Goal: Information Seeking & Learning: Learn about a topic

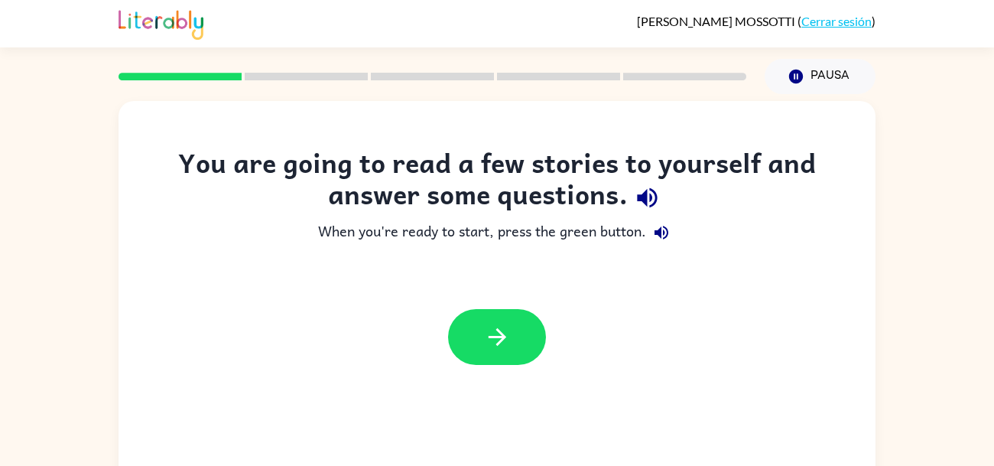
click at [479, 309] on button "button" at bounding box center [497, 337] width 98 height 56
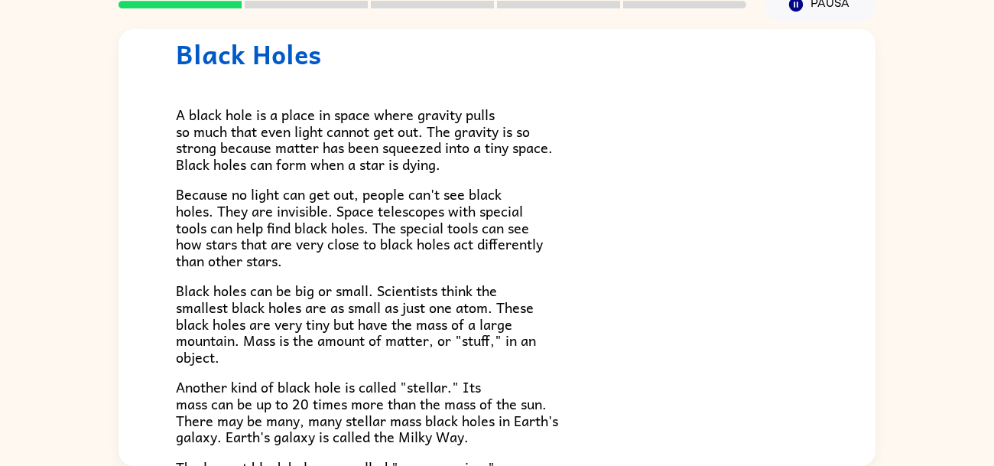
scroll to position [50, 0]
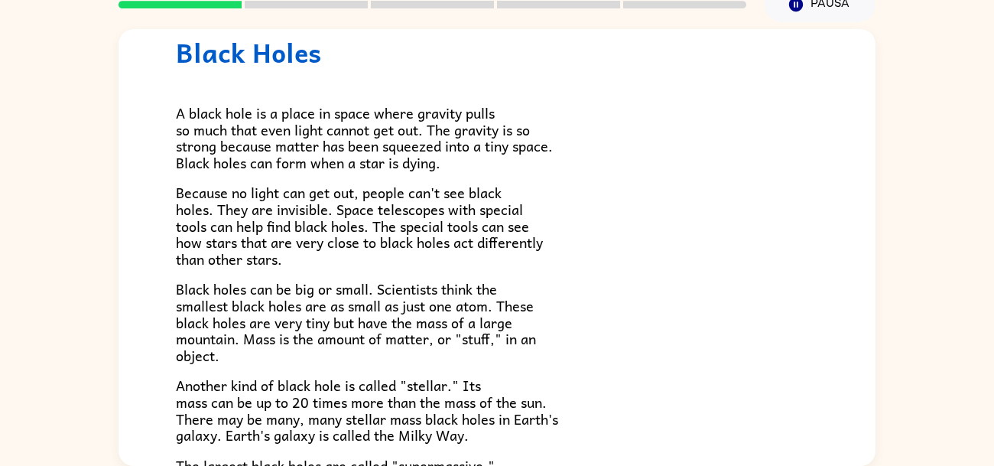
click at [649, 5] on rect at bounding box center [684, 5] width 123 height 8
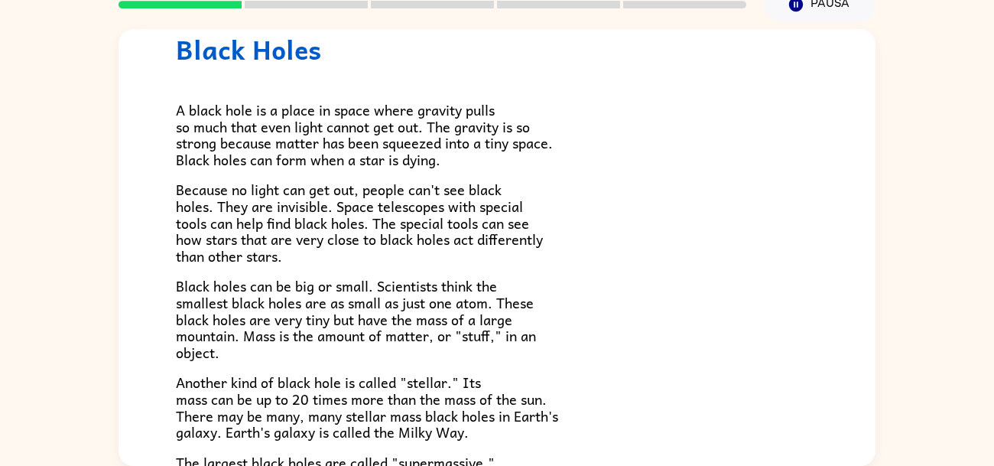
scroll to position [0, 0]
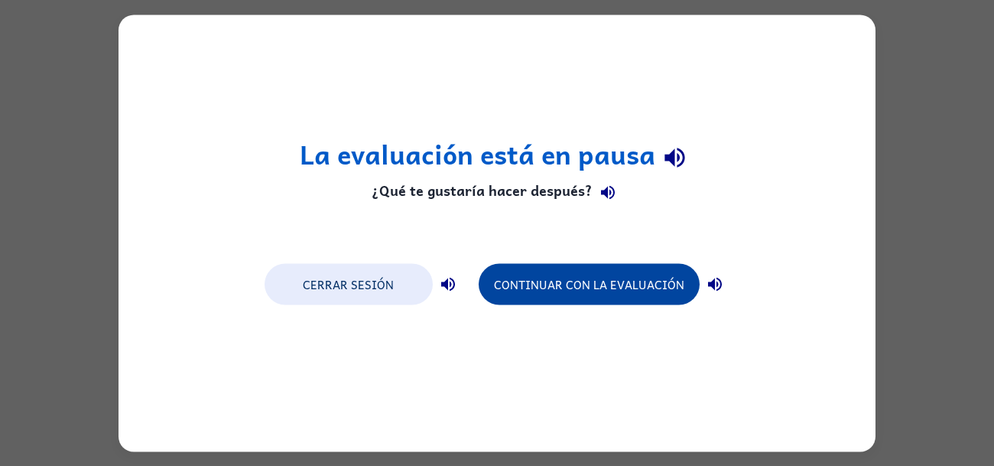
click at [534, 266] on button "Continuar con la evaluación" at bounding box center [589, 283] width 221 height 41
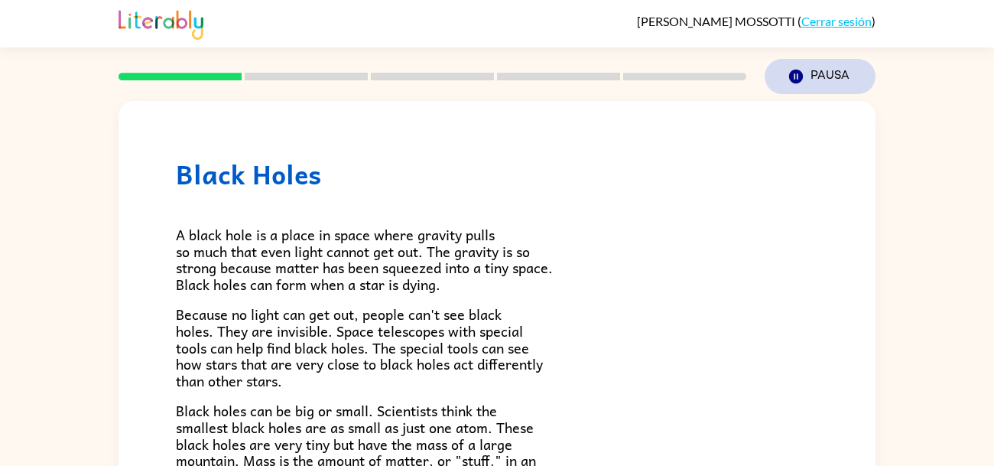
click at [800, 77] on icon "button" at bounding box center [796, 77] width 14 height 14
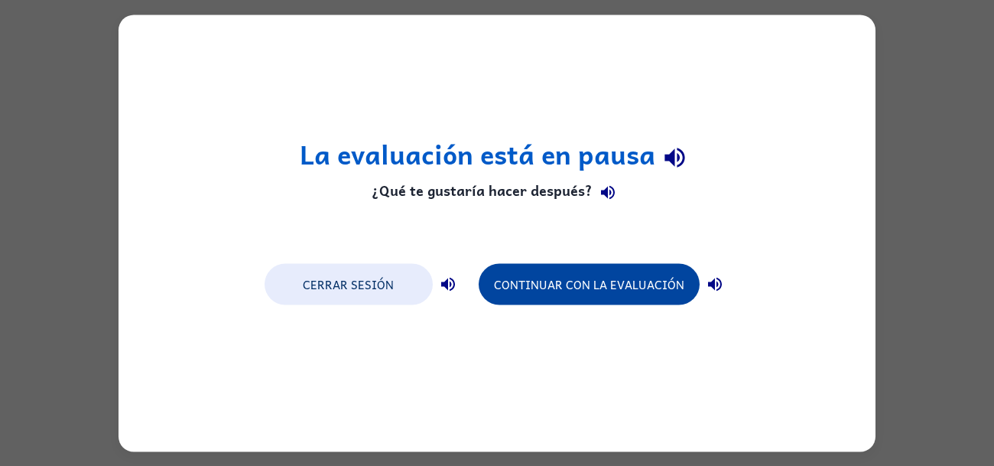
click at [570, 284] on button "Continuar con la evaluación" at bounding box center [589, 283] width 221 height 41
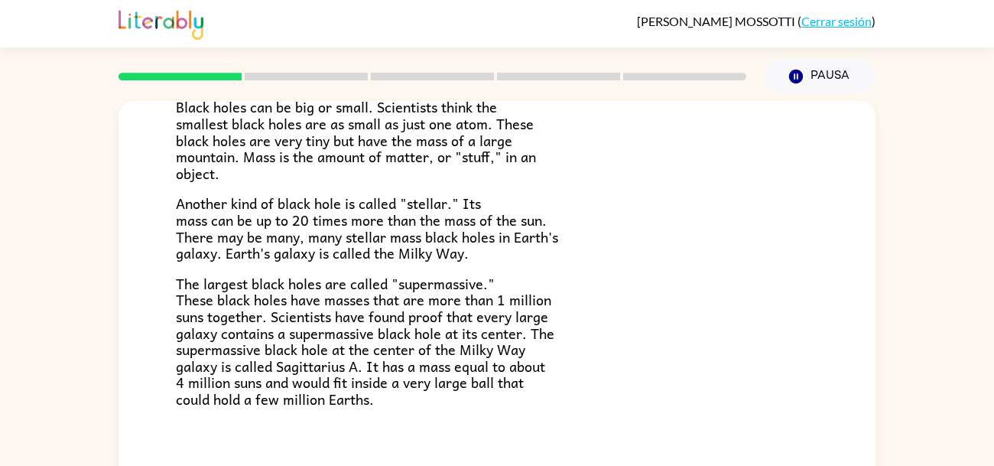
click at [828, 28] on link "Cerrar sesión" at bounding box center [836, 21] width 70 height 15
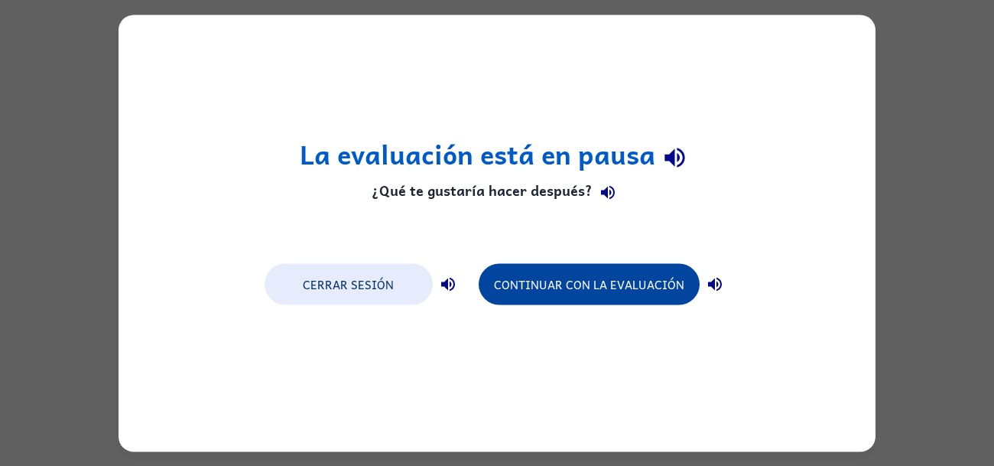
click at [548, 283] on button "Continuar con la evaluación" at bounding box center [589, 283] width 221 height 41
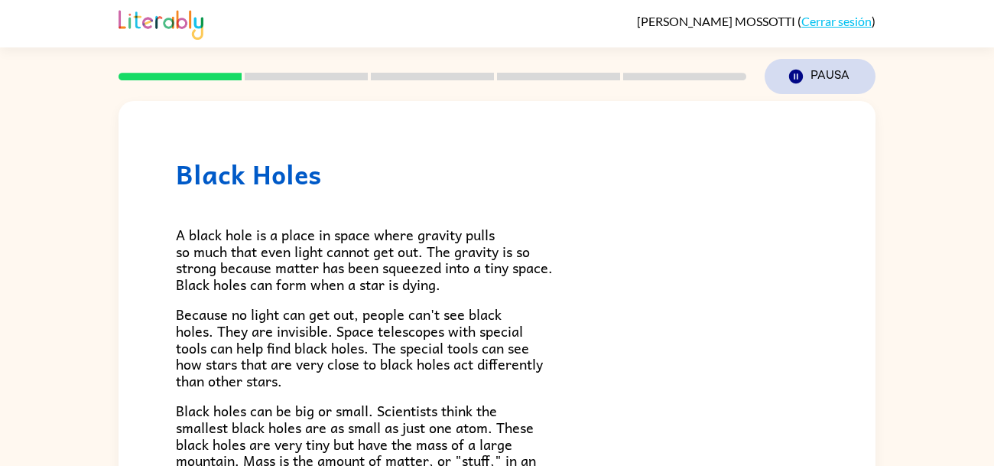
click at [788, 75] on icon "Pausa" at bounding box center [796, 76] width 17 height 17
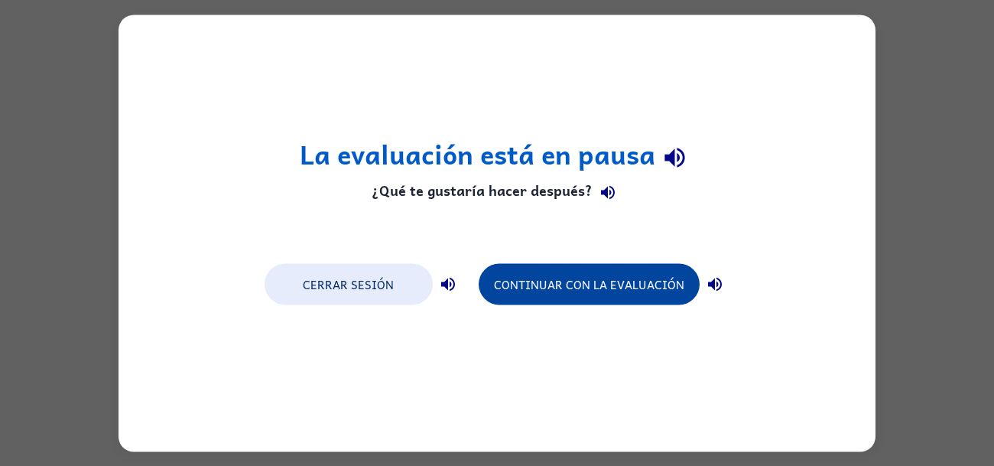
click at [545, 278] on button "Continuar con la evaluación" at bounding box center [589, 283] width 221 height 41
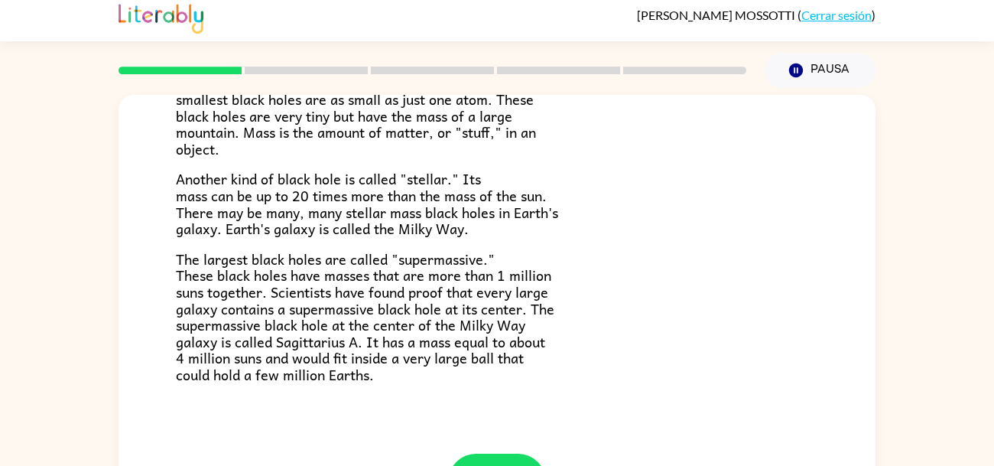
scroll to position [73, 0]
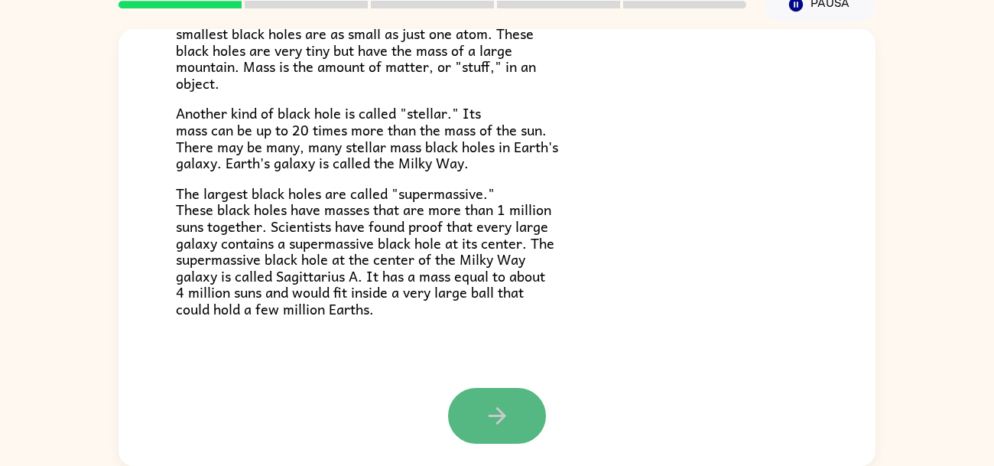
click at [494, 408] on icon "button" at bounding box center [497, 415] width 27 height 27
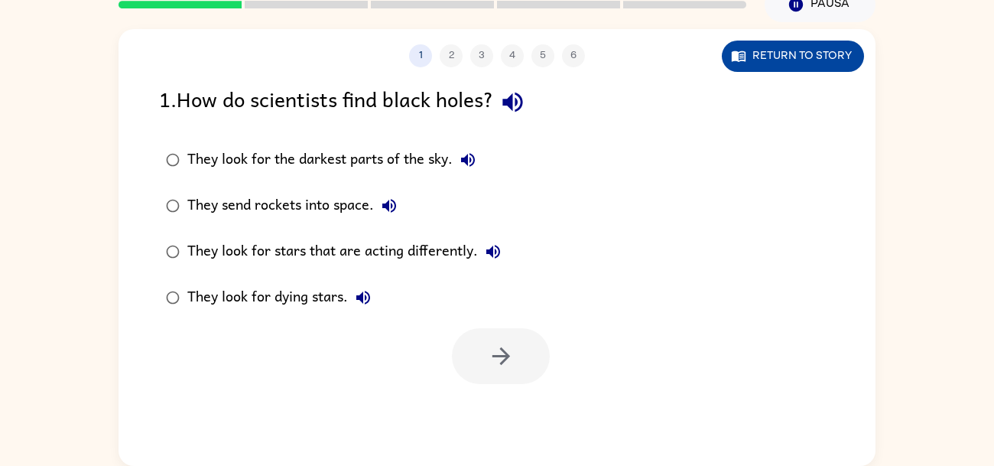
click at [781, 42] on button "Return to story" at bounding box center [793, 56] width 142 height 31
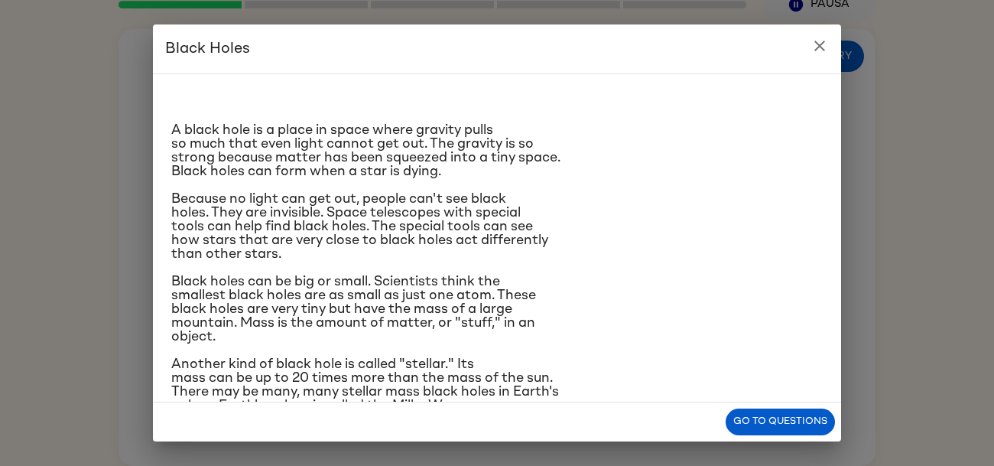
click at [821, 46] on icon "close" at bounding box center [820, 46] width 18 height 18
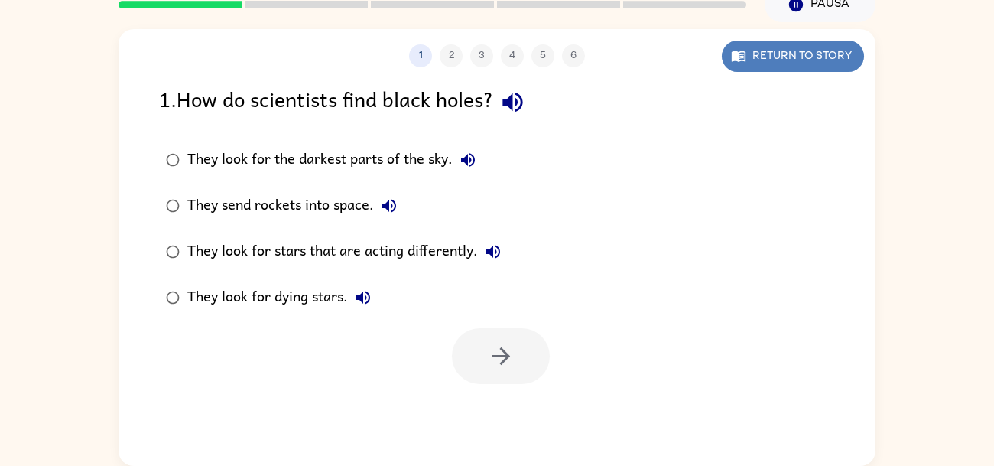
click at [773, 67] on button "Return to story" at bounding box center [793, 56] width 142 height 31
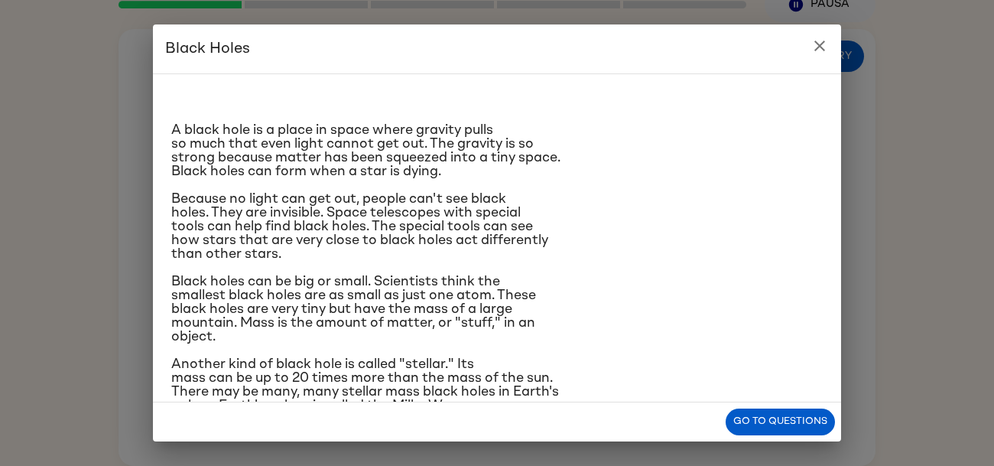
click at [818, 47] on icon "close" at bounding box center [819, 46] width 11 height 11
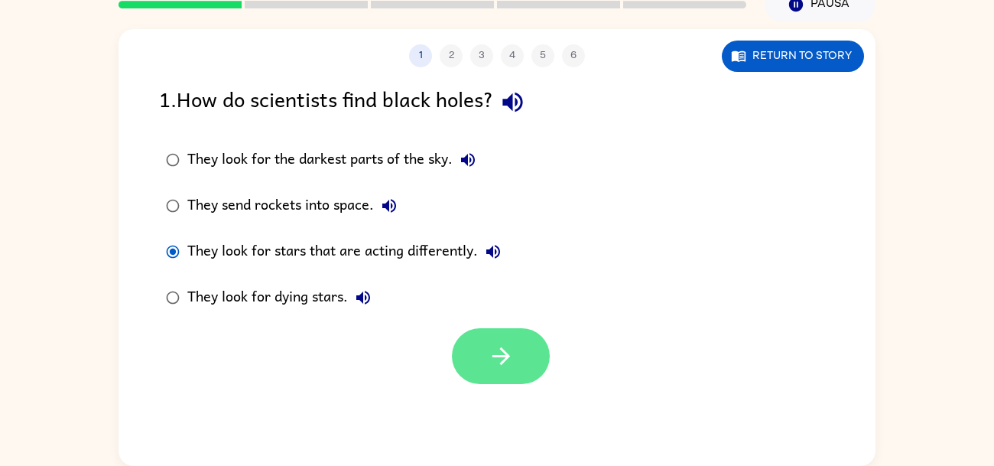
click at [492, 343] on icon "button" at bounding box center [501, 356] width 27 height 27
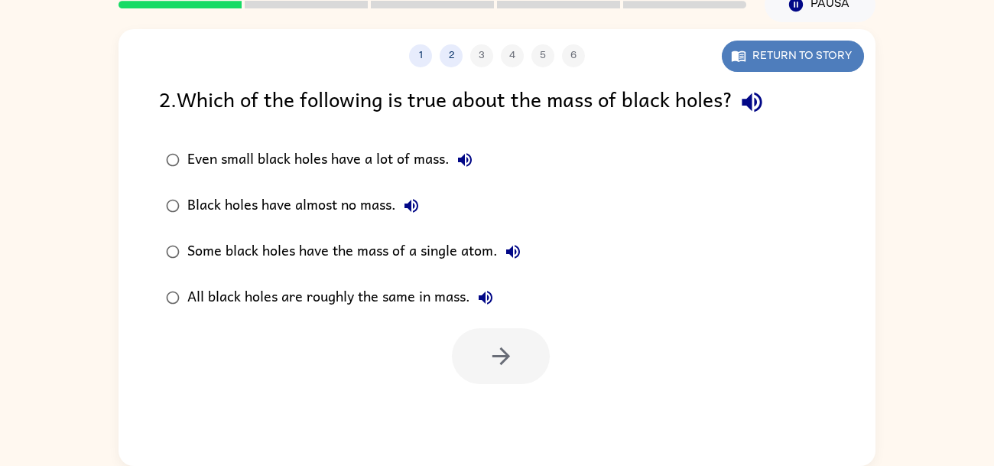
click at [768, 66] on button "Return to story" at bounding box center [793, 56] width 142 height 31
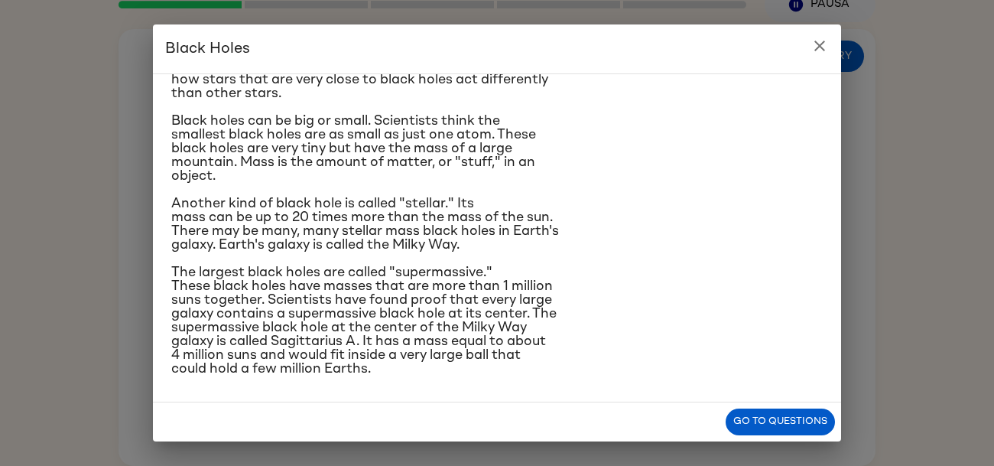
scroll to position [154, 0]
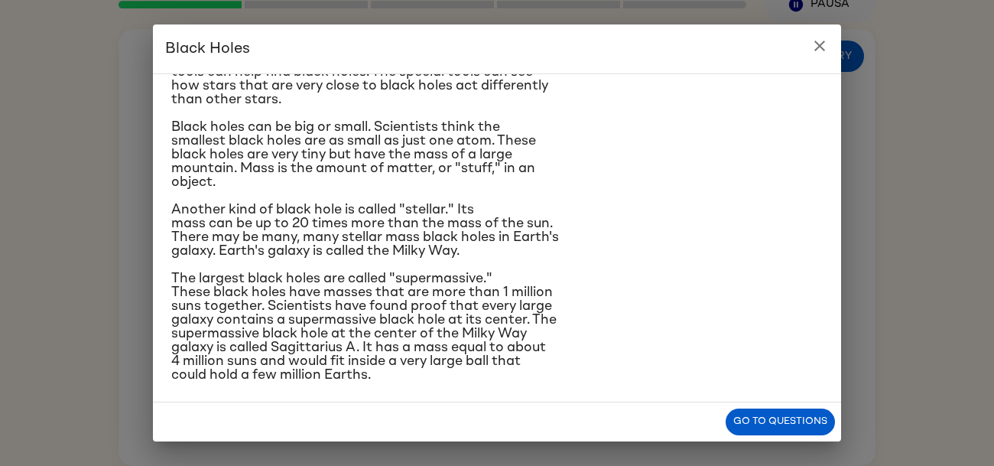
click at [816, 54] on icon "close" at bounding box center [820, 46] width 18 height 18
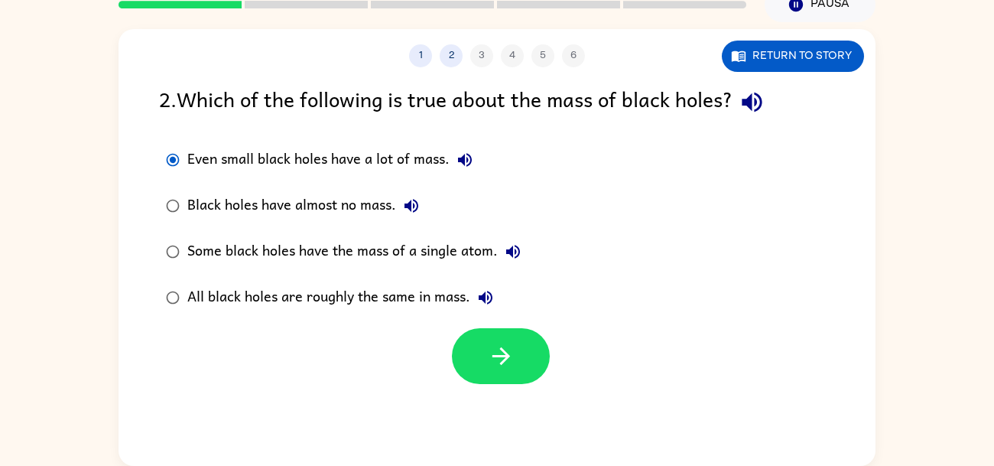
click at [444, 289] on div "All black holes are roughly the same in mass." at bounding box center [343, 297] width 313 height 31
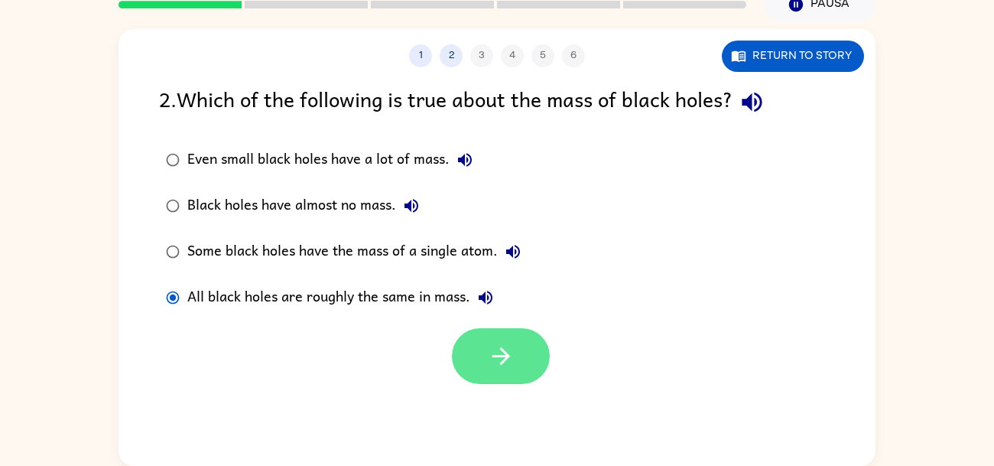
click at [483, 352] on button "button" at bounding box center [501, 356] width 98 height 56
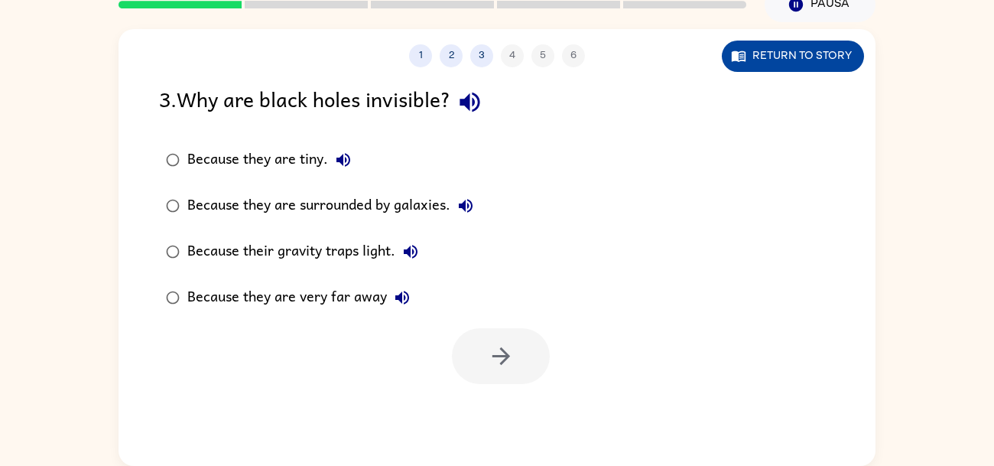
click at [742, 48] on icon "button" at bounding box center [738, 55] width 15 height 15
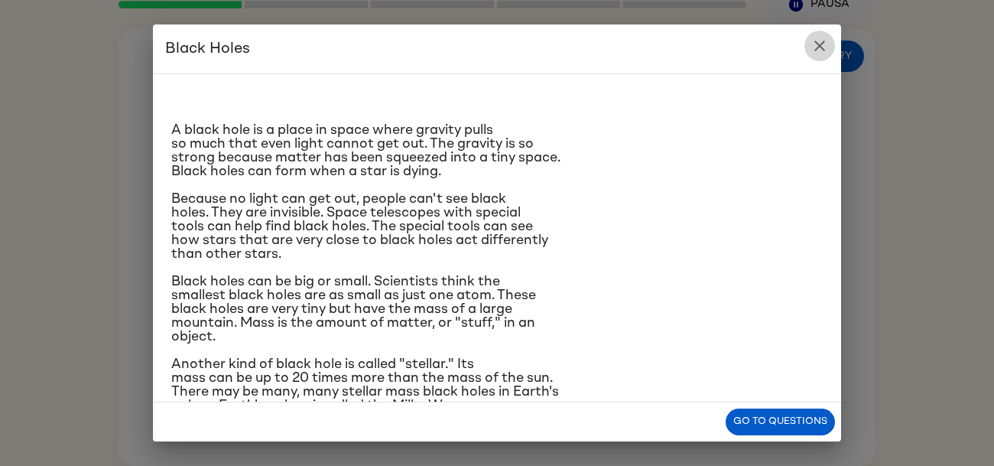
click at [817, 48] on icon "close" at bounding box center [819, 46] width 11 height 11
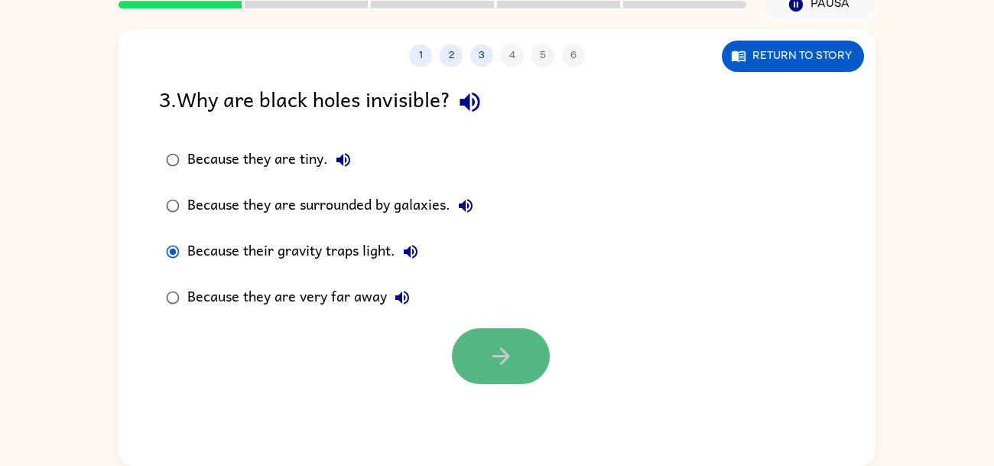
click at [492, 346] on icon "button" at bounding box center [501, 356] width 27 height 27
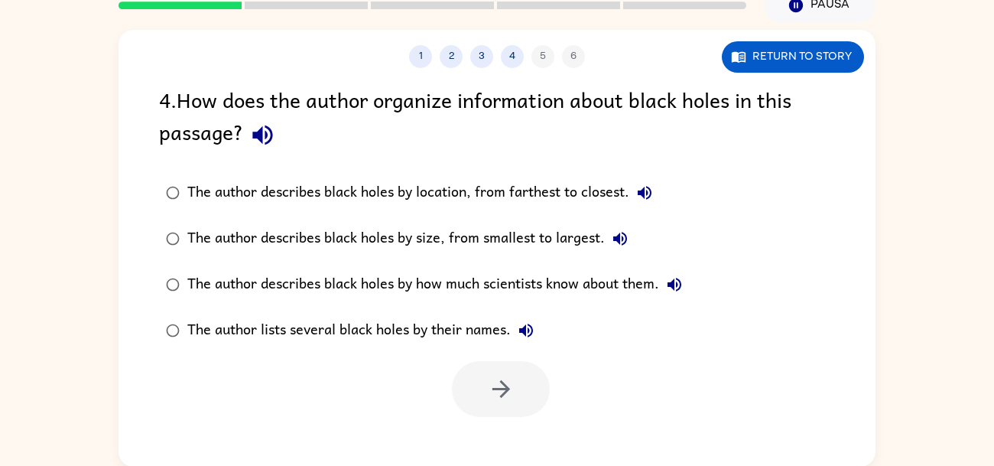
scroll to position [70, 0]
click at [443, 121] on div "4 . How does the author organize information about black holes in this passage?" at bounding box center [497, 119] width 676 height 71
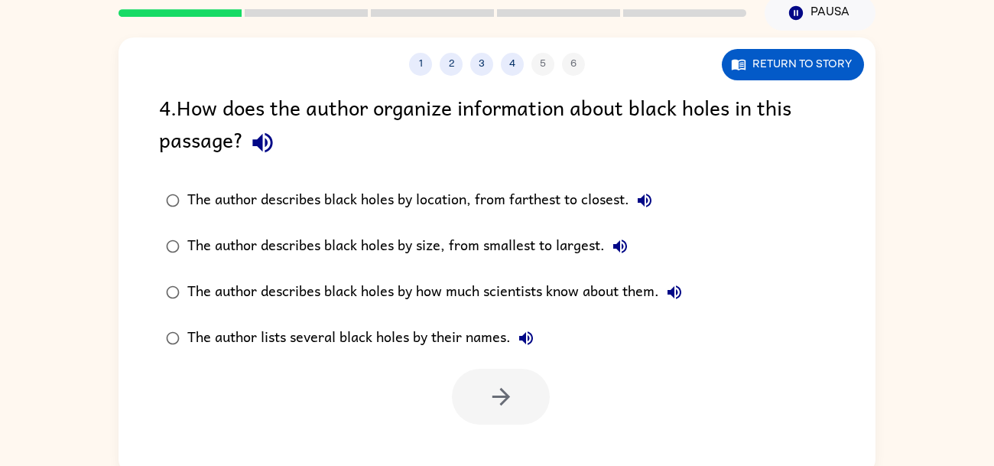
scroll to position [64, 0]
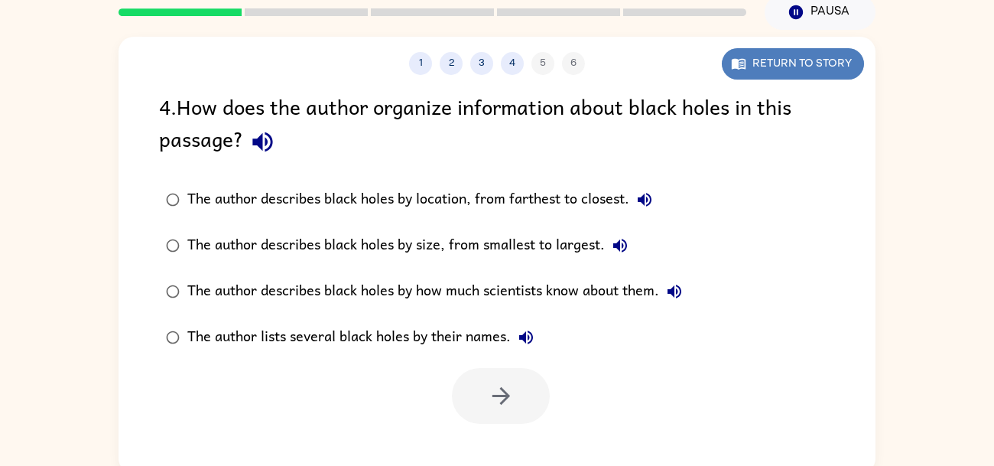
click at [770, 62] on button "Return to story" at bounding box center [793, 63] width 142 height 31
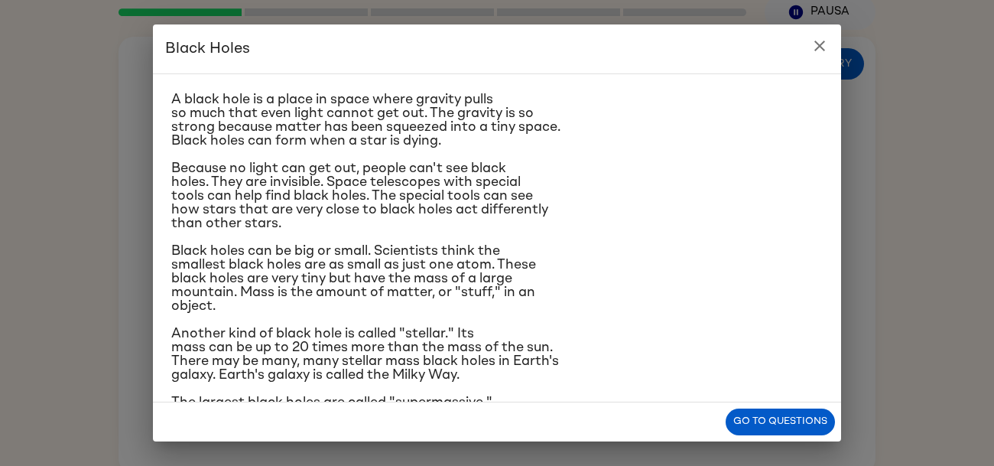
scroll to position [31, 0]
click at [815, 41] on icon "close" at bounding box center [819, 46] width 11 height 11
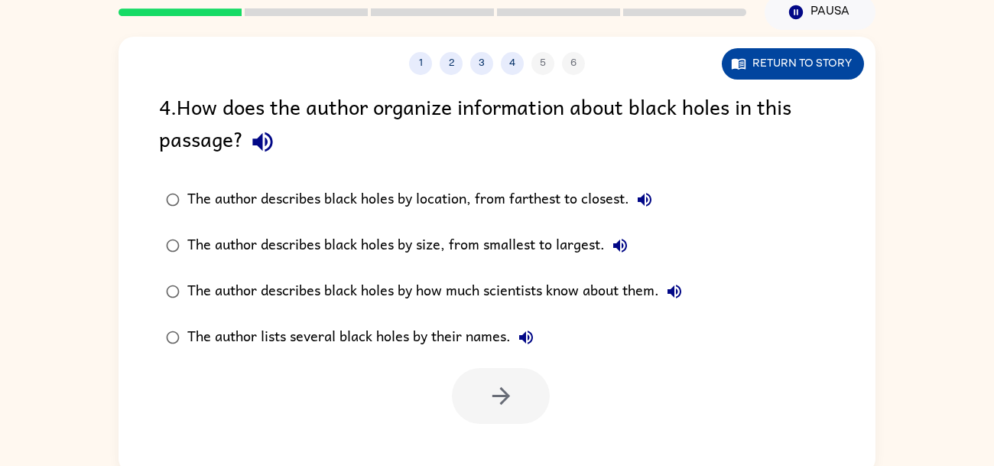
click at [817, 64] on button "Return to story" at bounding box center [793, 63] width 142 height 31
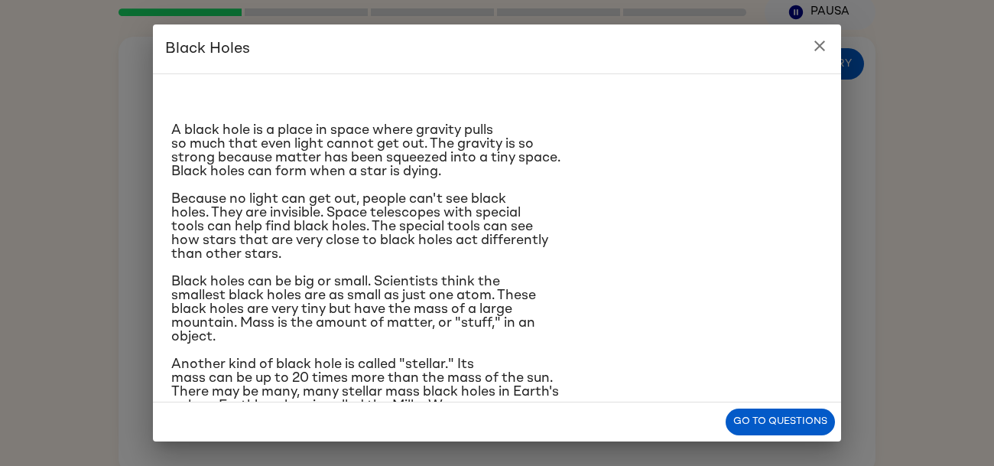
scroll to position [161, 0]
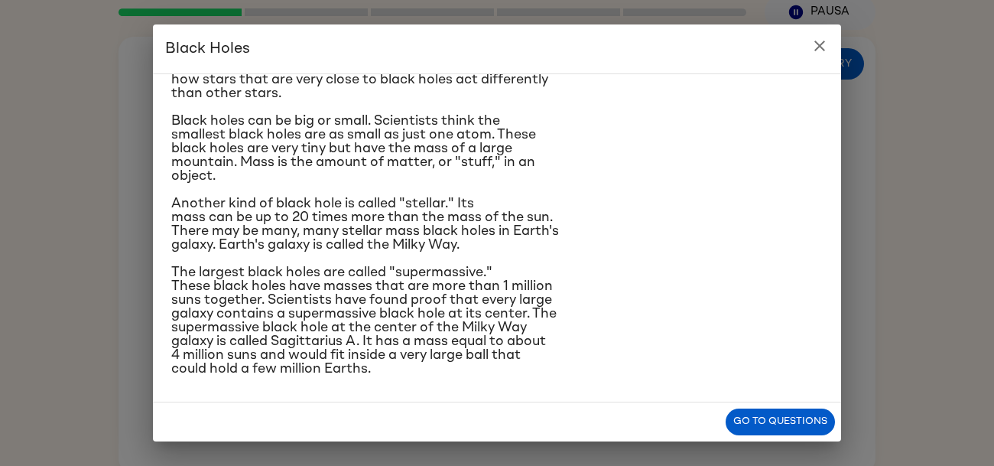
click at [836, 63] on h2 "Black Holes" at bounding box center [497, 48] width 688 height 49
click at [813, 50] on icon "close" at bounding box center [820, 46] width 18 height 18
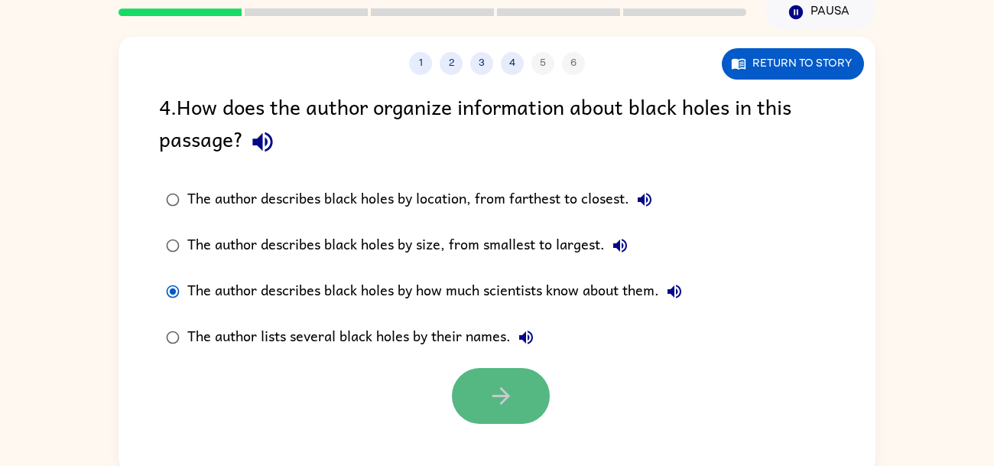
click at [513, 397] on icon "button" at bounding box center [501, 395] width 27 height 27
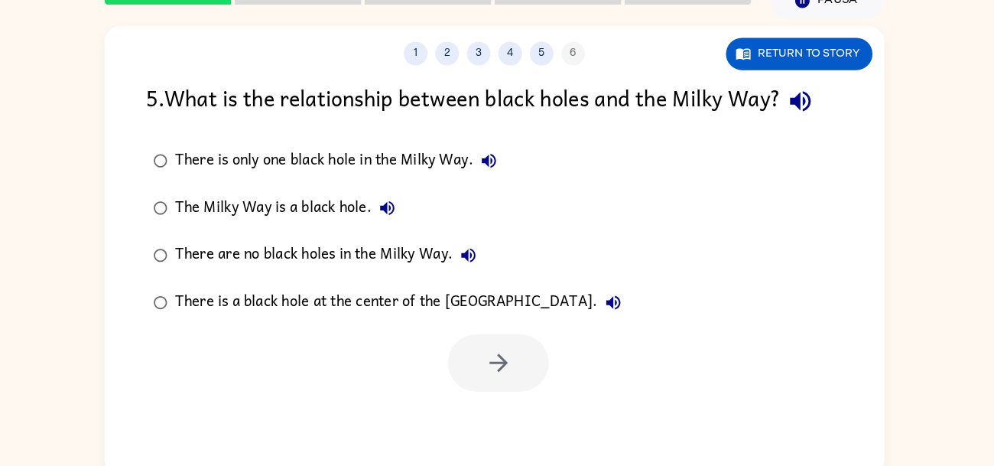
scroll to position [73, 0]
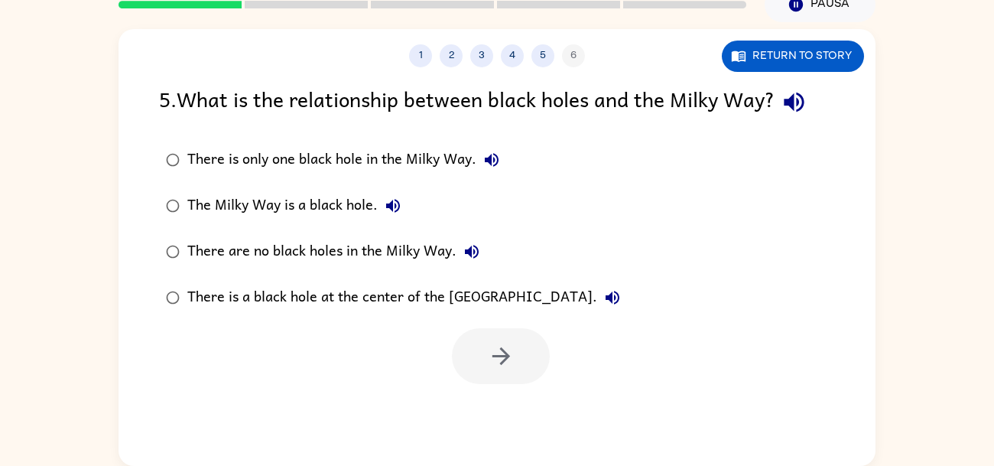
click at [579, 125] on div "5 . What is the relationship between black holes and the Milky Way? There is on…" at bounding box center [497, 233] width 757 height 301
click at [771, 42] on button "Return to story" at bounding box center [793, 56] width 142 height 31
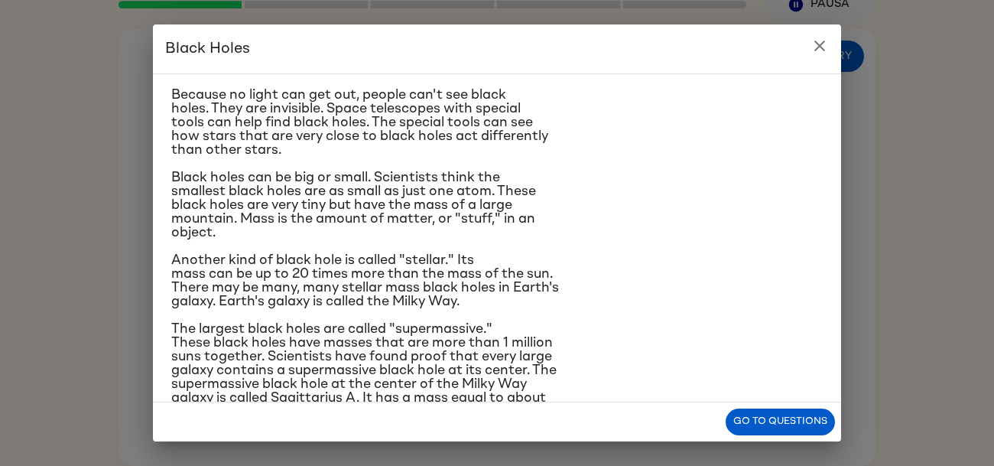
scroll to position [161, 0]
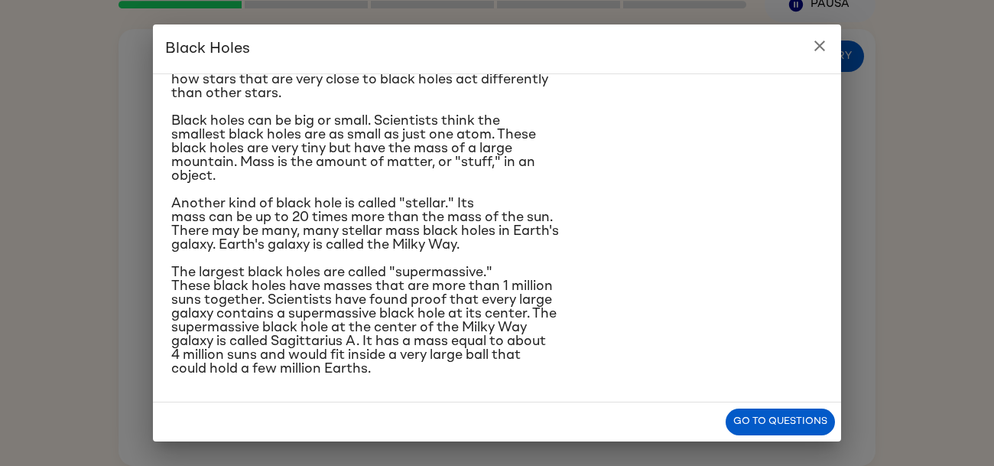
click at [817, 42] on icon "close" at bounding box center [819, 46] width 11 height 11
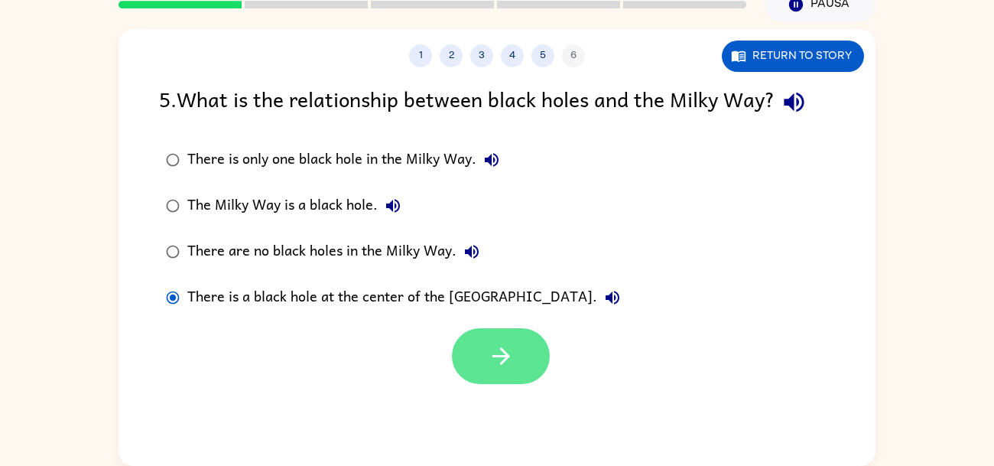
click at [482, 352] on button "button" at bounding box center [501, 356] width 98 height 56
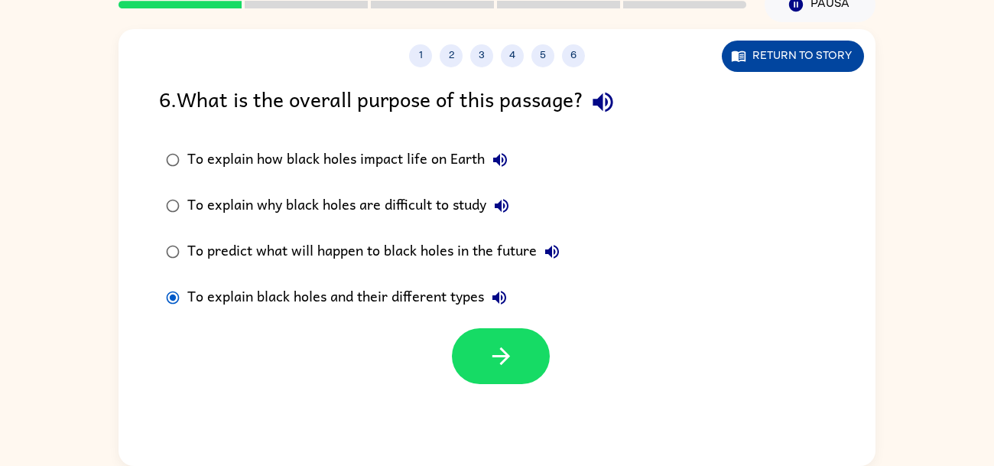
click at [815, 62] on button "Return to story" at bounding box center [793, 56] width 142 height 31
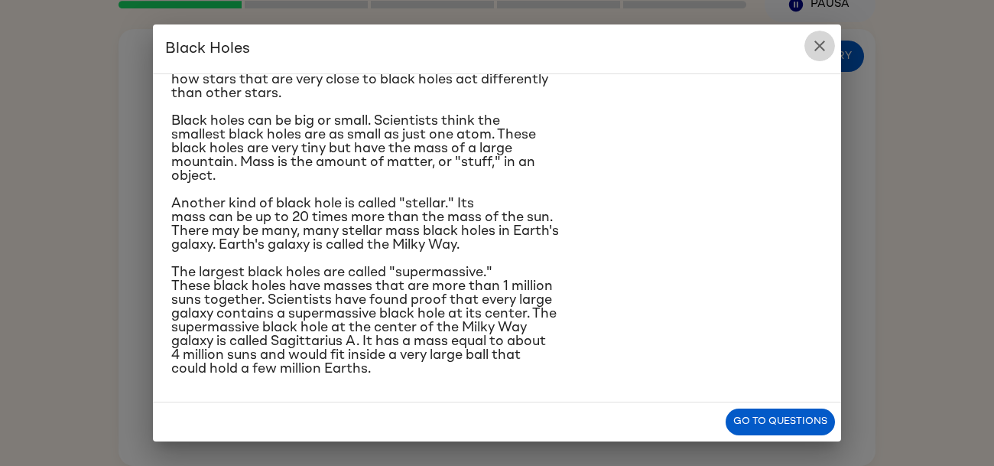
click at [817, 43] on icon "close" at bounding box center [819, 46] width 11 height 11
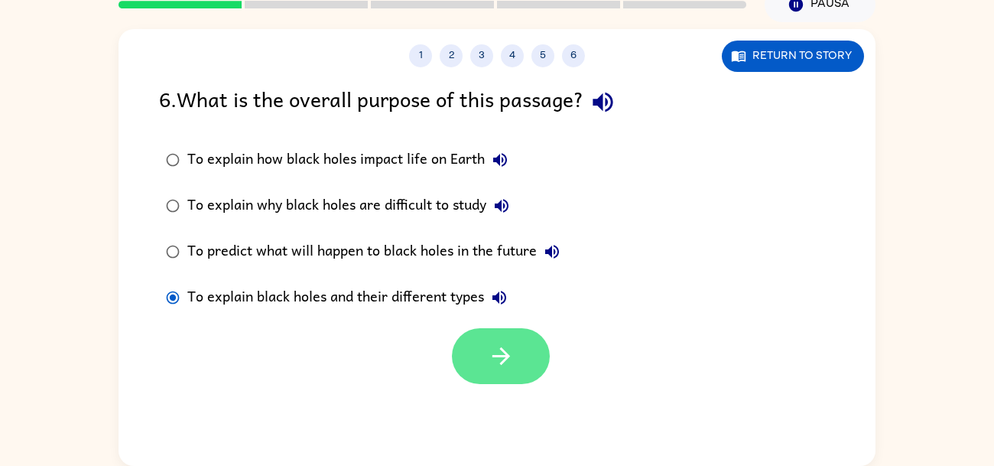
click at [480, 350] on button "button" at bounding box center [501, 356] width 98 height 56
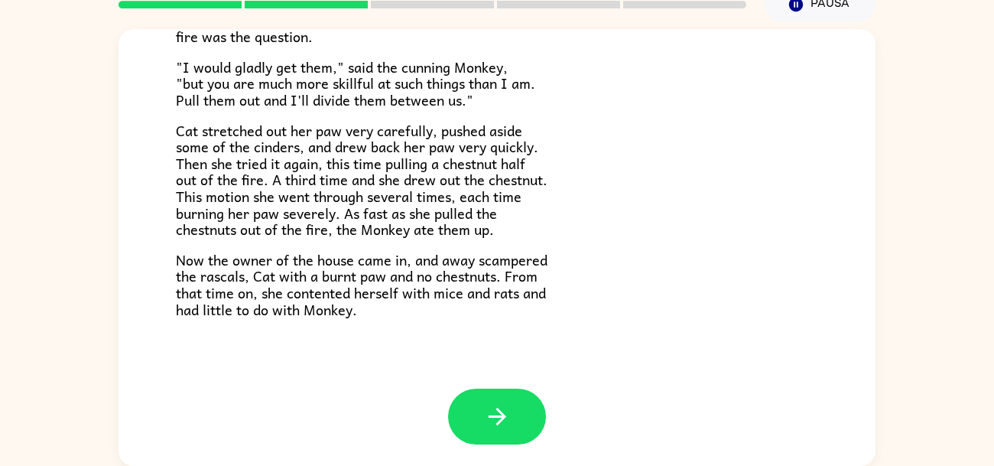
scroll to position [255, 0]
click at [183, 192] on span "Cat stretched out her paw very carefully, pushed aside some of the cinders, and…" at bounding box center [362, 180] width 372 height 122
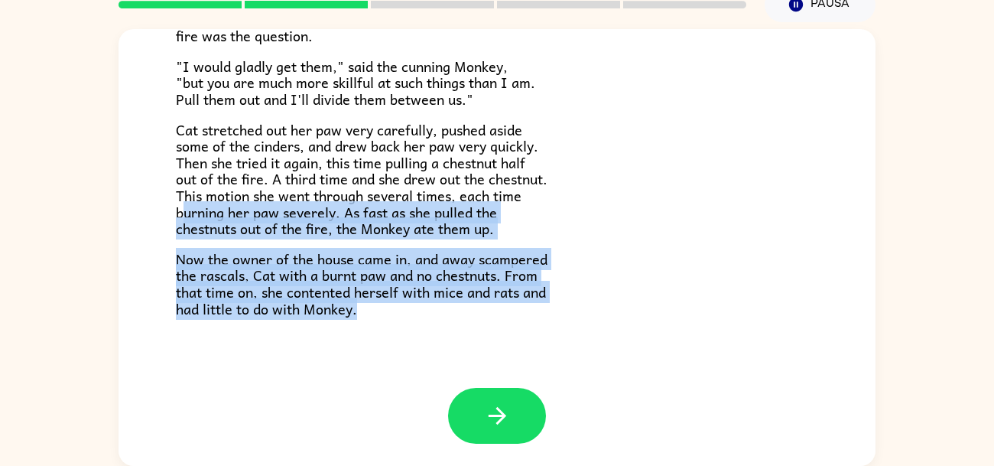
drag, startPoint x: 184, startPoint y: 213, endPoint x: 551, endPoint y: 300, distance: 377.4
click at [551, 300] on div "​​Once upon a time Cat and Monkey lived as pets in the same house. They were gr…" at bounding box center [497, 89] width 642 height 455
click at [595, 300] on p "Now the owner of the house came in, and away scampered the rascals, Cat with a …" at bounding box center [497, 284] width 642 height 66
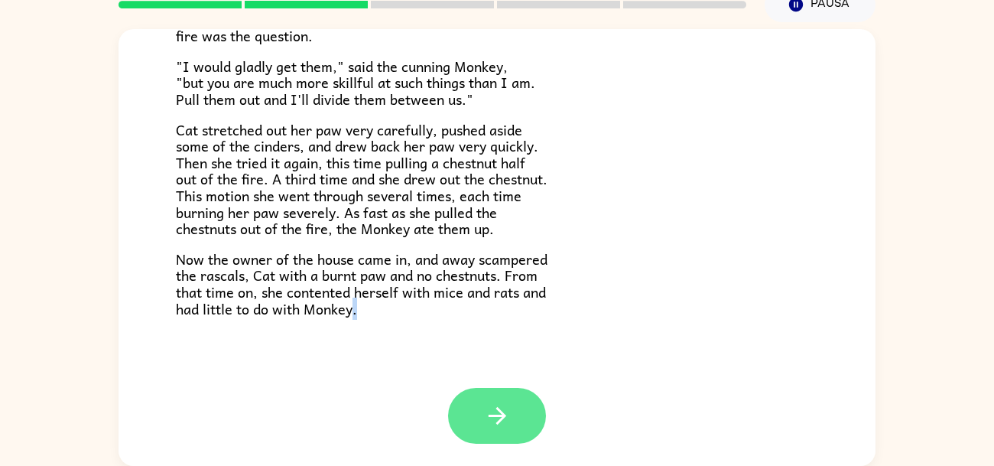
click at [535, 408] on button "button" at bounding box center [497, 416] width 98 height 56
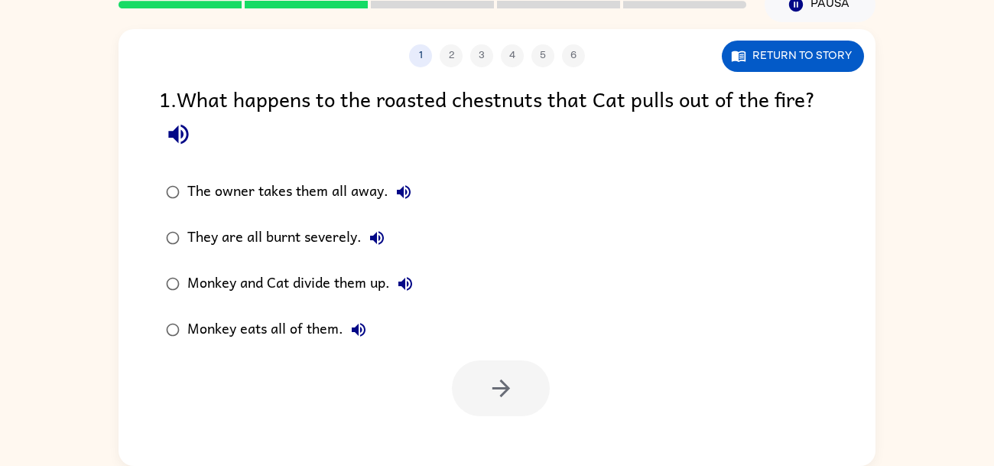
scroll to position [0, 0]
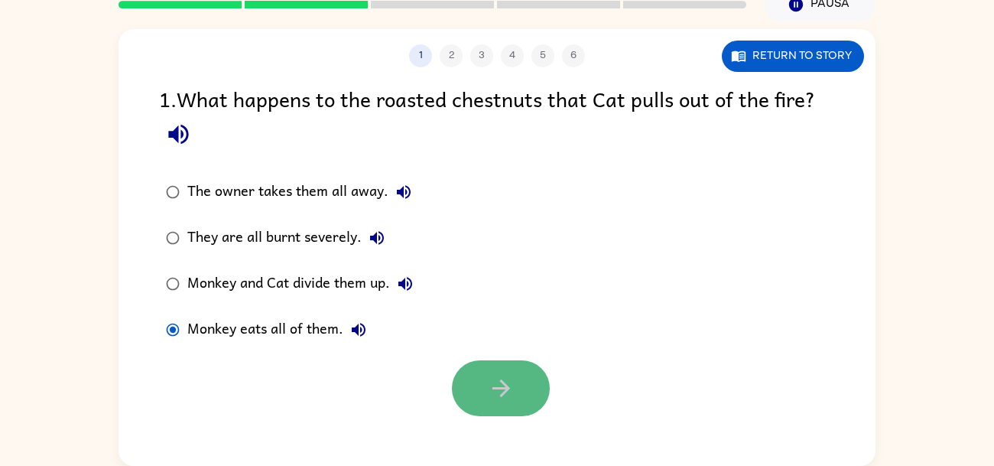
click at [476, 373] on button "button" at bounding box center [501, 388] width 98 height 56
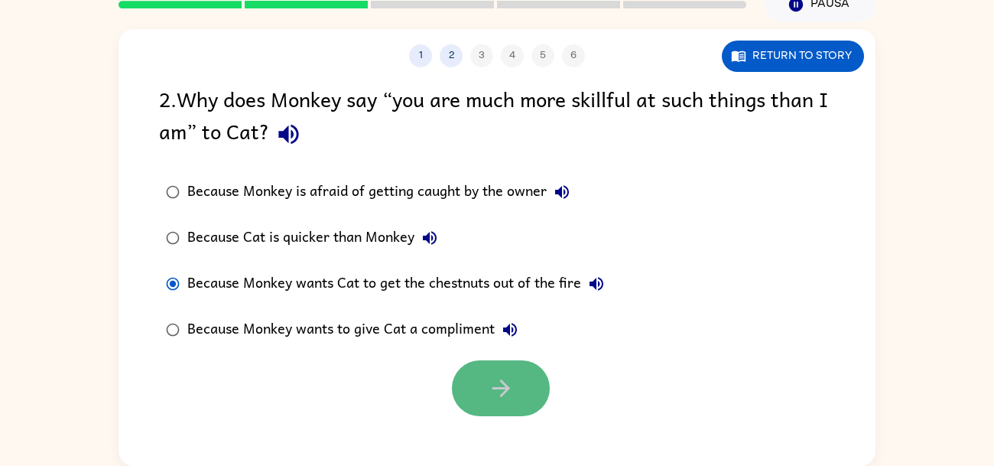
click at [505, 377] on icon "button" at bounding box center [501, 388] width 27 height 27
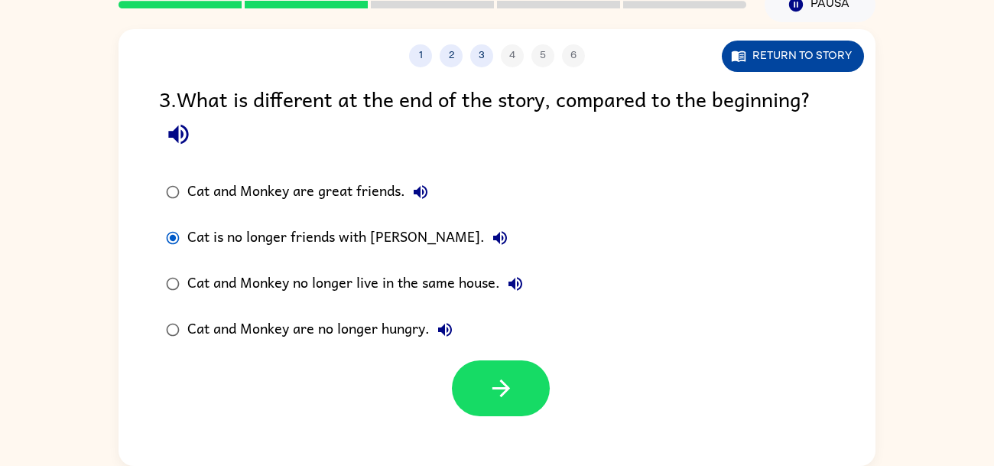
click at [810, 63] on button "Return to story" at bounding box center [793, 56] width 142 height 31
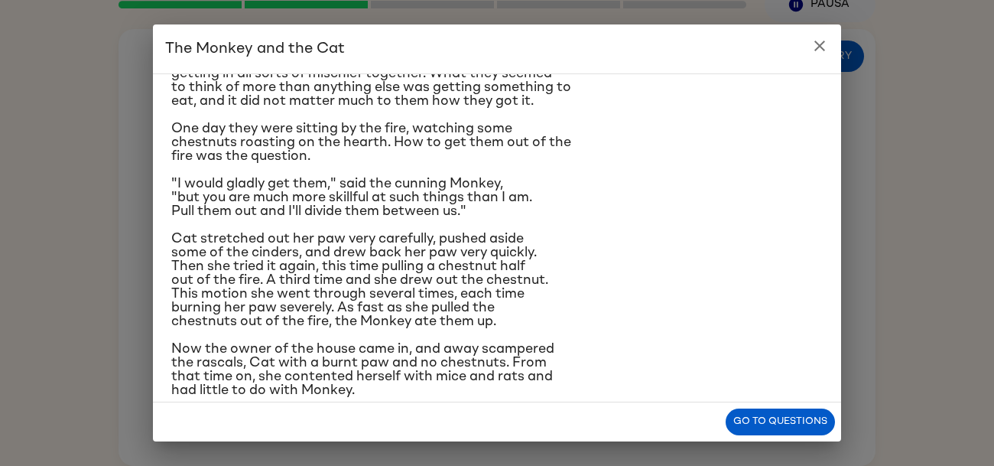
scroll to position [106, 0]
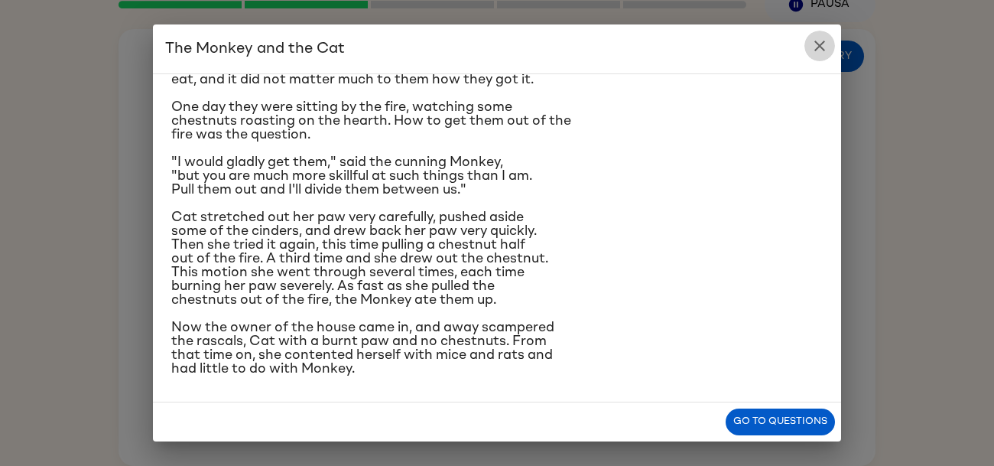
click at [818, 38] on icon "close" at bounding box center [820, 46] width 18 height 18
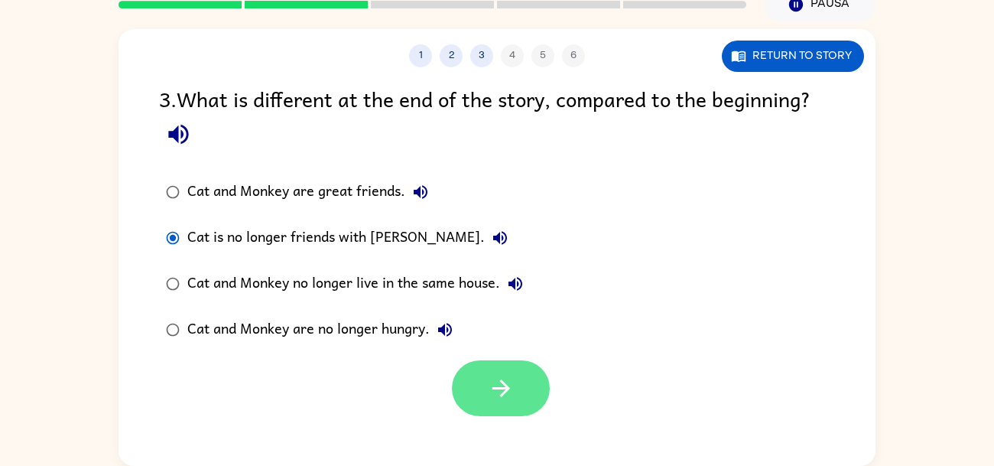
click at [525, 385] on button "button" at bounding box center [501, 388] width 98 height 56
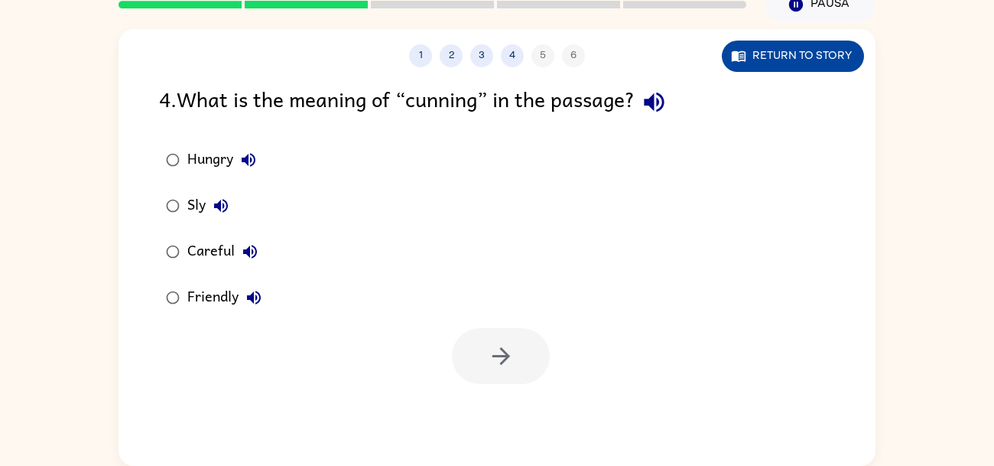
click at [804, 48] on button "Return to story" at bounding box center [793, 56] width 142 height 31
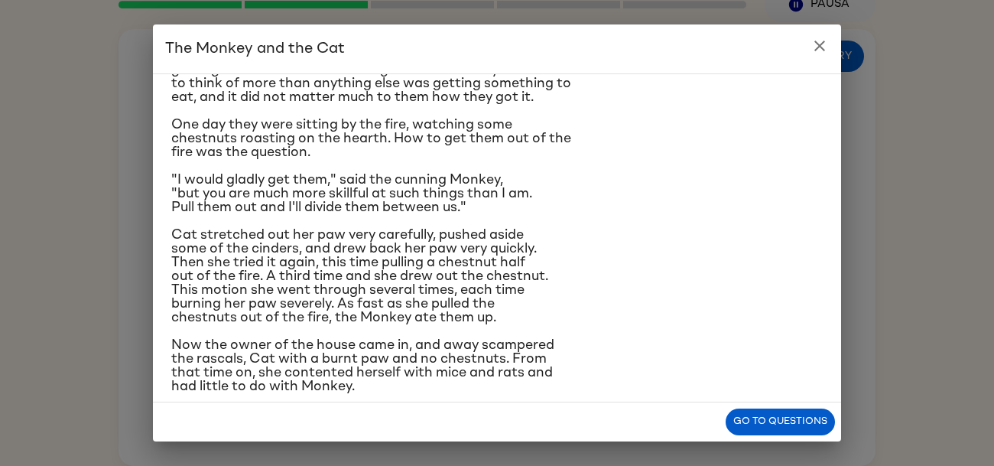
scroll to position [80, 0]
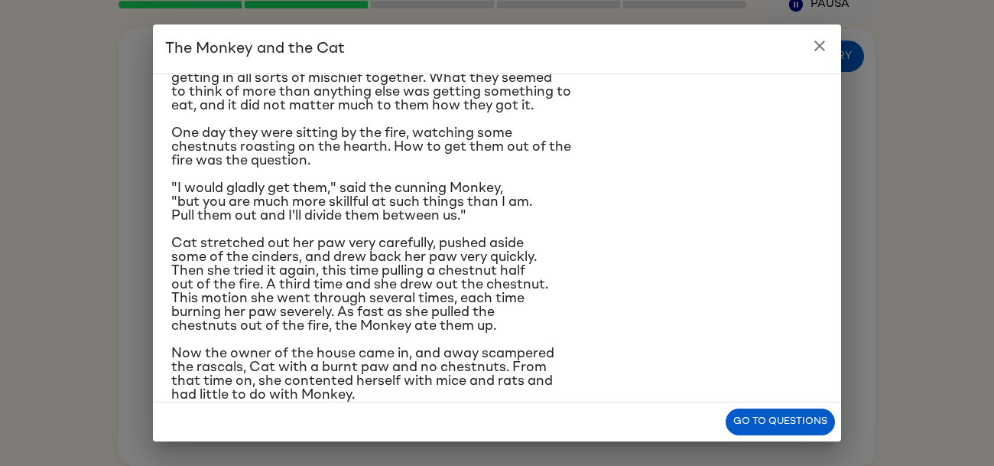
click at [814, 47] on icon "close" at bounding box center [820, 46] width 18 height 18
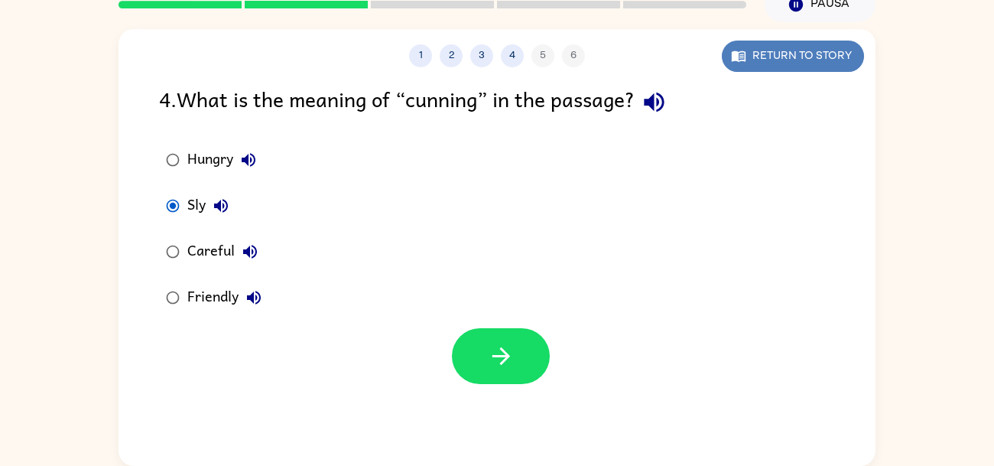
click at [758, 57] on button "Return to story" at bounding box center [793, 56] width 142 height 31
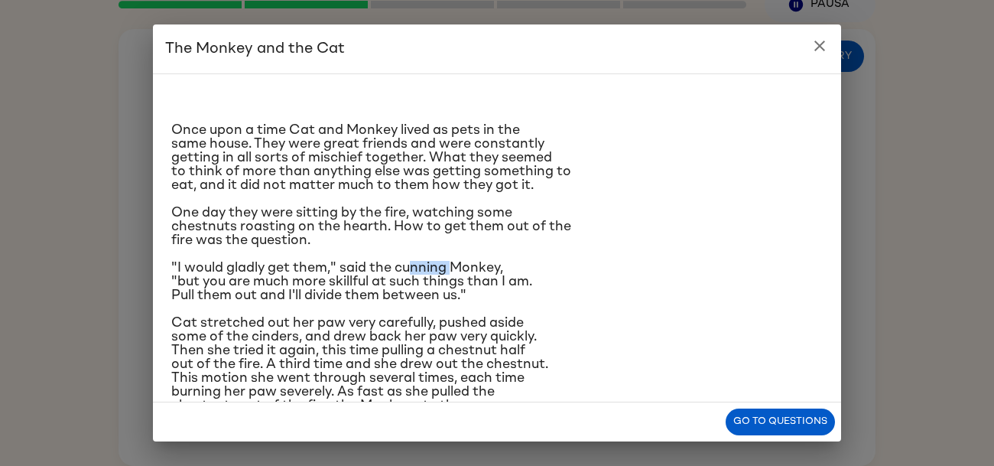
drag, startPoint x: 411, startPoint y: 269, endPoint x: 454, endPoint y: 268, distance: 43.6
click at [454, 268] on span ""I would gladly get them," said the cunning Monkey, "but you are much more skil…" at bounding box center [351, 281] width 361 height 41
click at [419, 239] on p "One day they were sitting by the fire, watching some chestnuts roasting on the …" at bounding box center [496, 226] width 651 height 41
drag, startPoint x: 396, startPoint y: 268, endPoint x: 444, endPoint y: 268, distance: 48.2
click at [444, 268] on span ""I would gladly get them," said the cunning Monkey, "but you are much more skil…" at bounding box center [351, 281] width 361 height 41
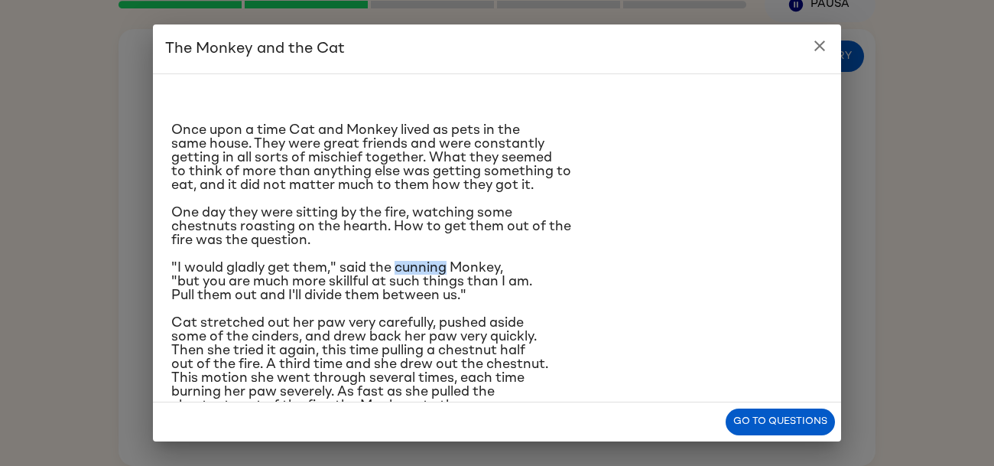
click at [443, 268] on span ""I would gladly get them," said the cunning Monkey, "but you are much more skil…" at bounding box center [351, 281] width 361 height 41
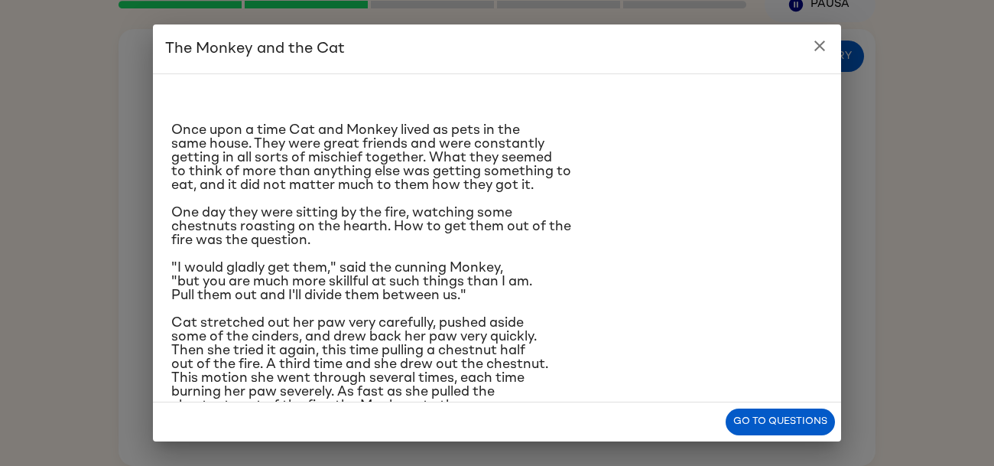
click at [443, 268] on span ""I would gladly get them," said the cunning Monkey, "but you are much more skil…" at bounding box center [351, 281] width 361 height 41
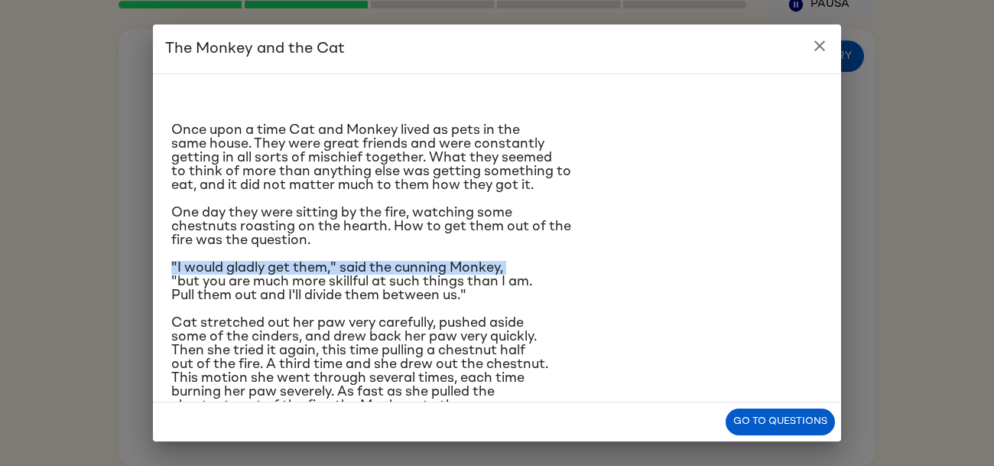
click at [443, 268] on span ""I would gladly get them," said the cunning Monkey, "but you are much more skil…" at bounding box center [351, 281] width 361 height 41
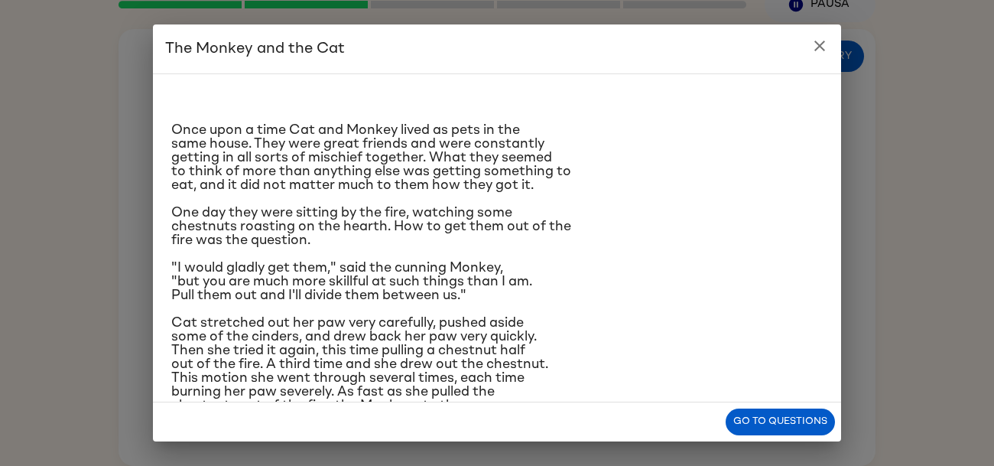
click at [443, 268] on span ""I would gladly get them," said the cunning Monkey, "but you are much more skil…" at bounding box center [351, 281] width 361 height 41
click at [416, 250] on div "​​Once upon a time Cat and Monkey lived as pets in the same house. They were gr…" at bounding box center [496, 283] width 651 height 395
click at [822, 48] on icon "close" at bounding box center [819, 46] width 11 height 11
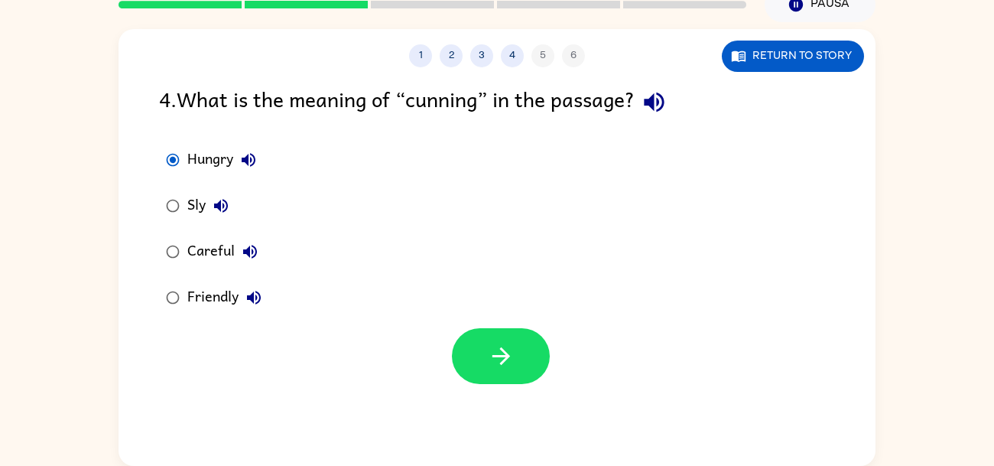
click at [313, 214] on div "Hungry Sly Careful Friendly" at bounding box center [517, 229] width 716 height 184
click at [358, 317] on div "Hungry Sly Careful Friendly" at bounding box center [517, 229] width 716 height 184
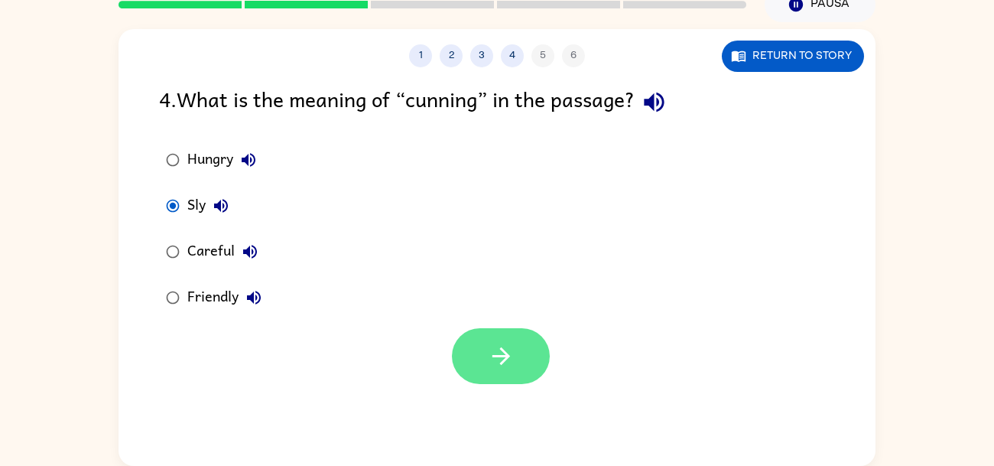
click at [516, 355] on button "button" at bounding box center [501, 356] width 98 height 56
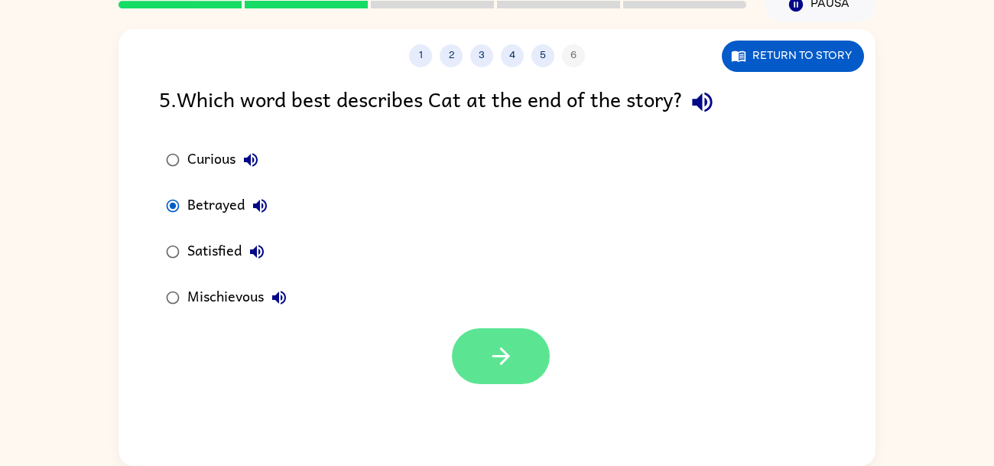
click at [515, 338] on button "button" at bounding box center [501, 356] width 98 height 56
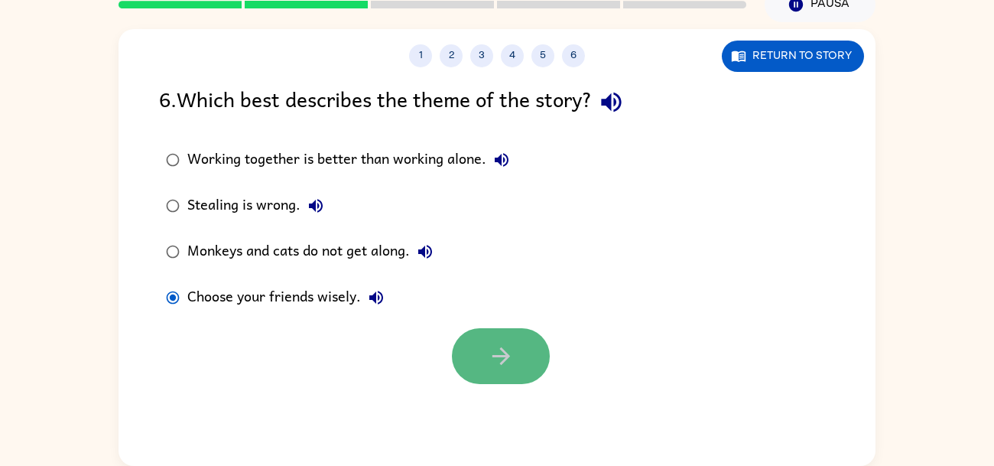
click at [479, 353] on button "button" at bounding box center [501, 356] width 98 height 56
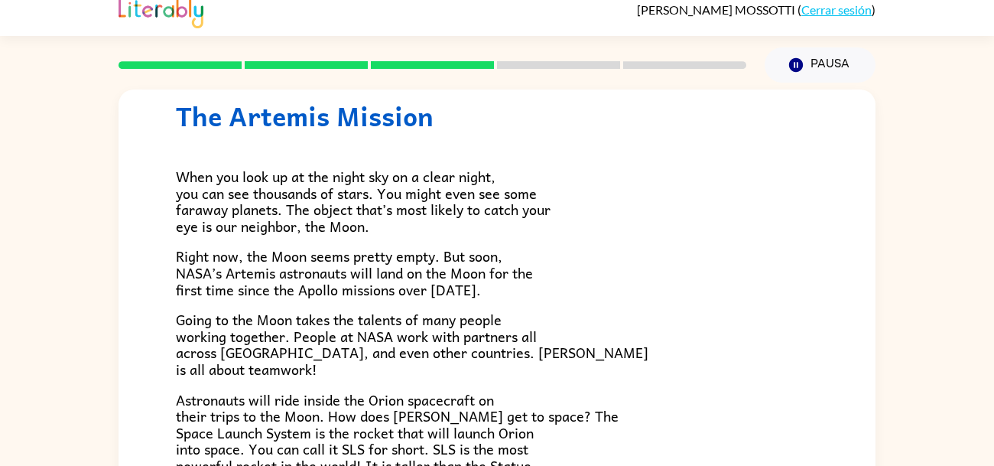
scroll to position [0, 0]
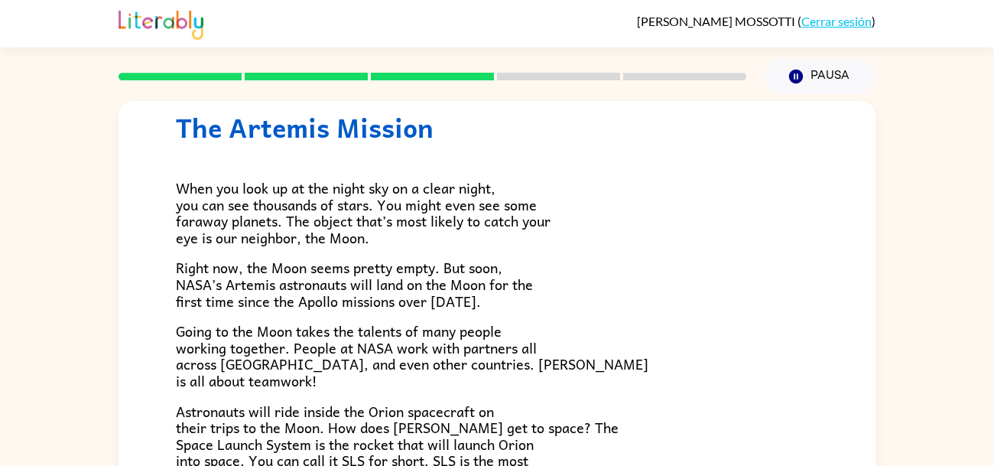
click at [921, 401] on div "The Artemis Mission When you look up at the night sky on a clear night, you can…" at bounding box center [497, 315] width 994 height 443
click at [916, 407] on div "The Artemis Mission When you look up at the night sky on a clear night, you can…" at bounding box center [497, 315] width 994 height 443
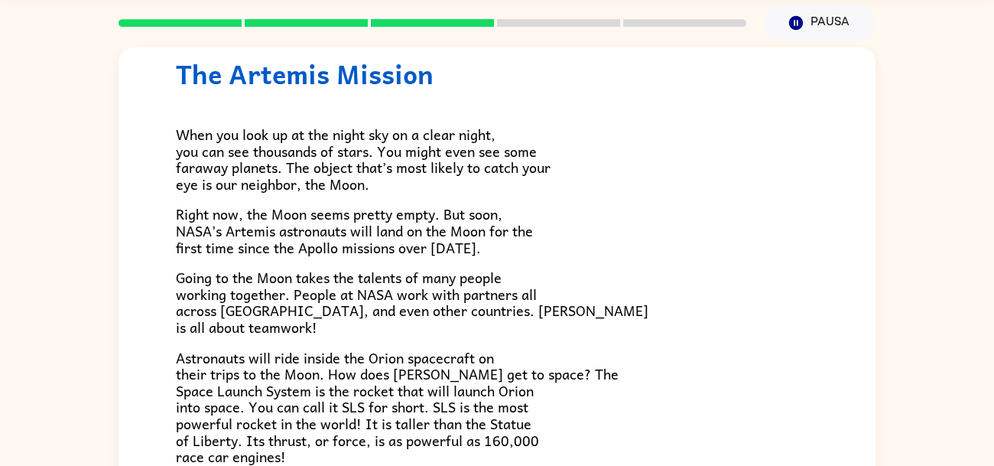
scroll to position [56, 0]
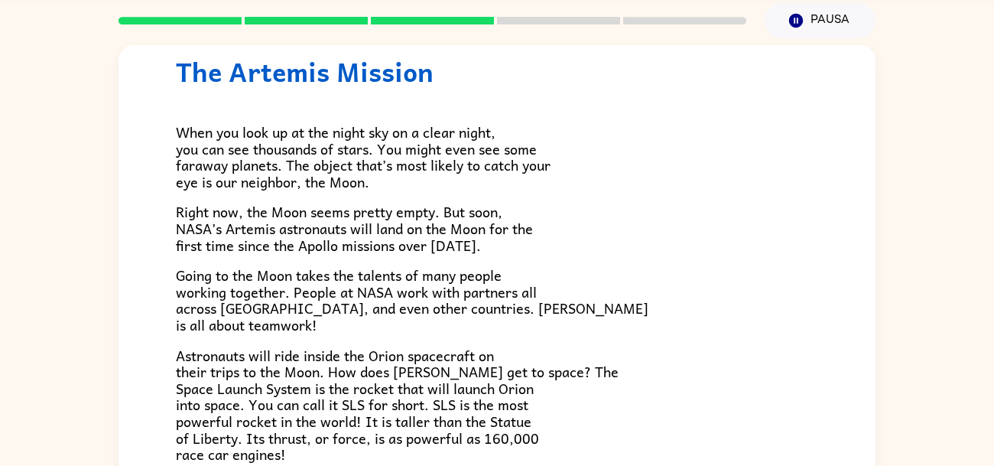
click at [414, 320] on p "Going to the Moon takes the talents of many people working together. People at …" at bounding box center [497, 300] width 642 height 66
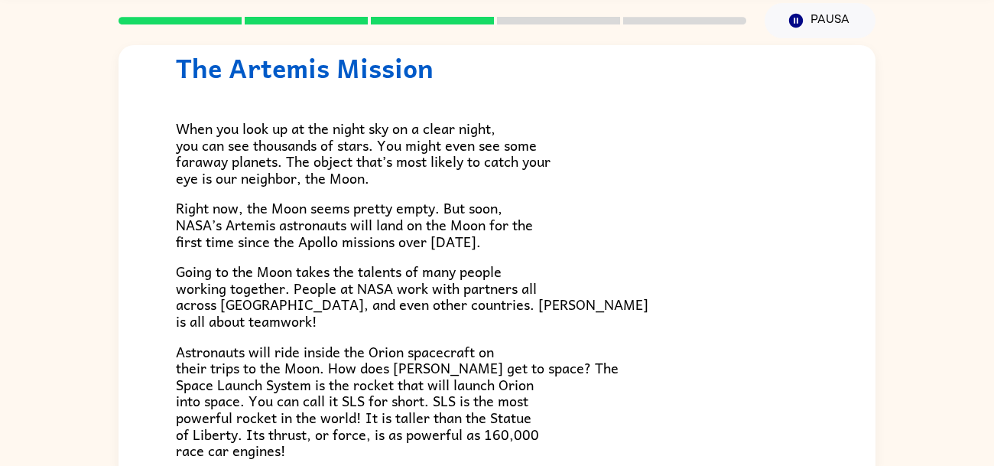
click at [443, 302] on span "Going to the Moon takes the talents of many people working together. People at …" at bounding box center [412, 296] width 473 height 72
click at [448, 316] on p "Going to the Moon takes the talents of many people working together. People at …" at bounding box center [497, 296] width 642 height 66
click at [474, 311] on span "Going to the Moon takes the talents of many people working together. People at …" at bounding box center [412, 296] width 473 height 72
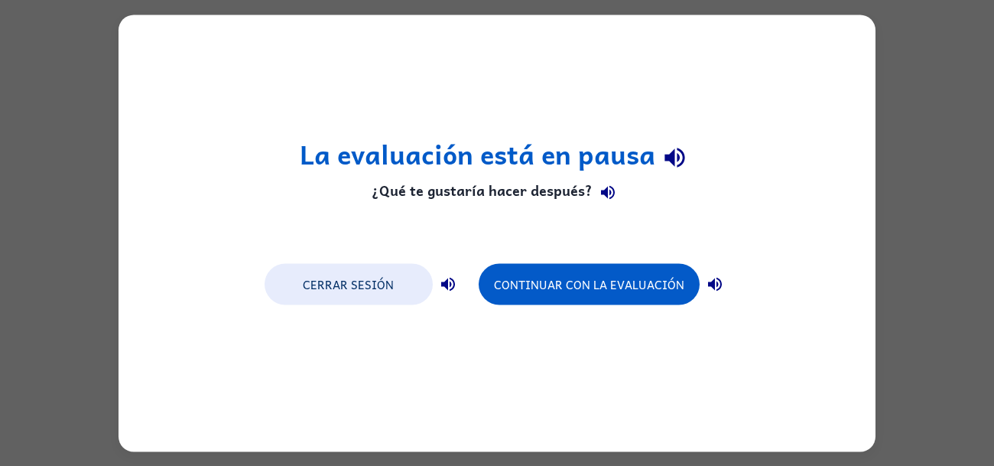
scroll to position [0, 0]
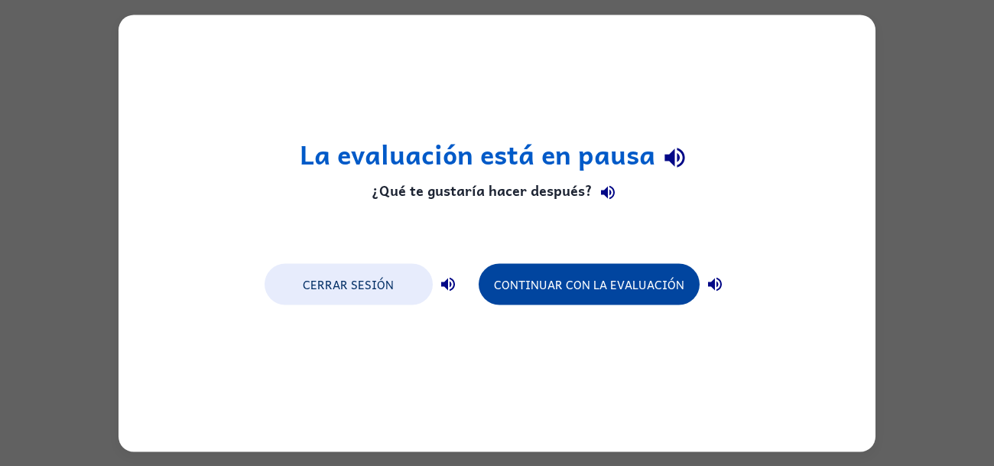
click at [670, 294] on button "Continuar con la evaluación" at bounding box center [589, 283] width 221 height 41
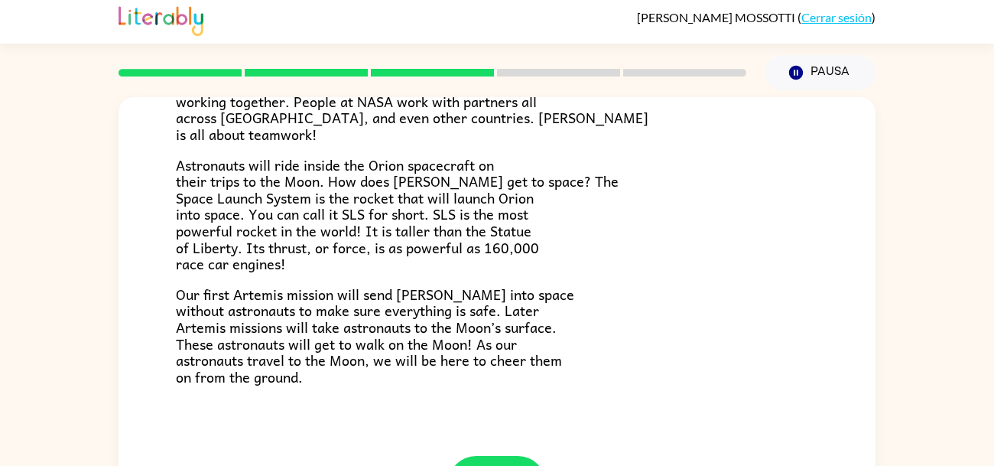
scroll to position [73, 0]
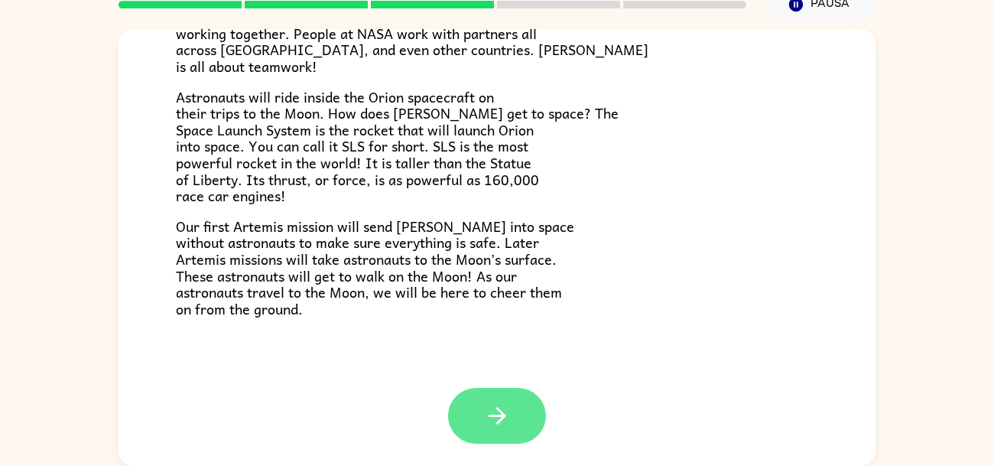
click at [482, 417] on button "button" at bounding box center [497, 416] width 98 height 56
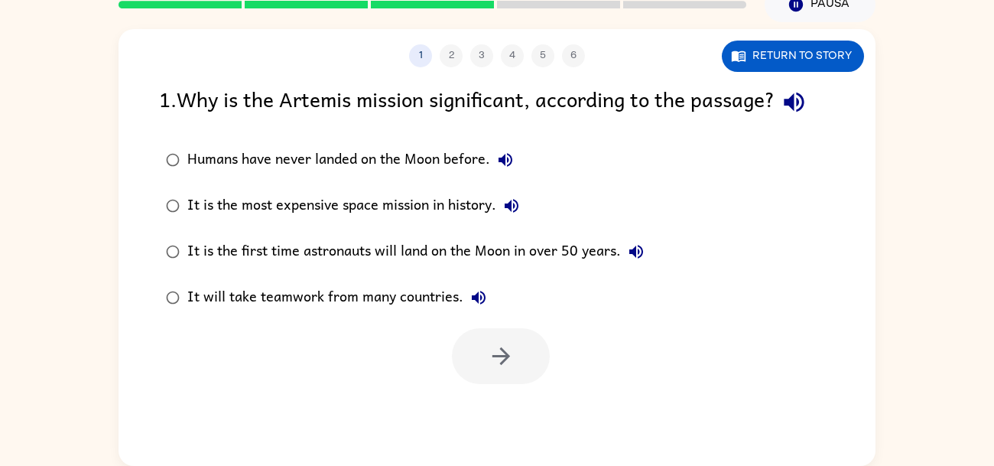
scroll to position [0, 0]
click at [759, 69] on button "Return to story" at bounding box center [793, 56] width 142 height 31
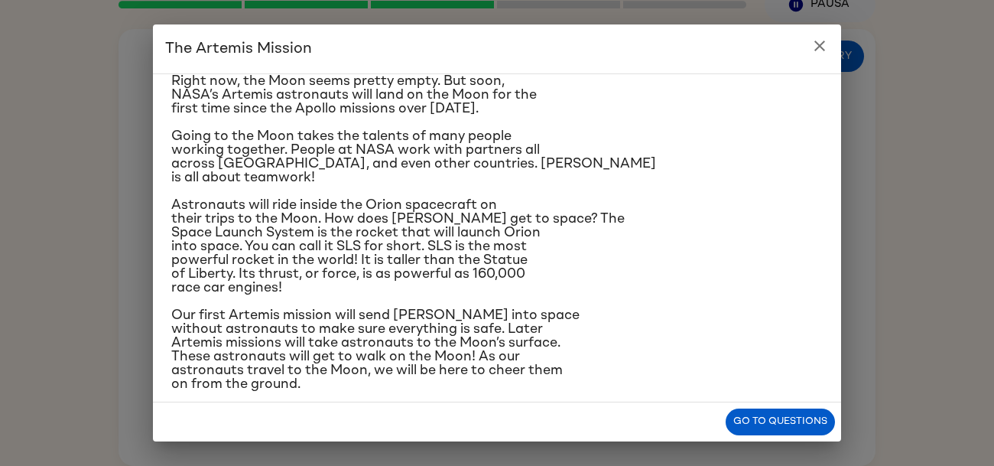
scroll to position [118, 0]
click at [822, 44] on icon "close" at bounding box center [820, 46] width 18 height 18
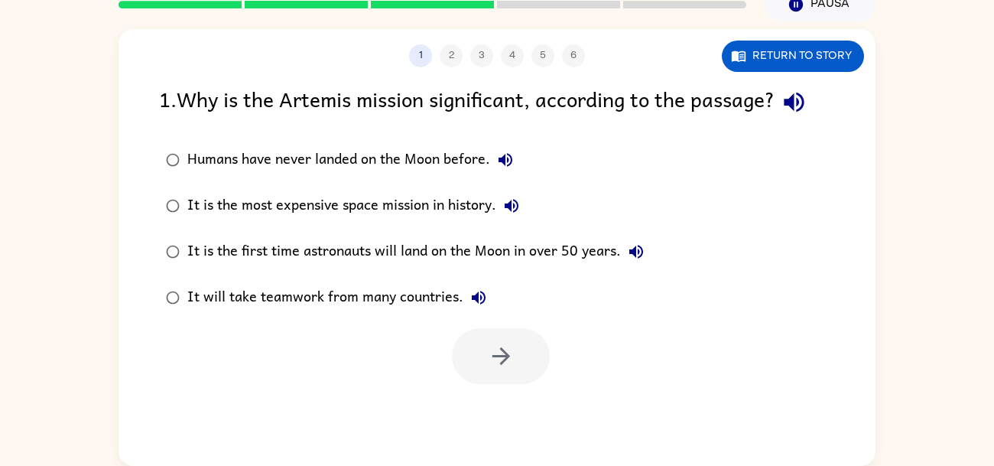
click at [808, 85] on button "button" at bounding box center [794, 102] width 39 height 39
click at [301, 288] on div "It will take teamwork from many countries." at bounding box center [340, 297] width 307 height 31
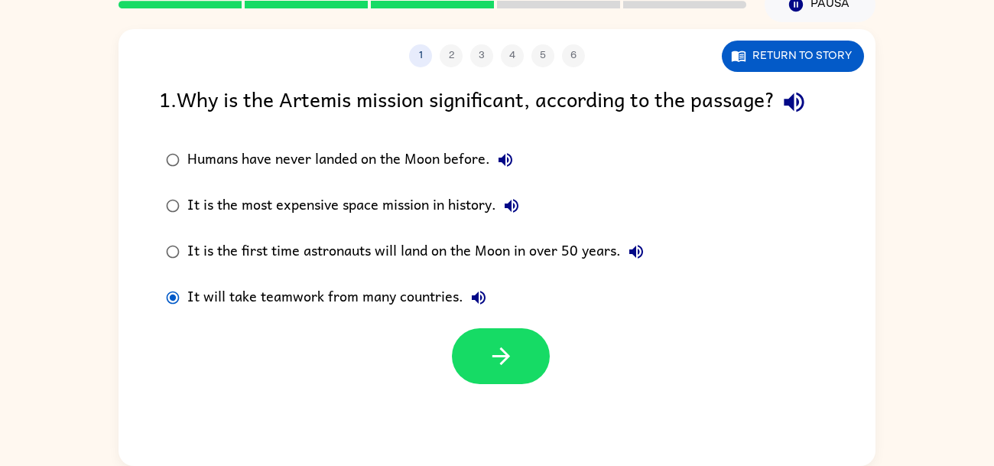
click at [301, 288] on div "It will take teamwork from many countries." at bounding box center [340, 297] width 307 height 31
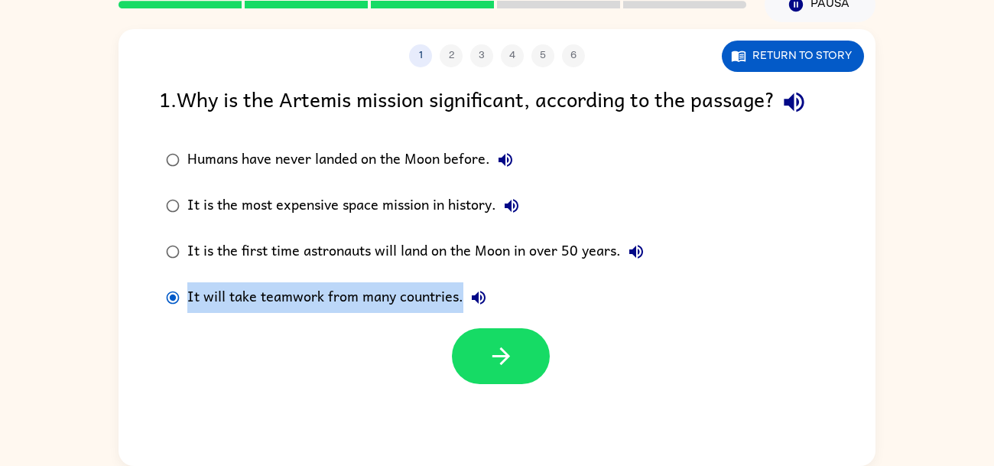
click at [301, 288] on div "It will take teamwork from many countries." at bounding box center [340, 297] width 307 height 31
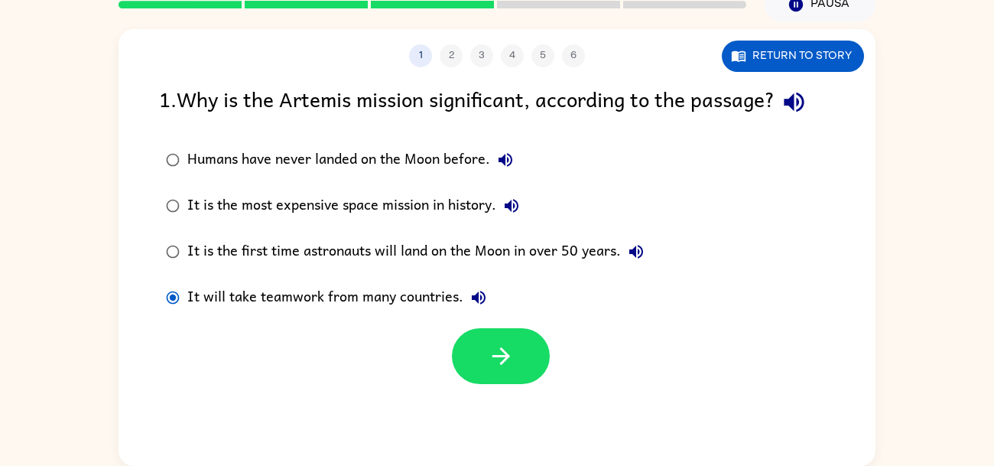
click at [301, 288] on div "It will take teamwork from many countries." at bounding box center [340, 297] width 307 height 31
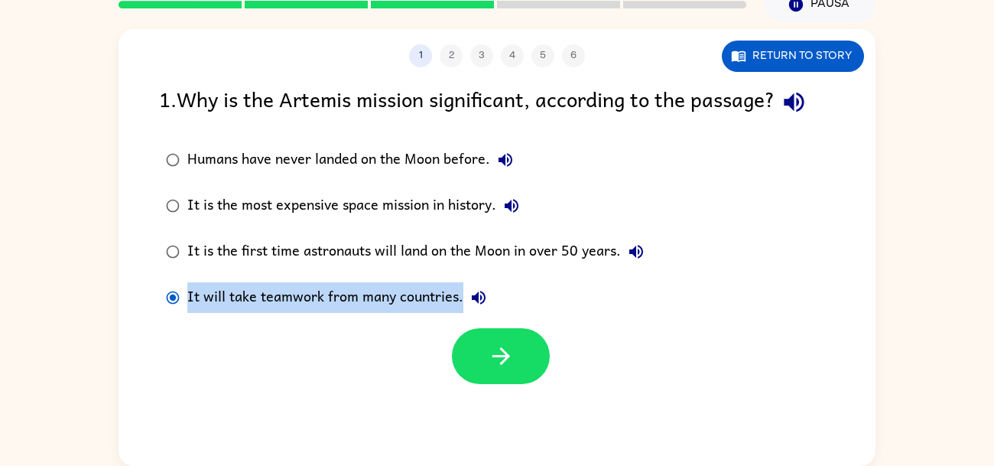
click at [301, 288] on div "It will take teamwork from many countries." at bounding box center [340, 297] width 307 height 31
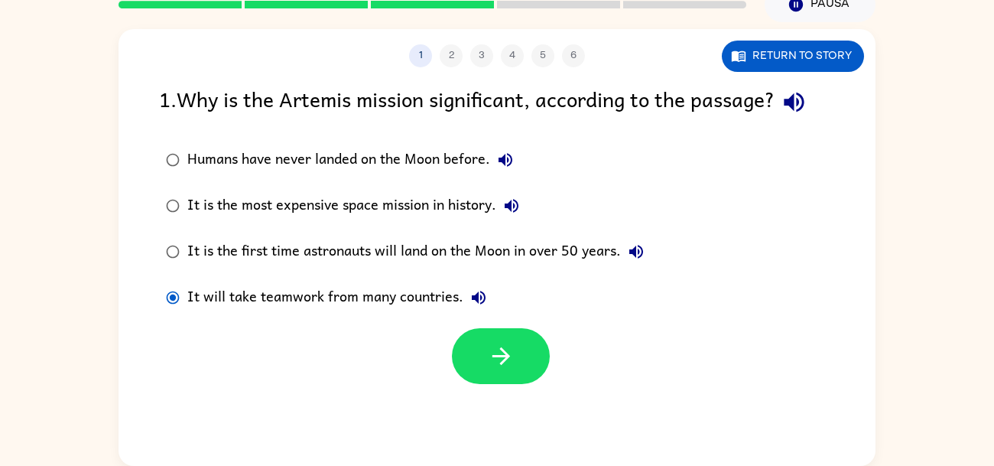
click at [301, 288] on div "It will take teamwork from many countries." at bounding box center [340, 297] width 307 height 31
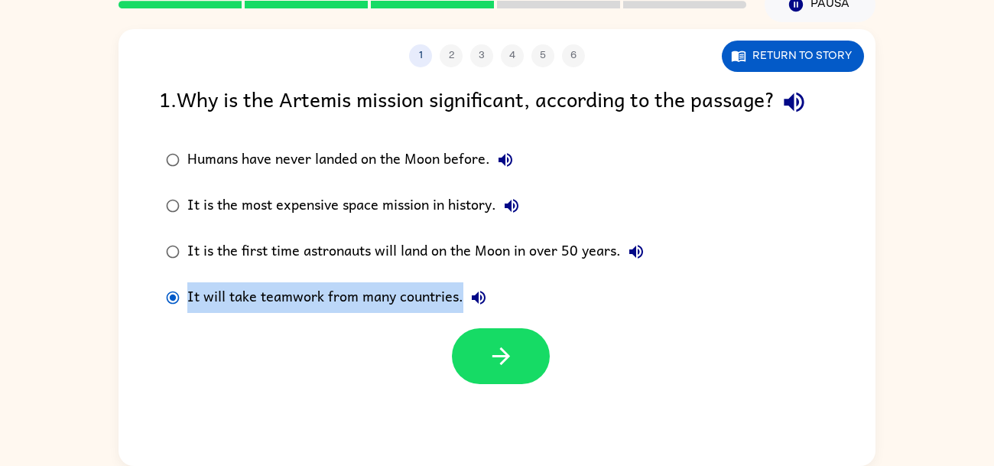
click at [301, 288] on div "It will take teamwork from many countries." at bounding box center [340, 297] width 307 height 31
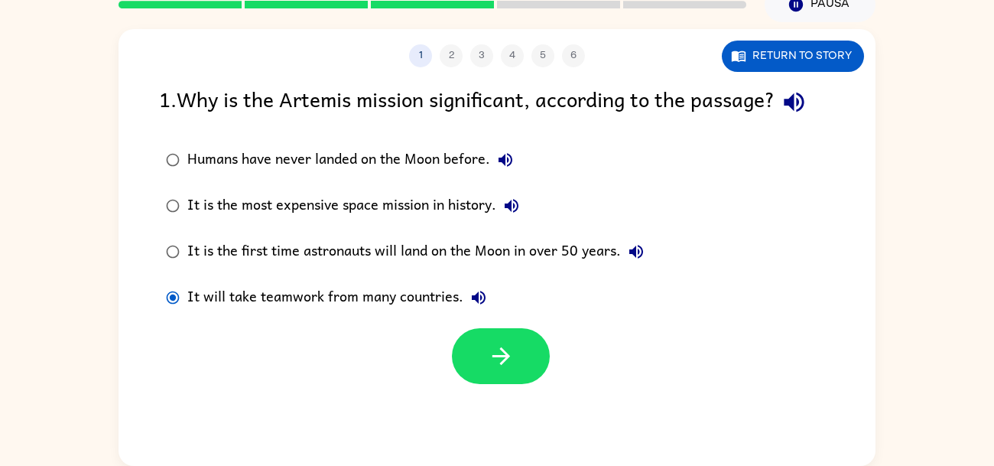
click at [301, 288] on div "It will take teamwork from many countries." at bounding box center [340, 297] width 307 height 31
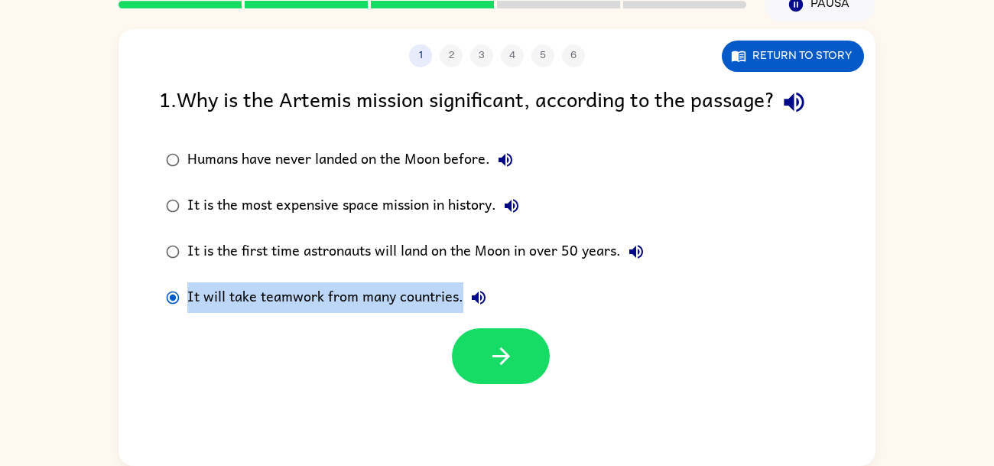
click at [301, 288] on div "It will take teamwork from many countries." at bounding box center [340, 297] width 307 height 31
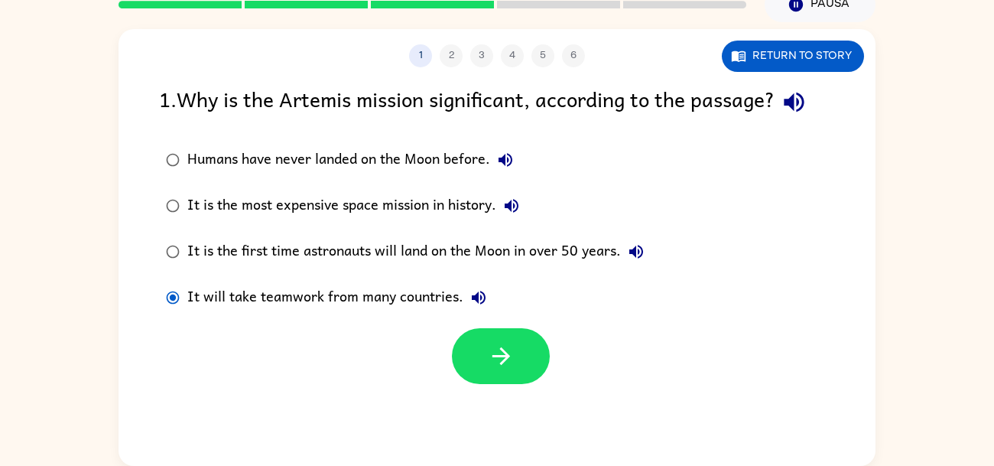
click at [301, 288] on div "It will take teamwork from many countries." at bounding box center [340, 297] width 307 height 31
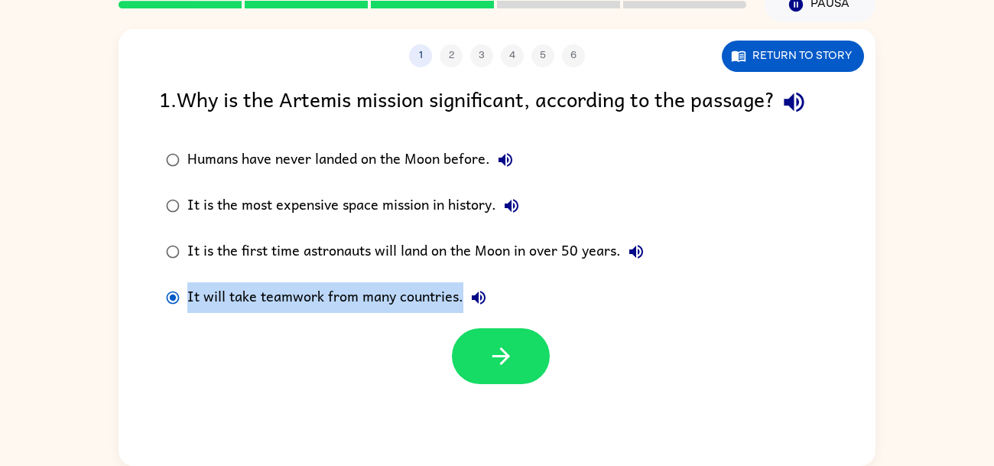
click at [265, 338] on div at bounding box center [497, 351] width 757 height 63
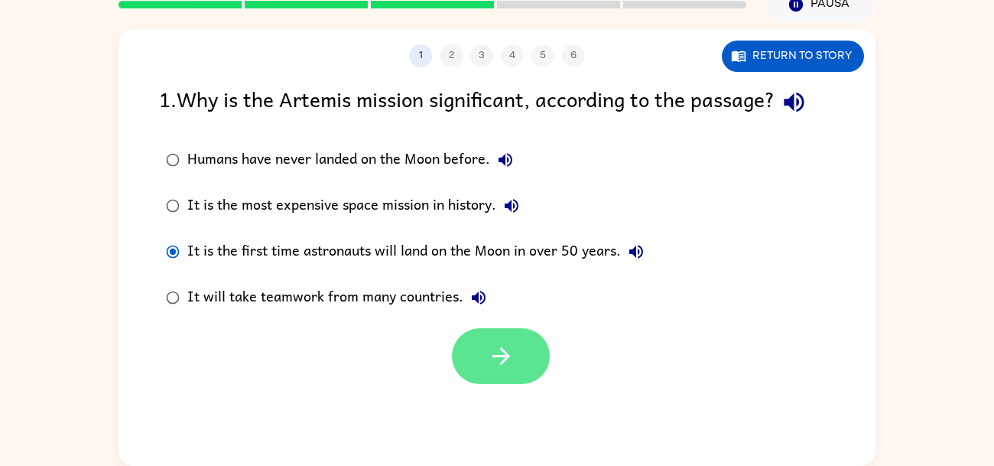
click at [514, 369] on button "button" at bounding box center [501, 356] width 98 height 56
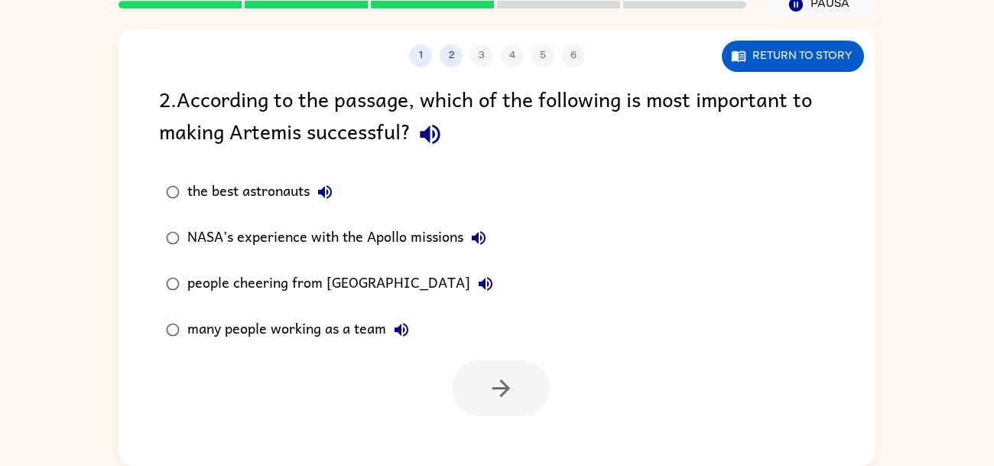
click at [364, 206] on label "the best astronauts" at bounding box center [330, 192] width 358 height 46
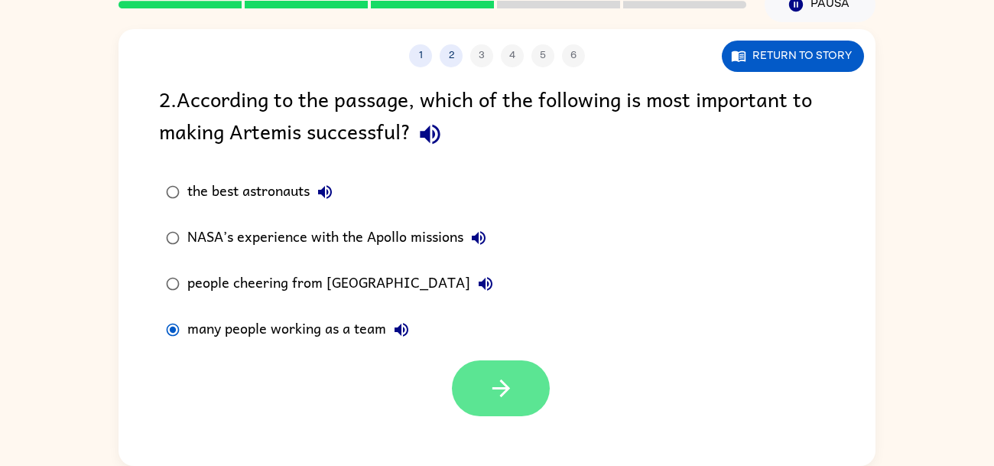
click at [495, 372] on button "button" at bounding box center [501, 388] width 98 height 56
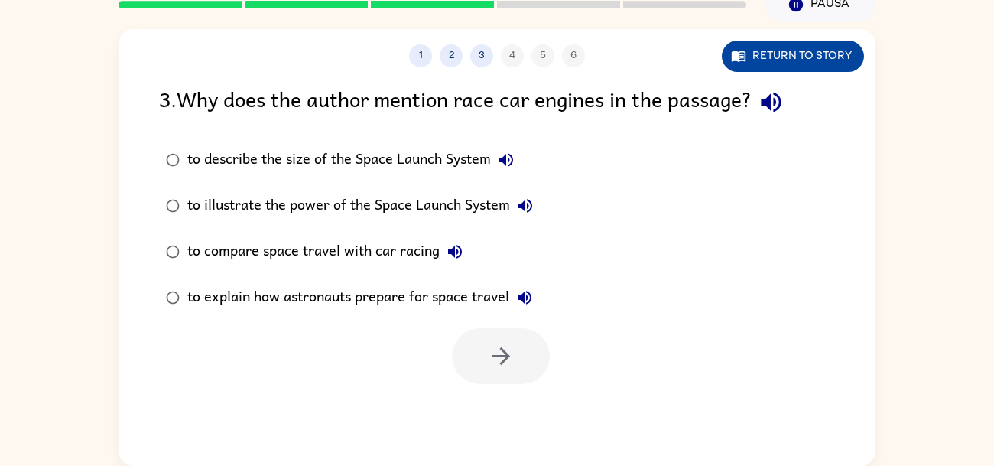
click at [798, 44] on button "Return to story" at bounding box center [793, 56] width 142 height 31
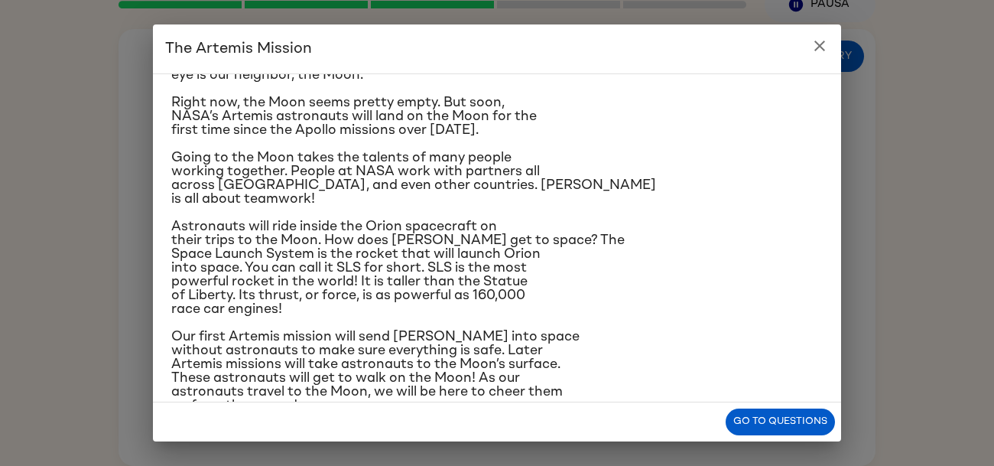
scroll to position [129, 0]
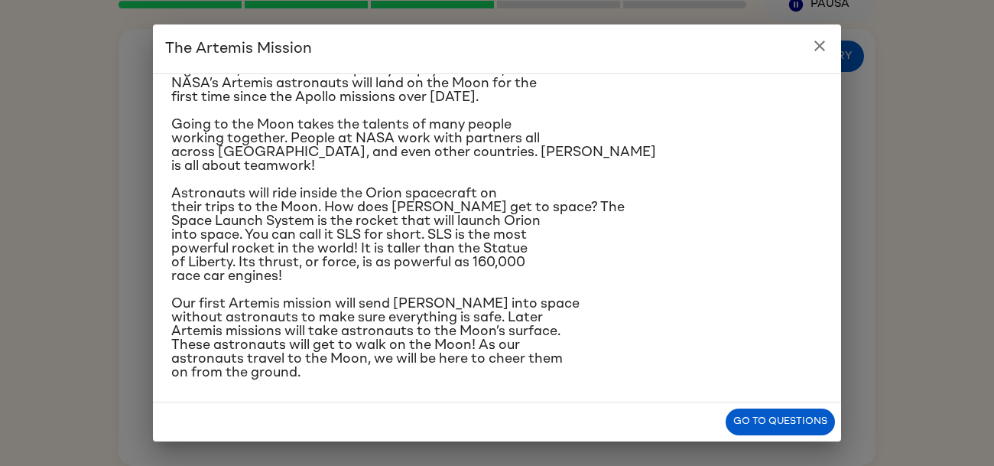
click at [810, 58] on h2 "The Artemis Mission" at bounding box center [497, 48] width 688 height 49
click at [820, 47] on icon "close" at bounding box center [819, 46] width 11 height 11
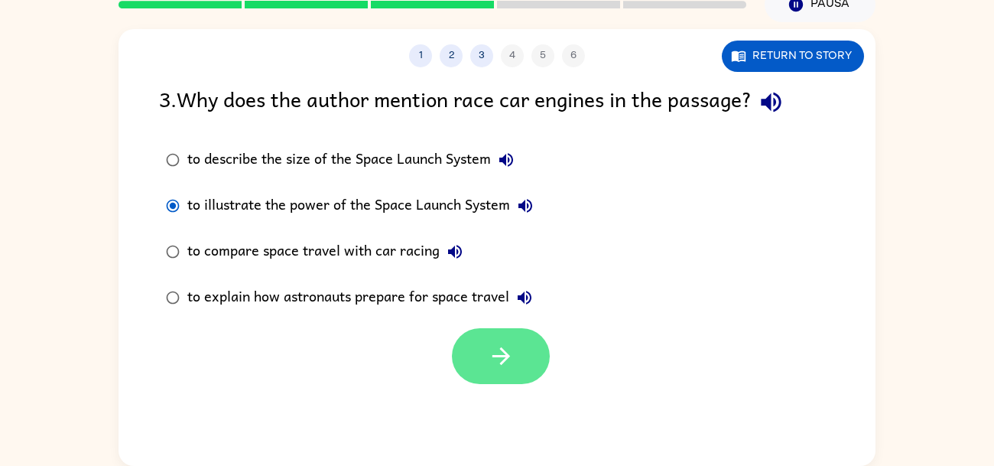
click at [475, 359] on button "button" at bounding box center [501, 356] width 98 height 56
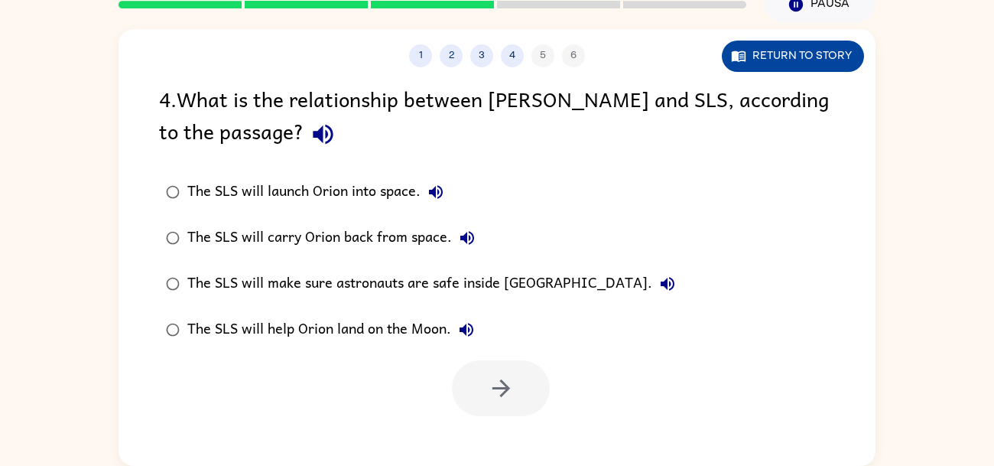
click at [731, 56] on icon "button" at bounding box center [738, 55] width 15 height 15
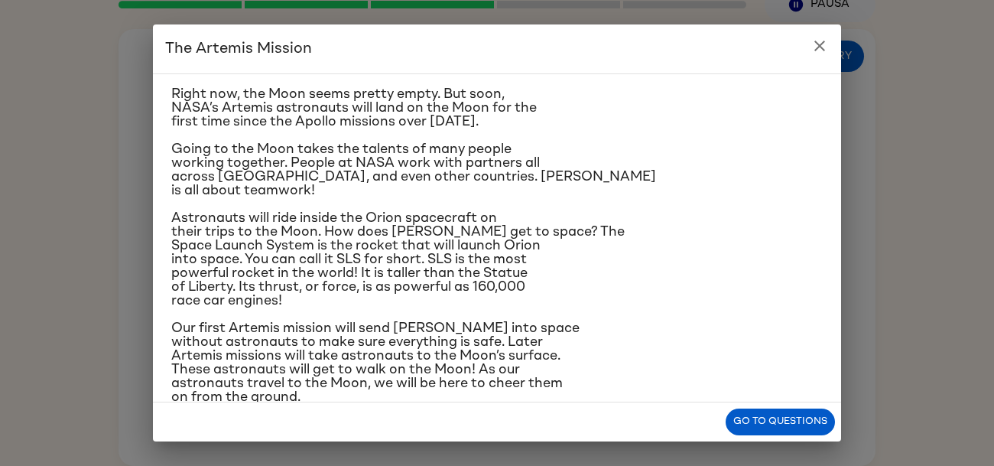
scroll to position [134, 0]
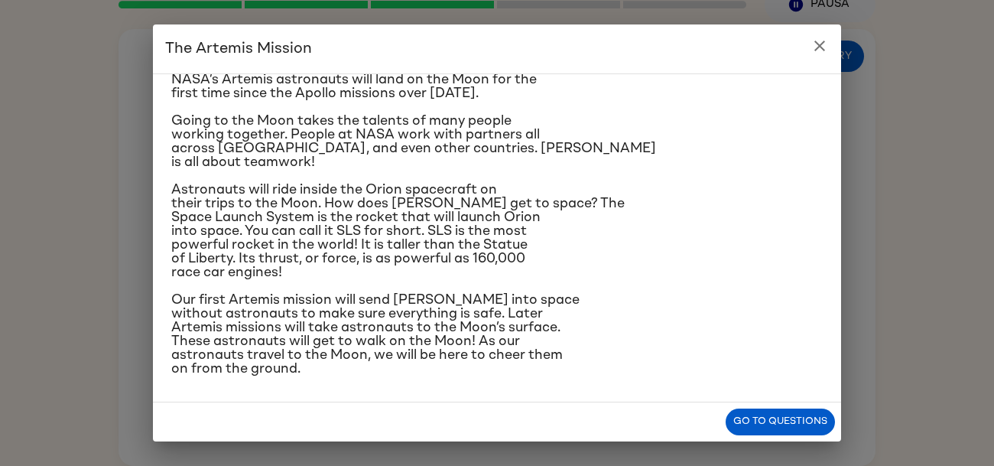
click at [820, 38] on icon "close" at bounding box center [820, 46] width 18 height 18
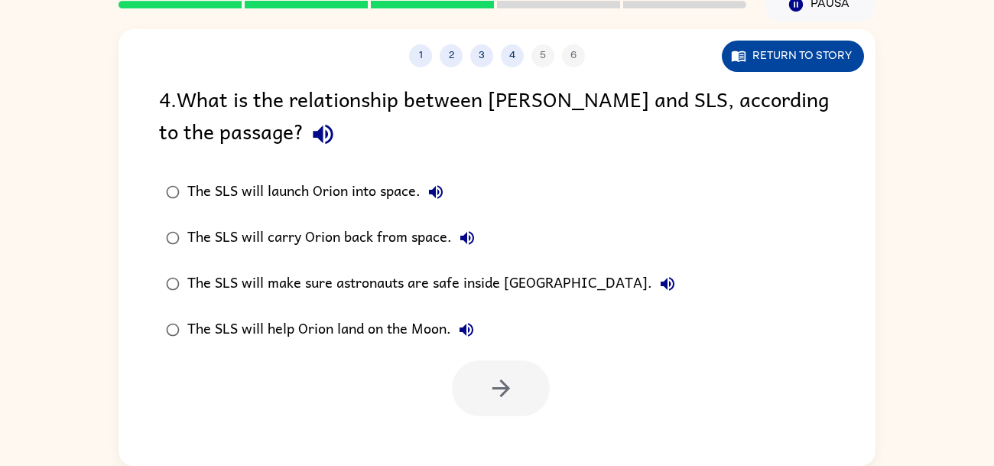
click at [813, 47] on button "Return to story" at bounding box center [793, 56] width 142 height 31
click at [756, 49] on button "Return to story" at bounding box center [793, 56] width 142 height 31
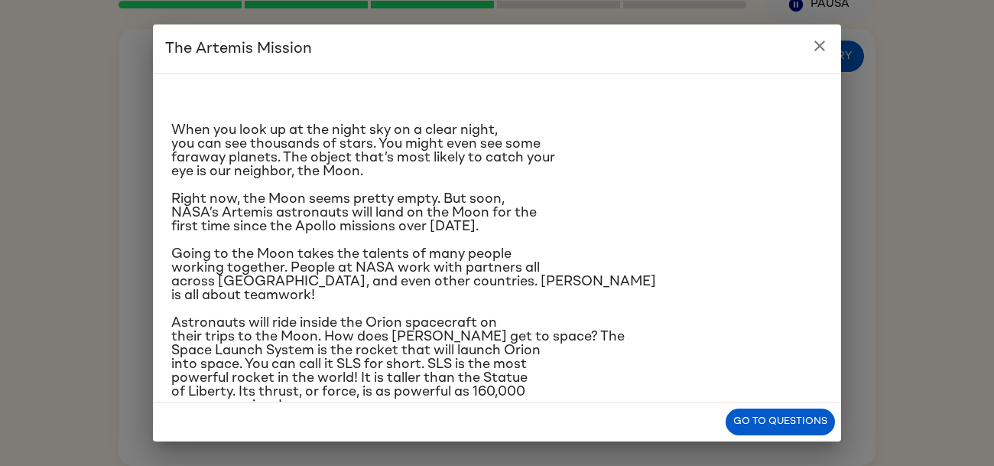
click at [825, 47] on icon "close" at bounding box center [820, 46] width 18 height 18
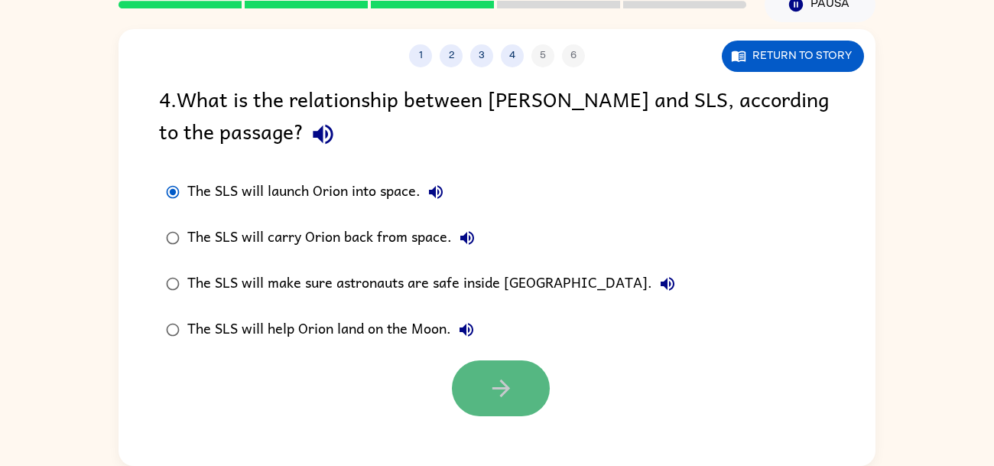
click at [491, 385] on icon "button" at bounding box center [501, 388] width 27 height 27
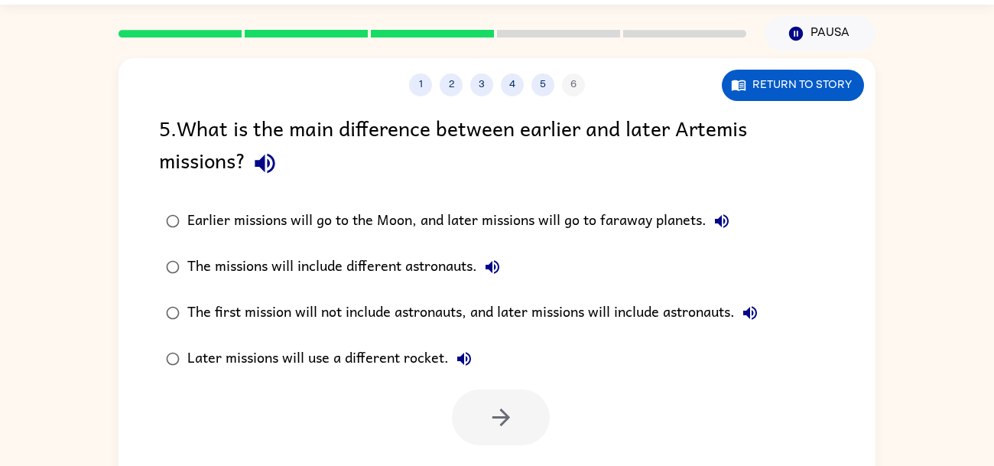
scroll to position [37, 0]
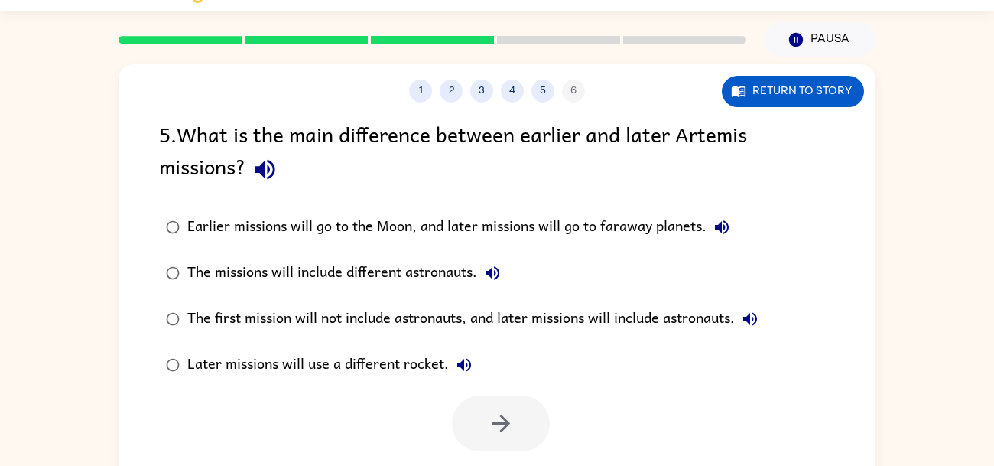
click at [761, 74] on div "1 2 3 4 5 6 Return to story" at bounding box center [497, 83] width 757 height 38
click at [764, 81] on button "Return to story" at bounding box center [793, 91] width 142 height 31
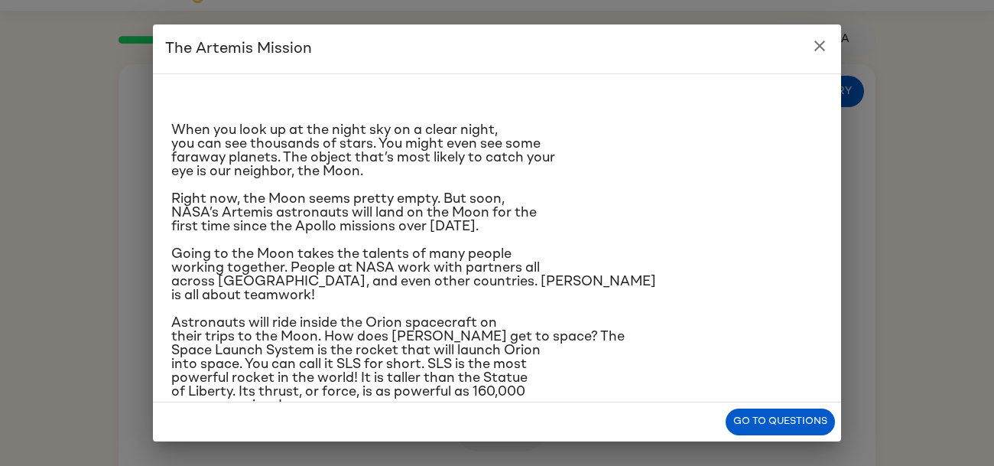
click at [811, 49] on icon "close" at bounding box center [820, 46] width 18 height 18
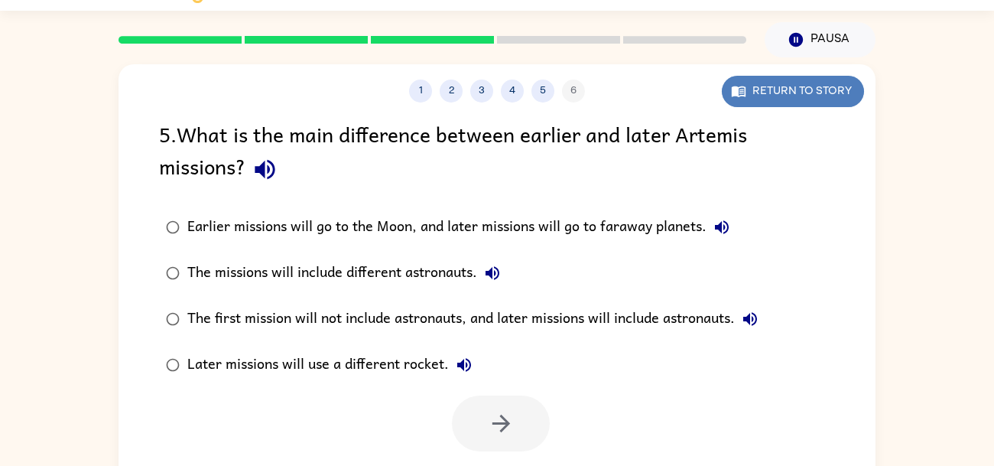
click at [769, 93] on button "Return to story" at bounding box center [793, 91] width 142 height 31
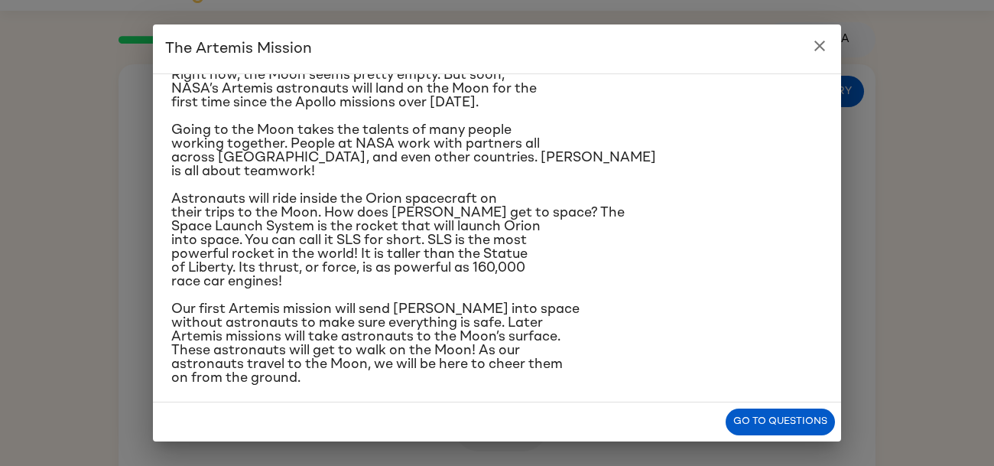
scroll to position [134, 0]
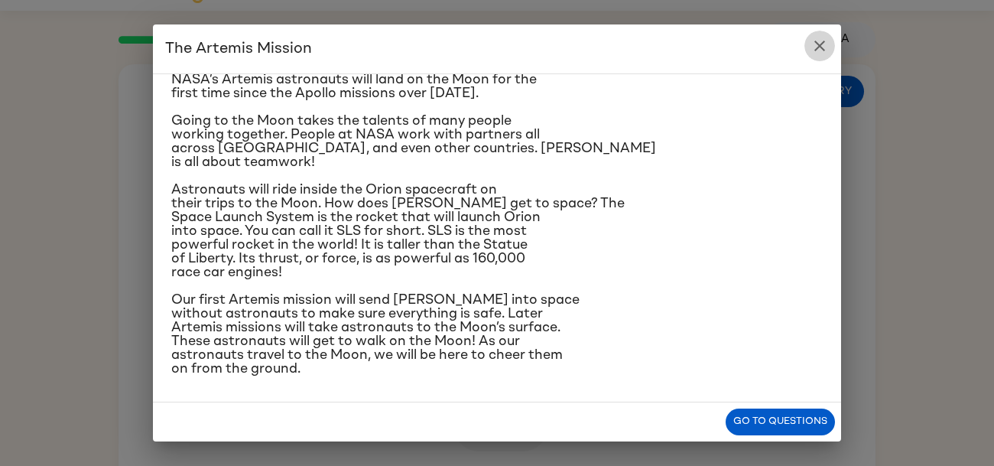
click at [814, 33] on button "close" at bounding box center [819, 46] width 31 height 31
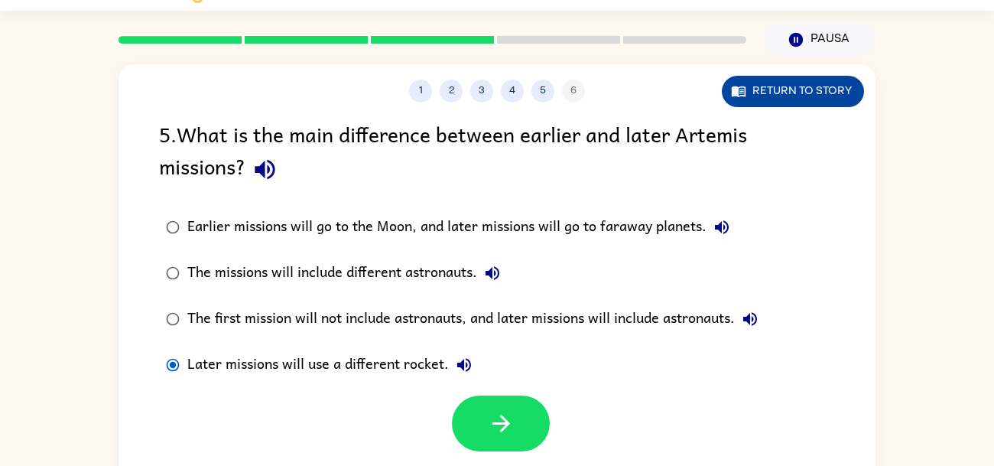
click at [755, 88] on button "Return to story" at bounding box center [793, 91] width 142 height 31
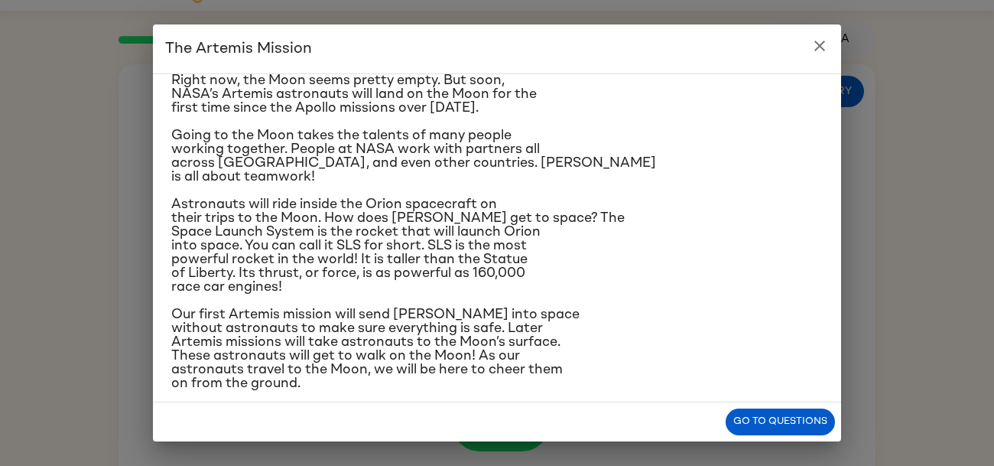
scroll to position [119, 0]
click at [817, 44] on icon "close" at bounding box center [819, 46] width 11 height 11
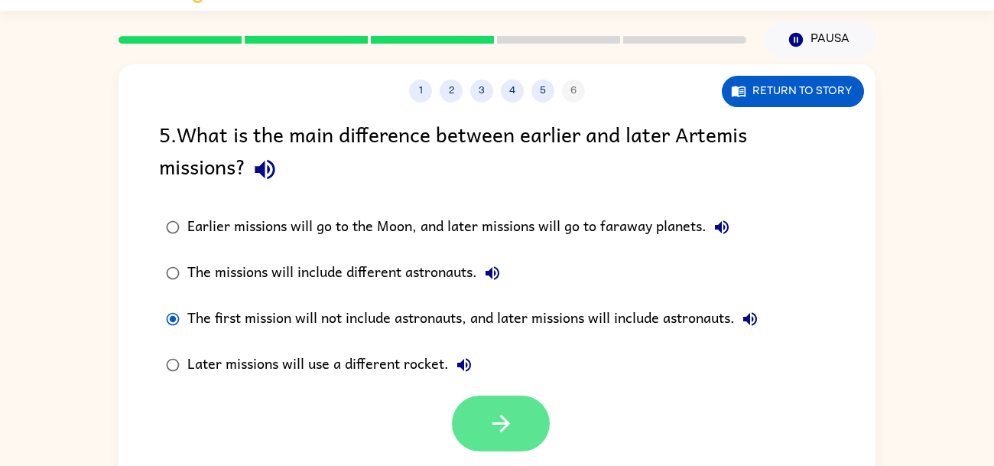
click at [538, 421] on button "button" at bounding box center [501, 423] width 98 height 56
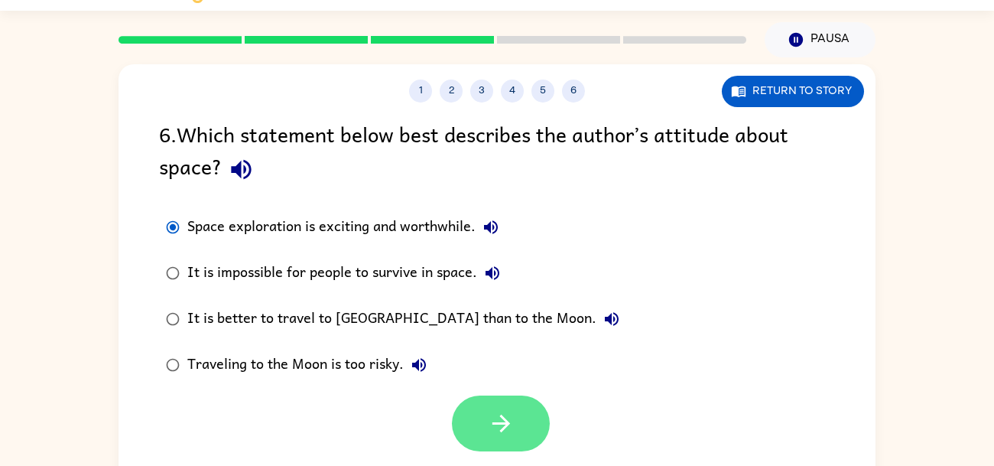
click at [505, 414] on icon "button" at bounding box center [501, 423] width 27 height 27
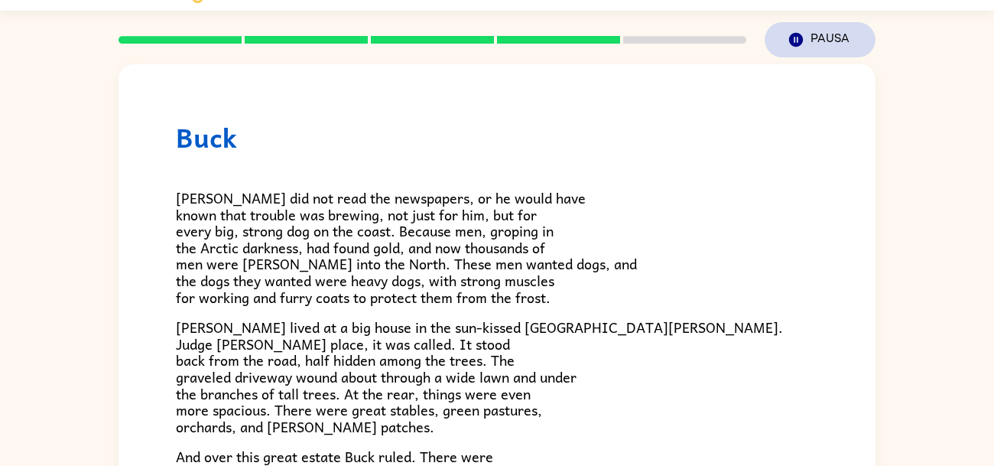
click at [794, 37] on icon "Pausa" at bounding box center [796, 39] width 17 height 17
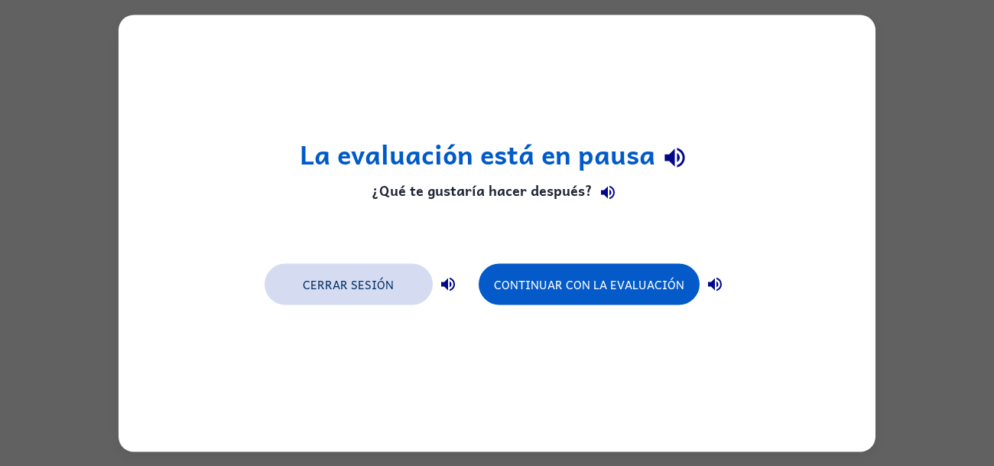
click at [344, 293] on button "Cerrar sesión" at bounding box center [349, 283] width 168 height 41
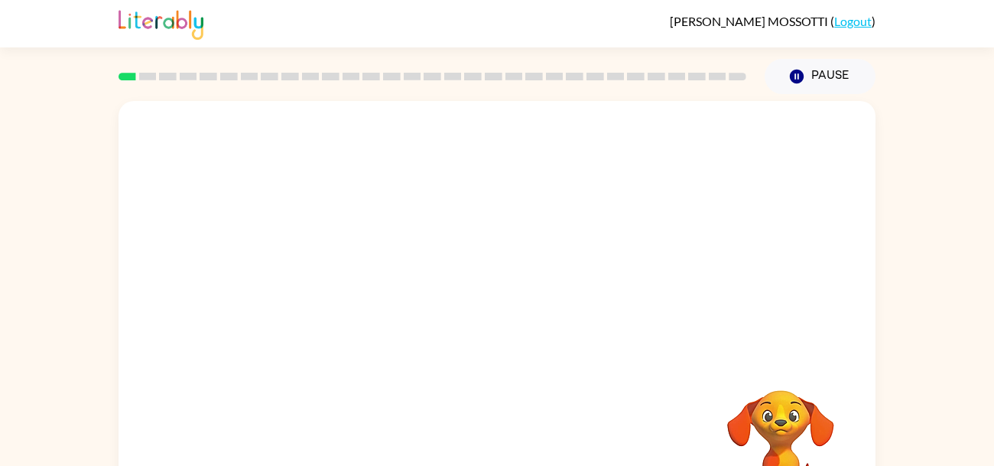
click at [423, 214] on div at bounding box center [497, 229] width 757 height 257
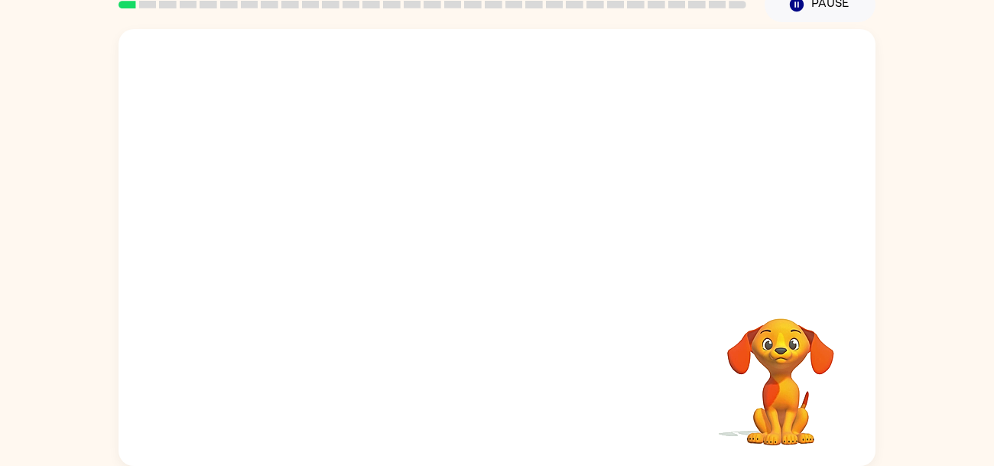
click at [710, 320] on video "Your browser must support playing .mp4 files to use Literably. Please try using…" at bounding box center [780, 370] width 153 height 153
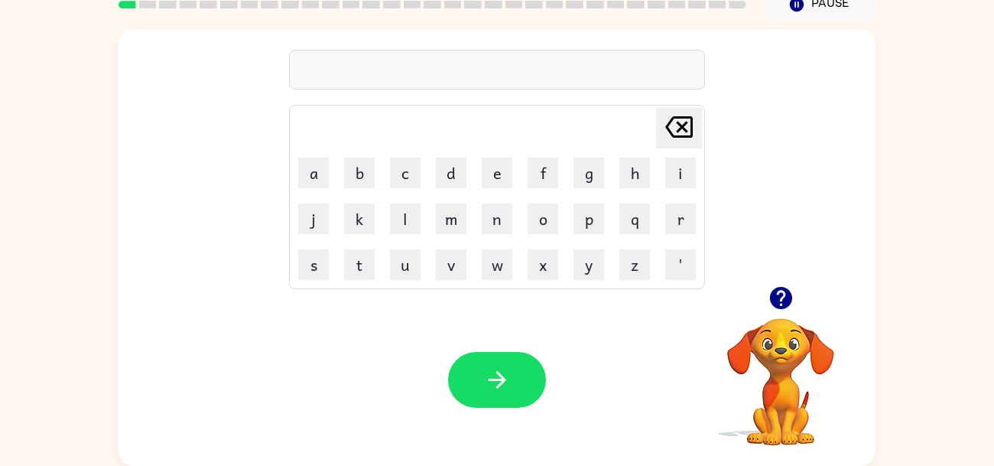
click at [780, 290] on icon "button" at bounding box center [781, 297] width 27 height 27
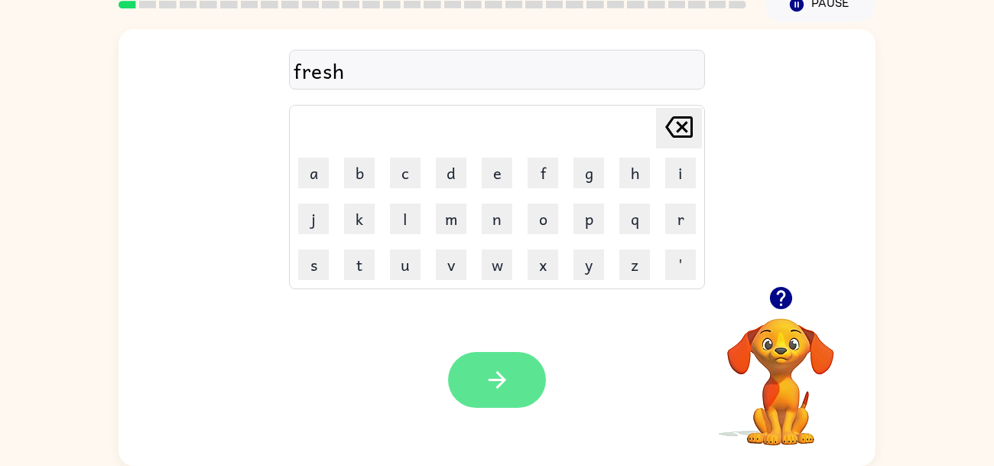
click at [456, 378] on button "button" at bounding box center [497, 380] width 98 height 56
click at [497, 378] on icon "button" at bounding box center [497, 380] width 18 height 18
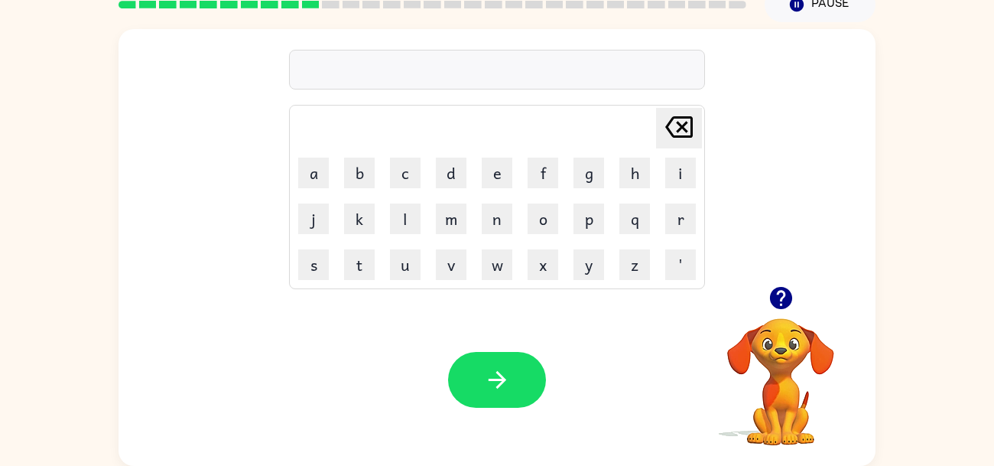
click at [779, 293] on icon "button" at bounding box center [780, 298] width 22 height 22
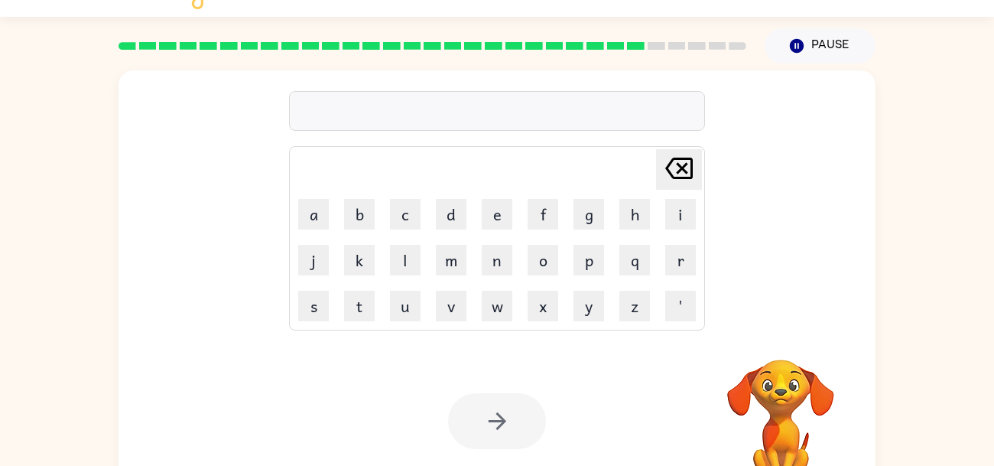
scroll to position [34, 0]
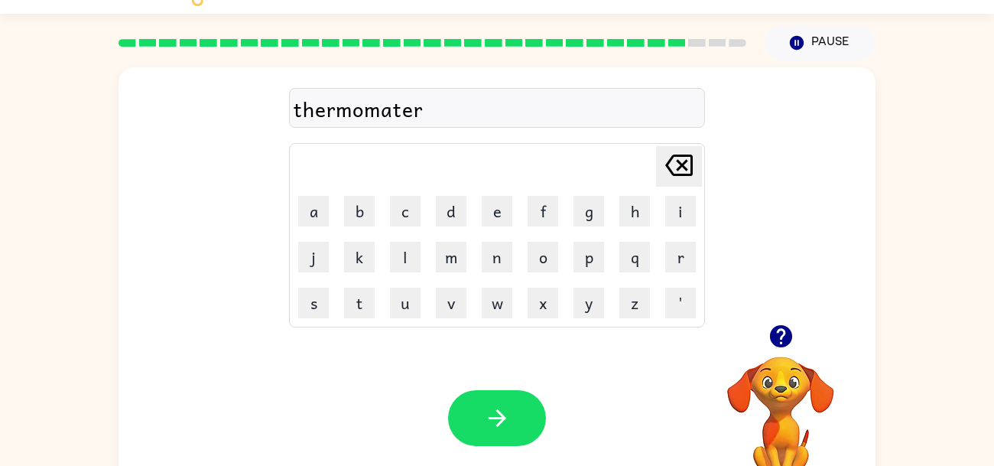
click at [781, 339] on icon "button" at bounding box center [780, 336] width 22 height 22
click at [507, 408] on icon "button" at bounding box center [497, 417] width 27 height 27
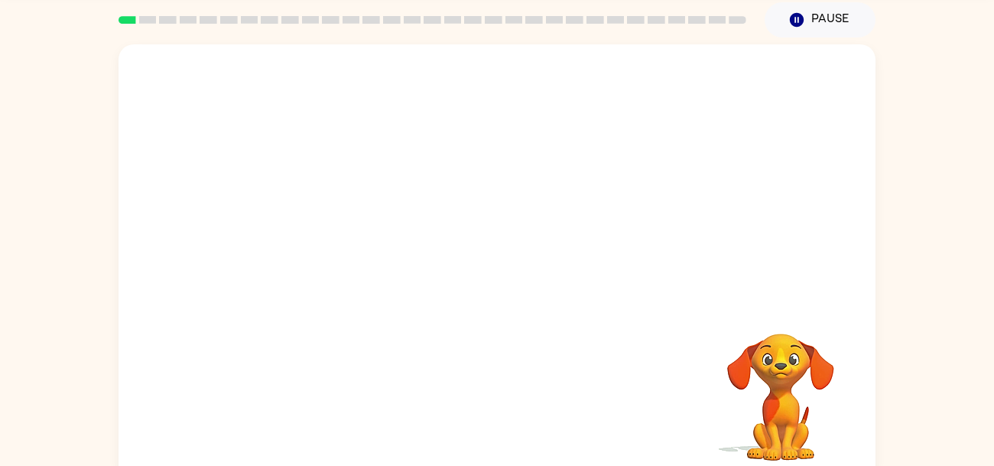
scroll to position [73, 0]
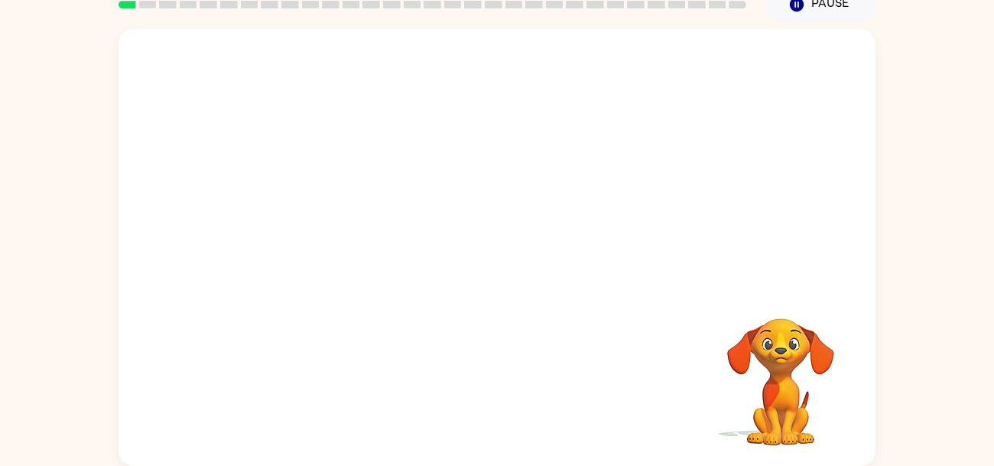
click at [344, 213] on video "Your browser must support playing .mp4 files to use Literably. Please try using…" at bounding box center [497, 157] width 757 height 257
click at [330, 223] on video "Your browser must support playing .mp4 files to use Literably. Please try using…" at bounding box center [497, 157] width 757 height 257
click at [323, 220] on video "Your browser must support playing .mp4 files to use Literably. Please try using…" at bounding box center [497, 157] width 757 height 257
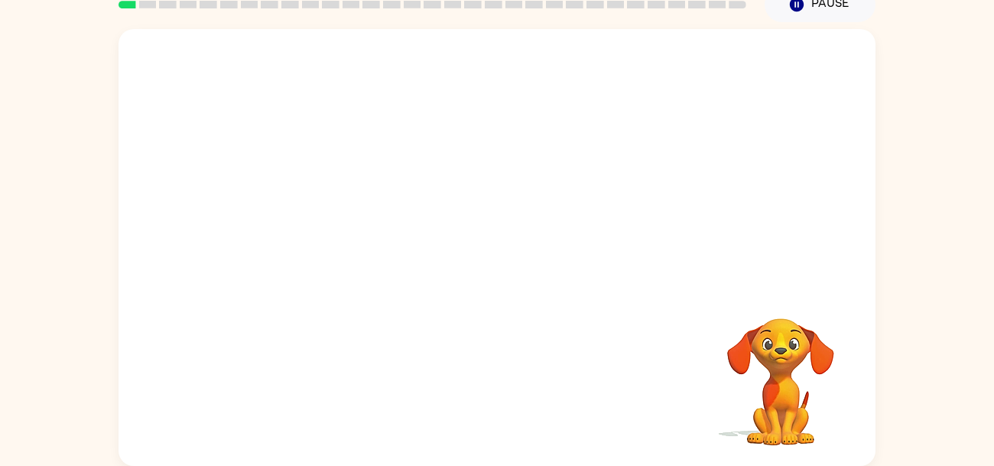
click at [323, 220] on video "Your browser must support playing .mp4 files to use Literably. Please try using…" at bounding box center [497, 157] width 757 height 257
click at [774, 327] on video "Your browser must support playing .mp4 files to use Literably. Please try using…" at bounding box center [780, 370] width 153 height 153
click at [502, 262] on icon "button" at bounding box center [497, 255] width 27 height 27
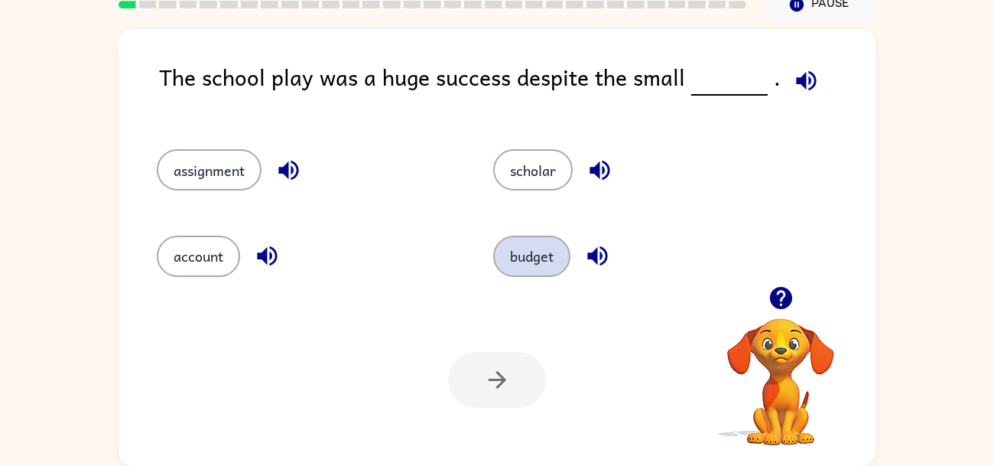
click at [555, 257] on button "budget" at bounding box center [531, 256] width 77 height 41
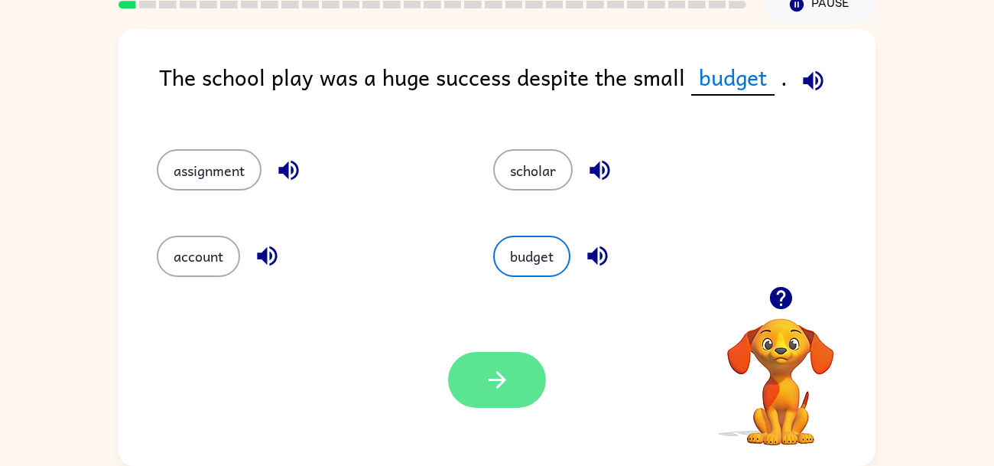
click at [483, 404] on button "button" at bounding box center [497, 380] width 98 height 56
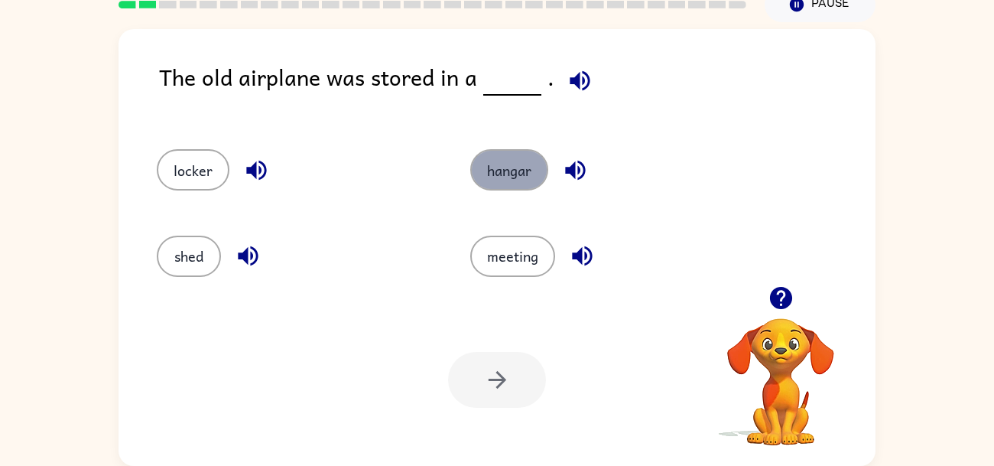
click at [505, 166] on button "hangar" at bounding box center [509, 169] width 78 height 41
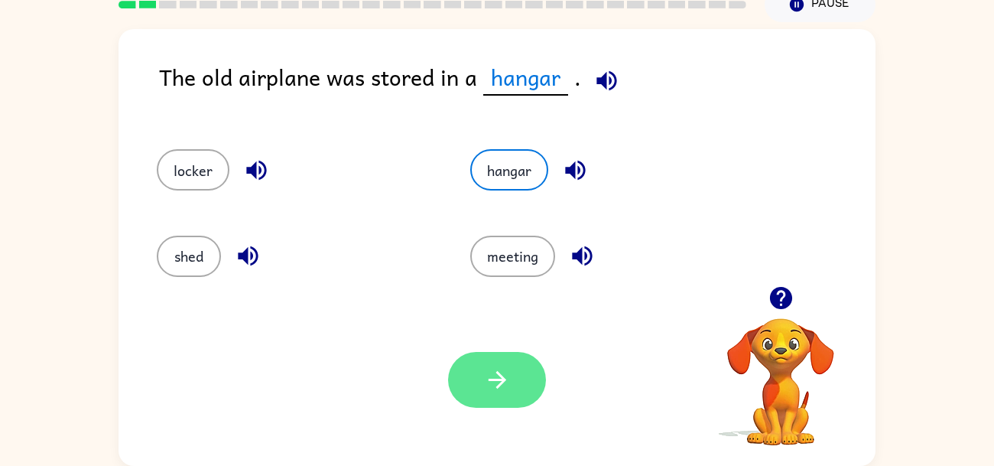
click at [493, 357] on button "button" at bounding box center [497, 380] width 98 height 56
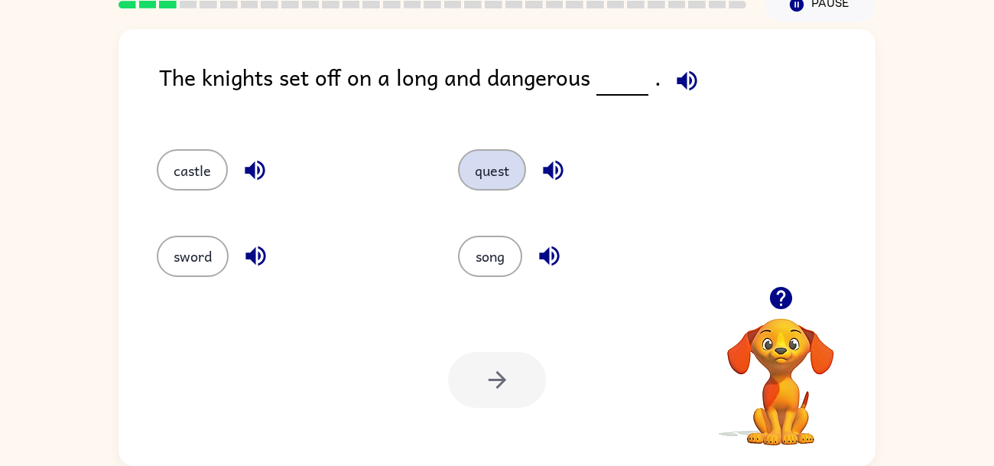
click at [515, 185] on button "quest" at bounding box center [492, 169] width 68 height 41
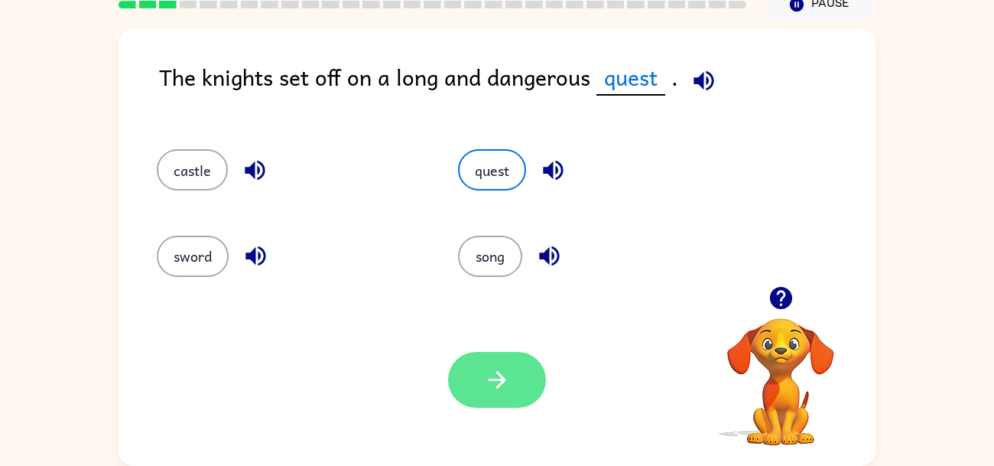
click at [489, 372] on icon "button" at bounding box center [497, 379] width 27 height 27
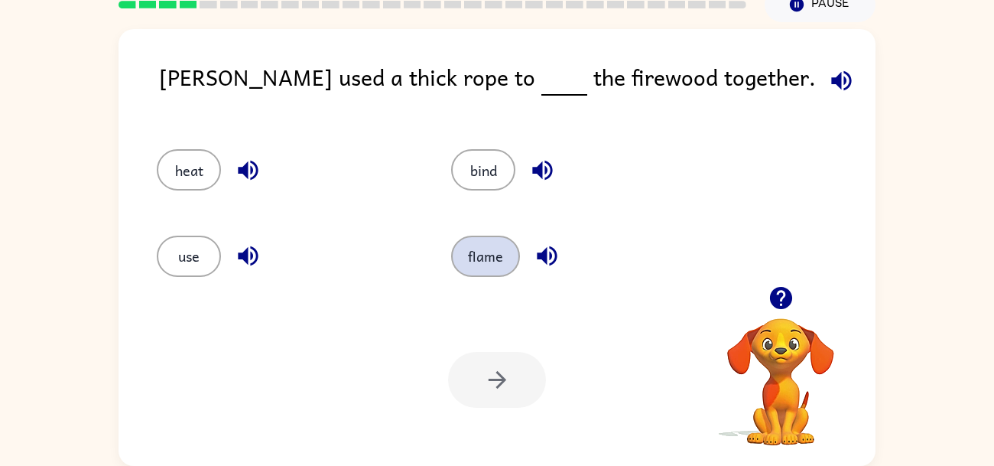
click at [473, 275] on button "flame" at bounding box center [485, 256] width 69 height 41
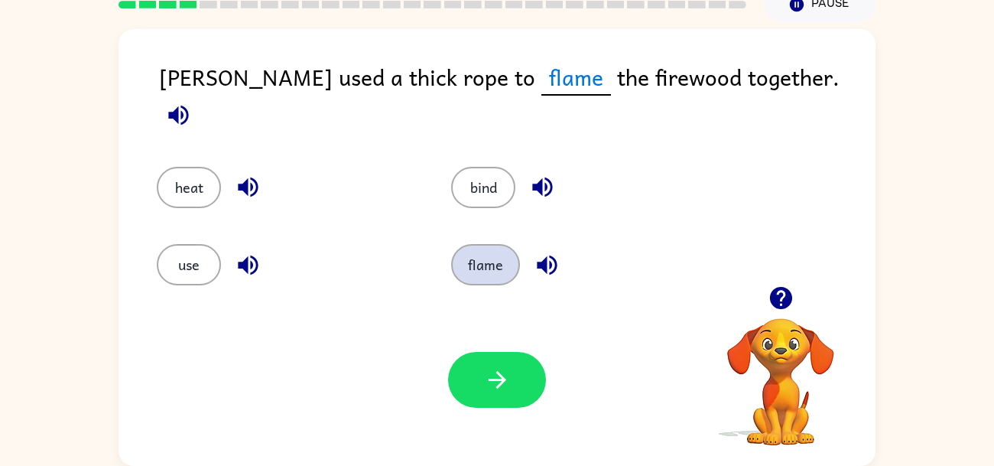
click at [473, 275] on button "flame" at bounding box center [485, 264] width 69 height 41
click at [492, 167] on button "bind" at bounding box center [483, 187] width 64 height 41
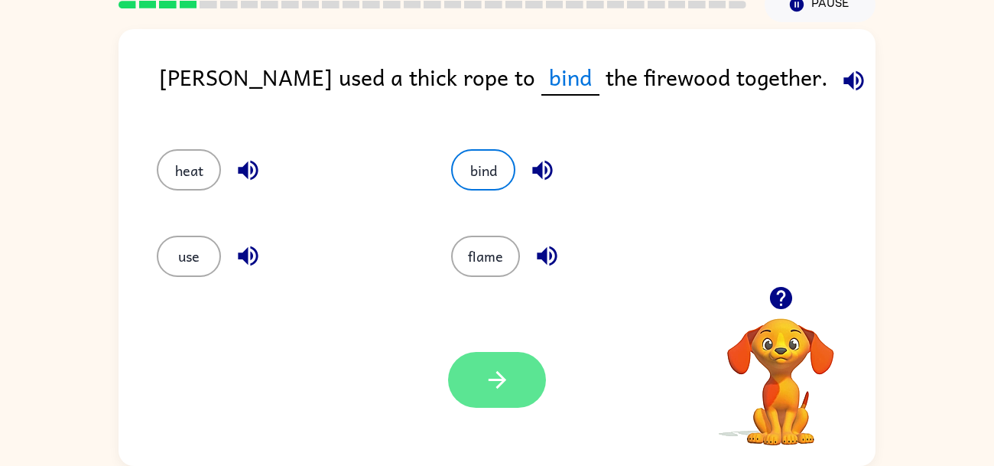
click at [493, 375] on icon "button" at bounding box center [497, 379] width 27 height 27
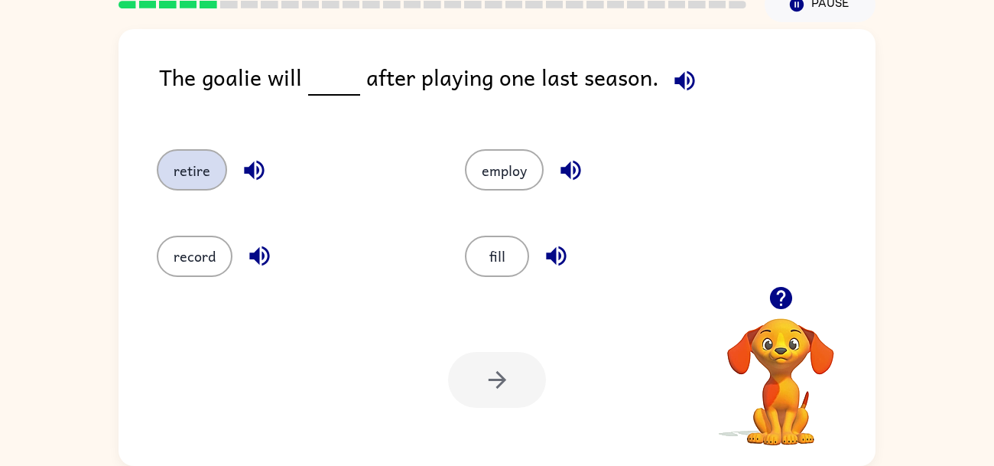
click at [179, 172] on button "retire" at bounding box center [192, 169] width 70 height 41
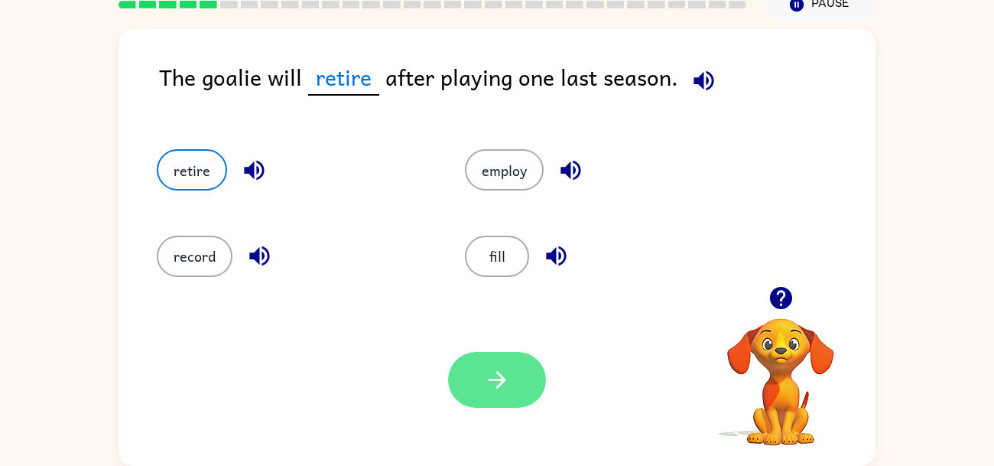
click at [495, 379] on icon "button" at bounding box center [497, 380] width 18 height 18
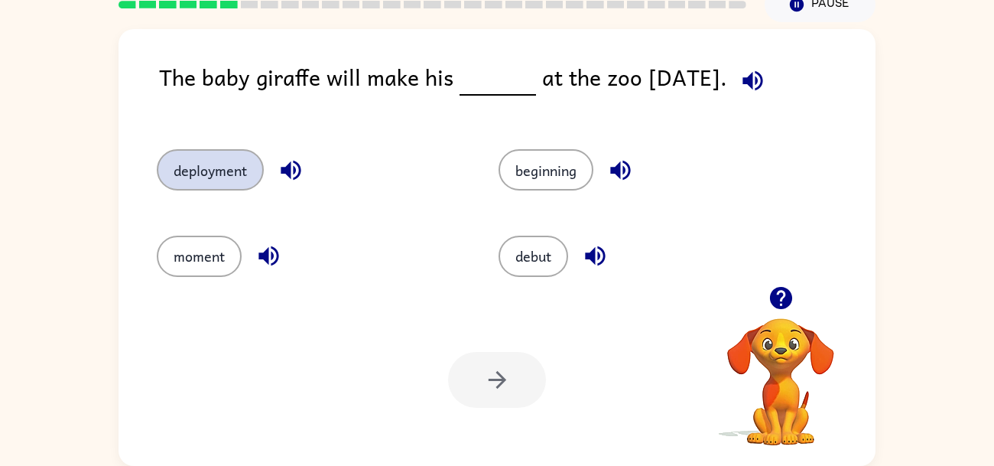
click at [200, 163] on button "deployment" at bounding box center [210, 169] width 107 height 41
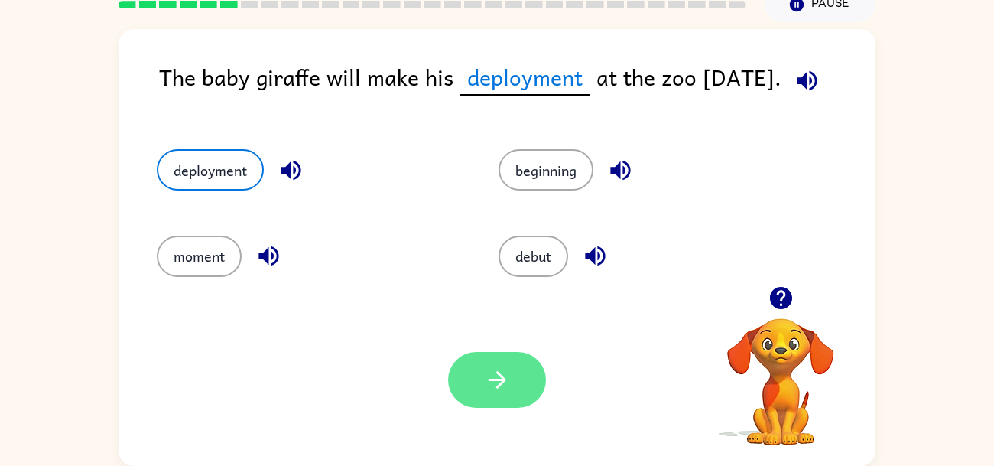
click at [513, 398] on button "button" at bounding box center [497, 380] width 98 height 56
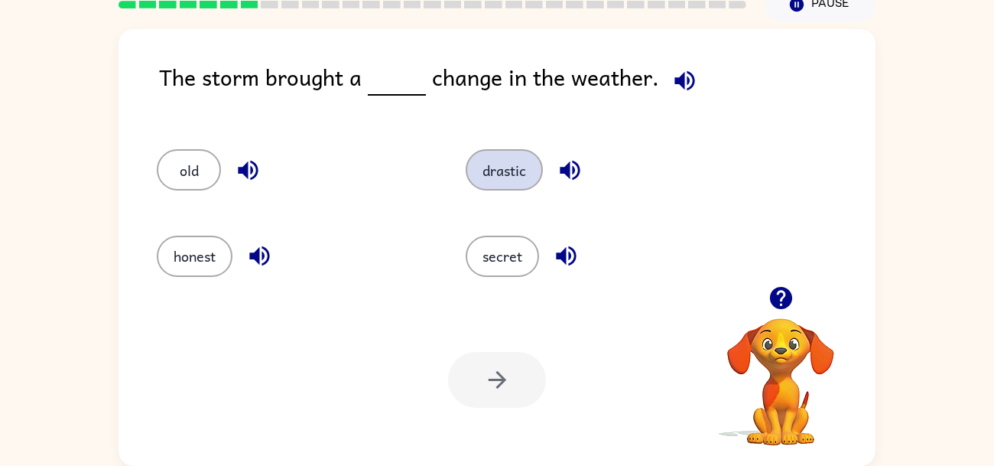
click at [518, 164] on button "drastic" at bounding box center [504, 169] width 77 height 41
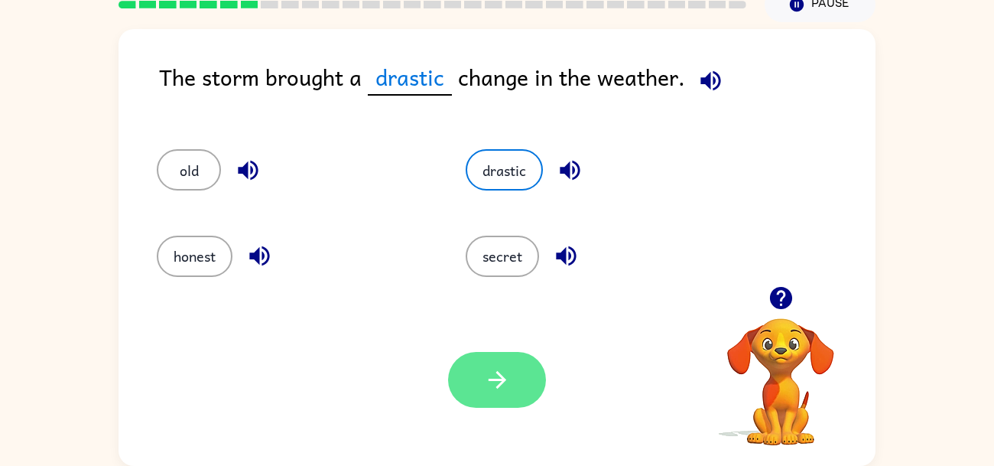
click at [502, 362] on button "button" at bounding box center [497, 380] width 98 height 56
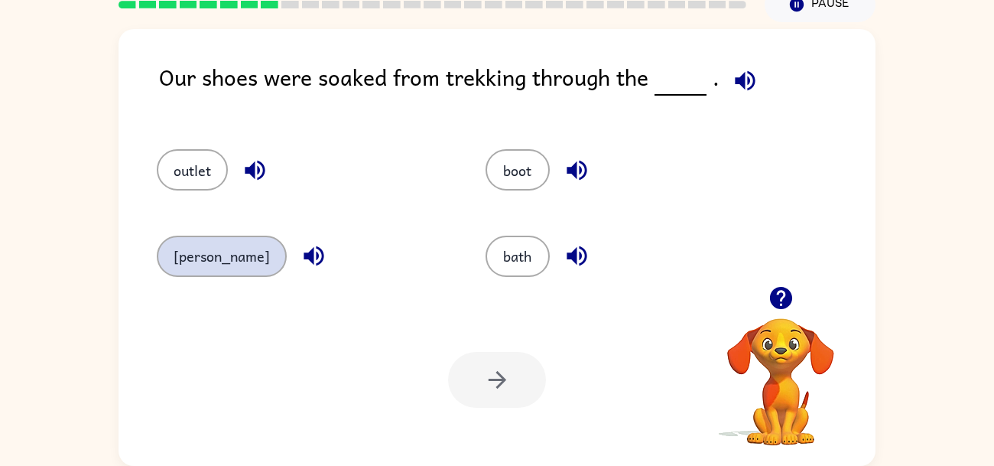
click at [196, 252] on button "marsh" at bounding box center [222, 256] width 130 height 41
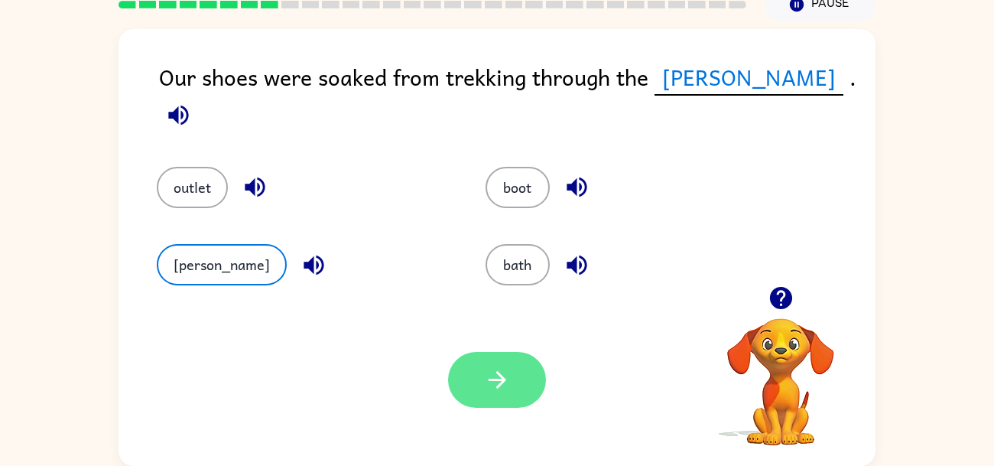
click at [471, 400] on button "button" at bounding box center [497, 380] width 98 height 56
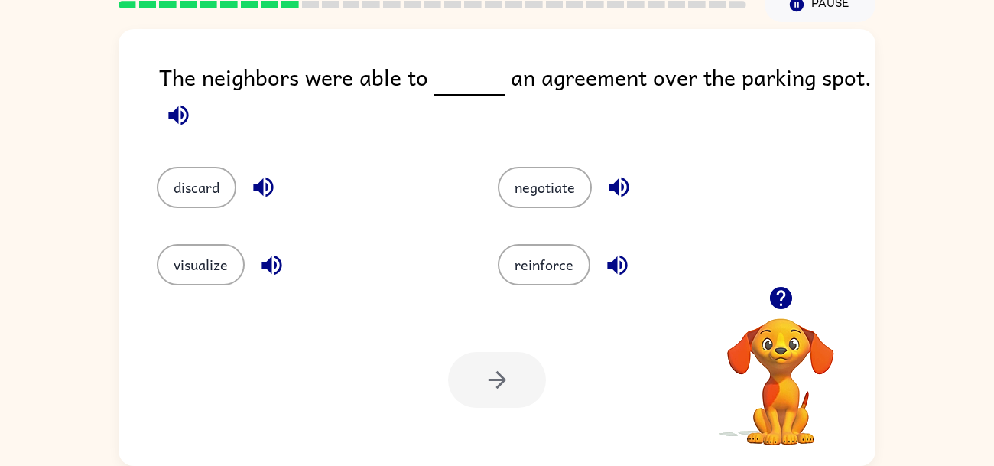
click at [483, 249] on div "reinforce" at bounding box center [639, 253] width 341 height 77
click at [547, 209] on div "negotiate" at bounding box center [639, 176] width 341 height 77
click at [528, 180] on button "negotiate" at bounding box center [545, 187] width 94 height 41
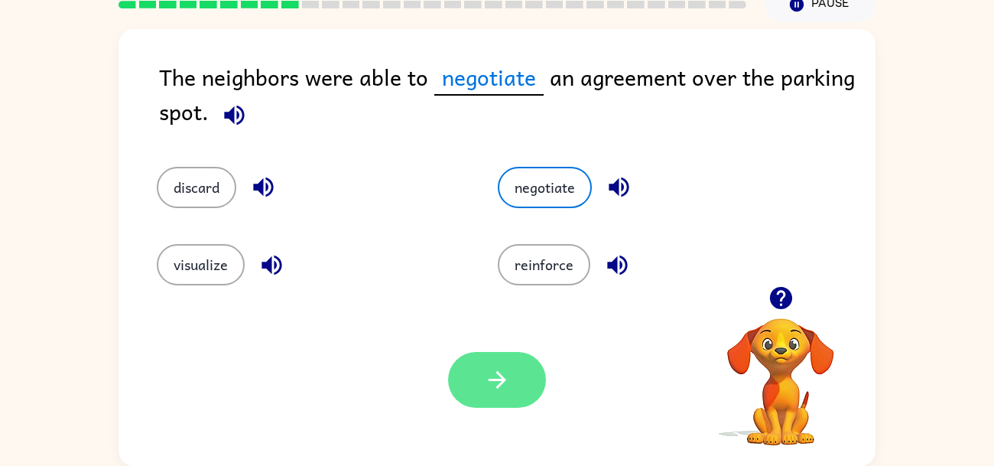
click at [470, 374] on button "button" at bounding box center [497, 380] width 98 height 56
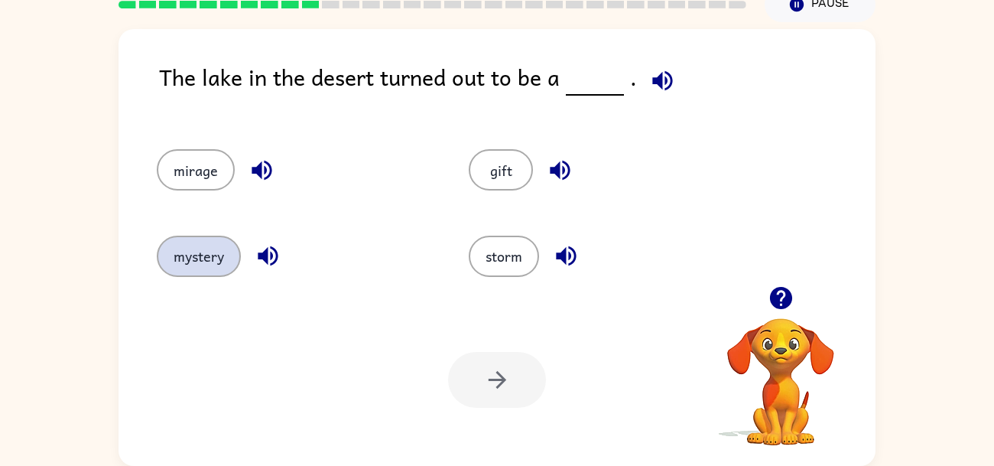
click at [200, 259] on button "mystery" at bounding box center [199, 256] width 84 height 41
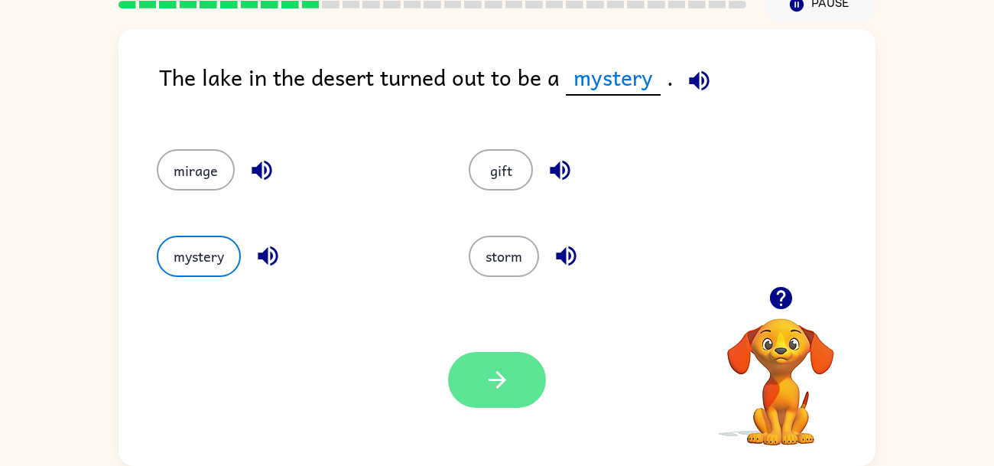
click at [469, 362] on button "button" at bounding box center [497, 380] width 98 height 56
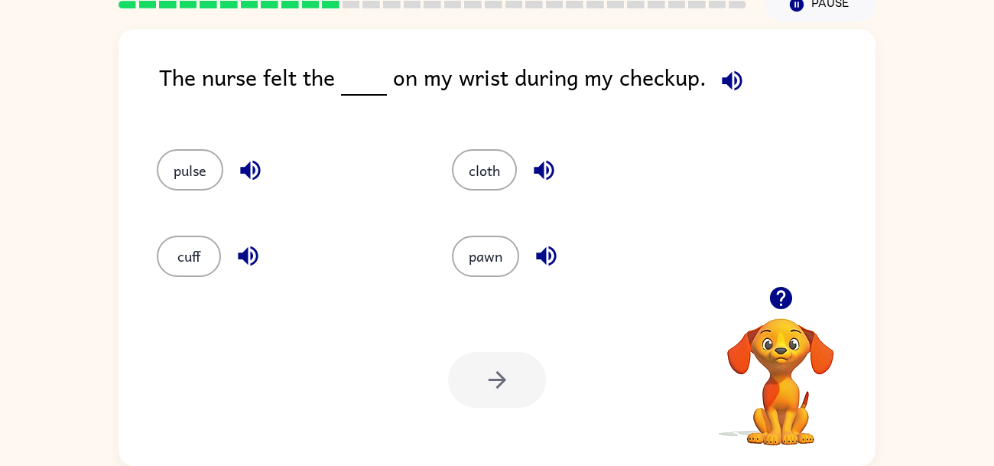
click at [204, 193] on div "pulse" at bounding box center [275, 163] width 295 height 86
click at [184, 177] on button "pulse" at bounding box center [190, 169] width 67 height 41
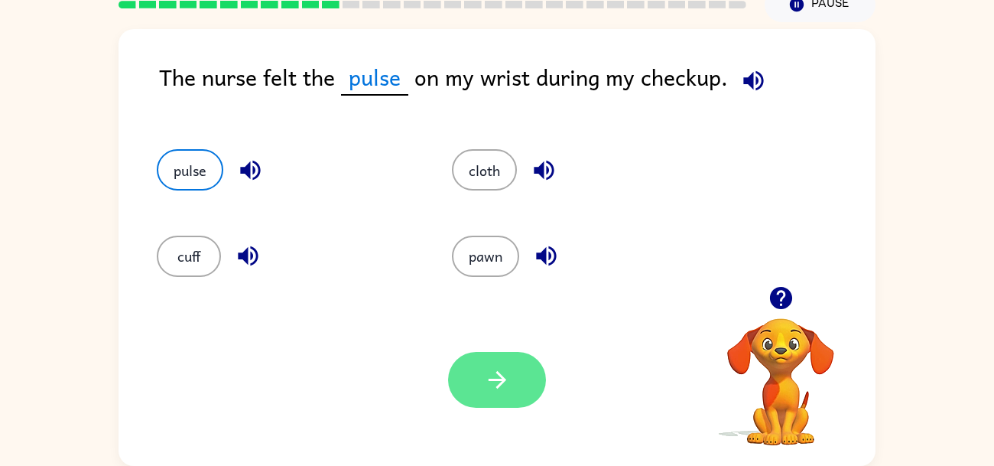
click at [486, 394] on button "button" at bounding box center [497, 380] width 98 height 56
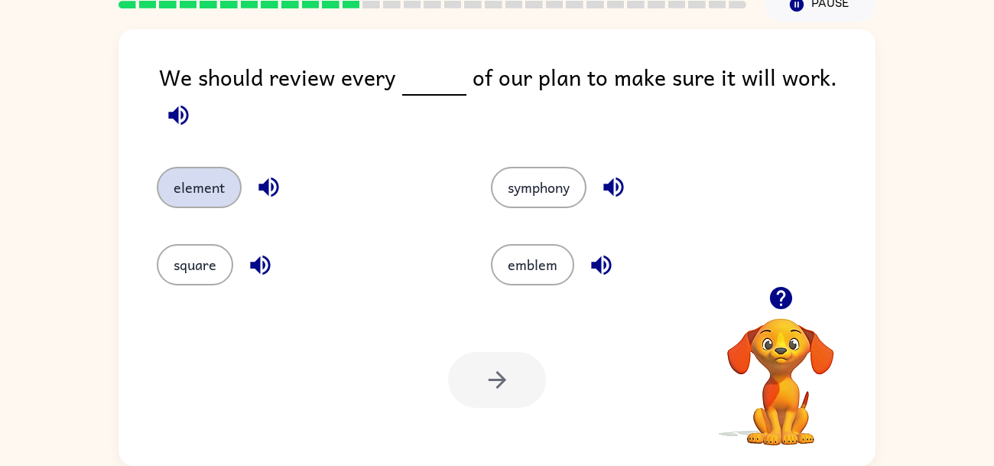
click at [194, 177] on button "element" at bounding box center [199, 187] width 85 height 41
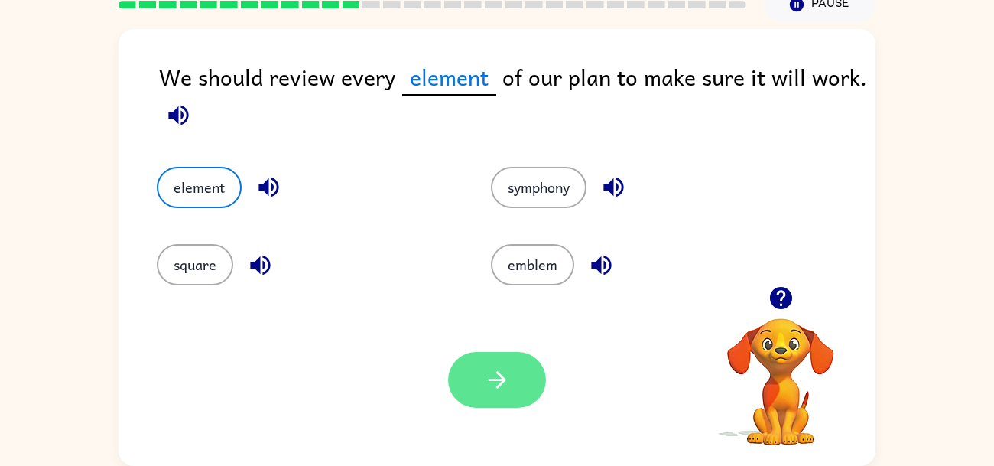
click at [500, 369] on icon "button" at bounding box center [497, 379] width 27 height 27
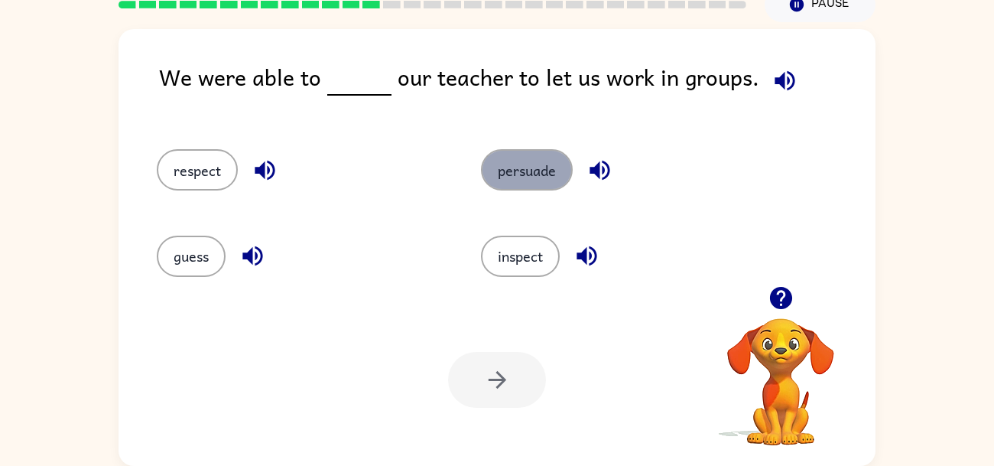
click at [535, 167] on button "persuade" at bounding box center [527, 169] width 92 height 41
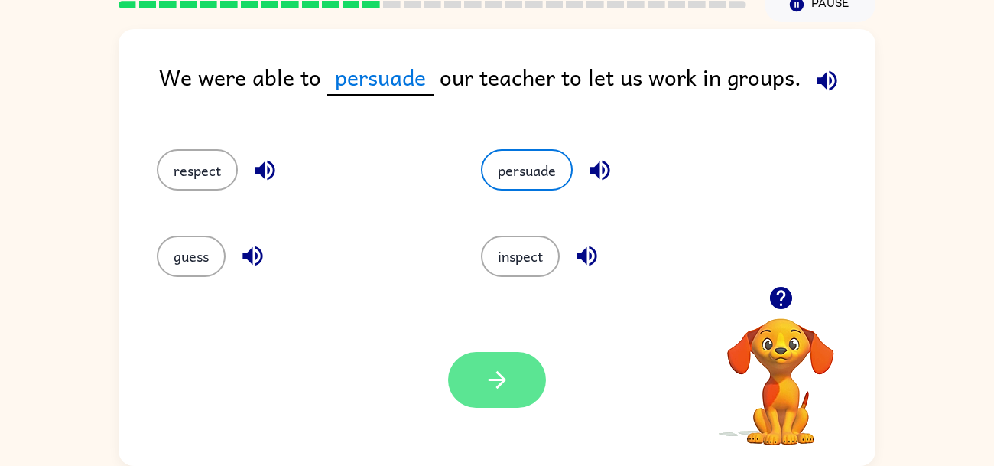
click at [463, 385] on button "button" at bounding box center [497, 380] width 98 height 56
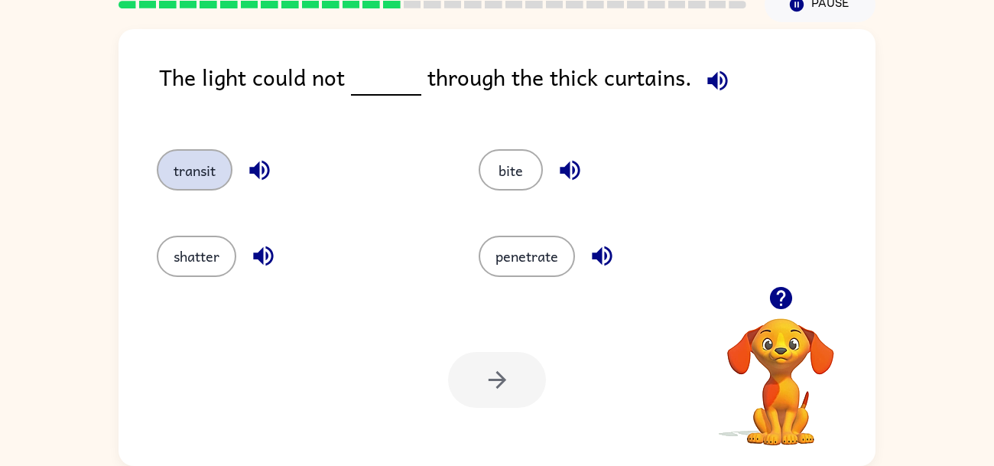
click at [201, 184] on button "transit" at bounding box center [195, 169] width 76 height 41
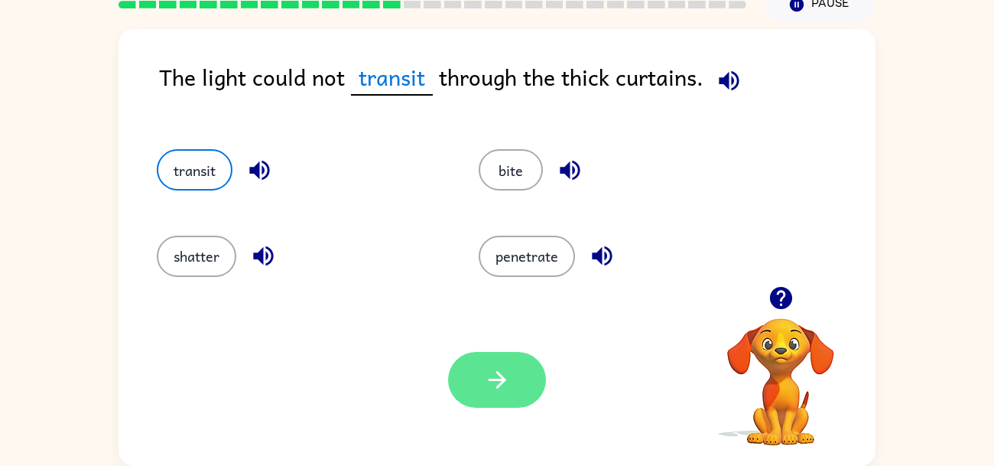
click at [466, 379] on button "button" at bounding box center [497, 380] width 98 height 56
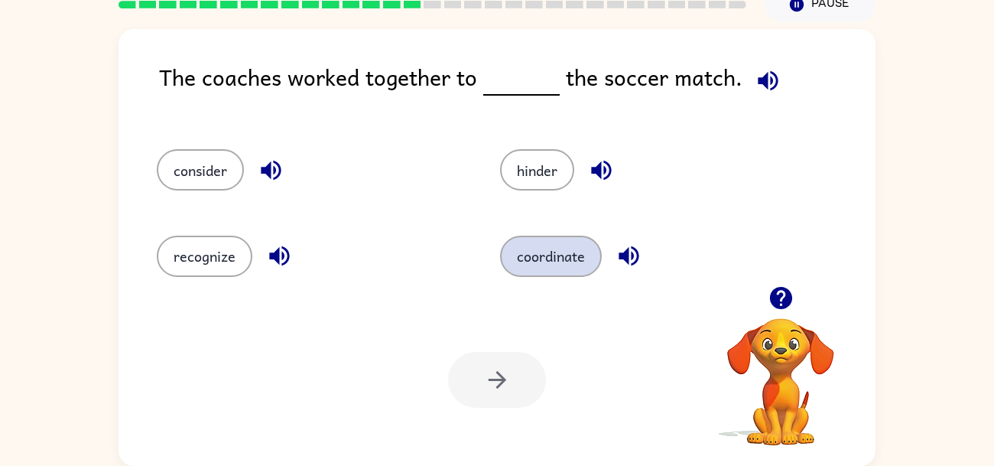
click at [528, 267] on button "coordinate" at bounding box center [551, 256] width 102 height 41
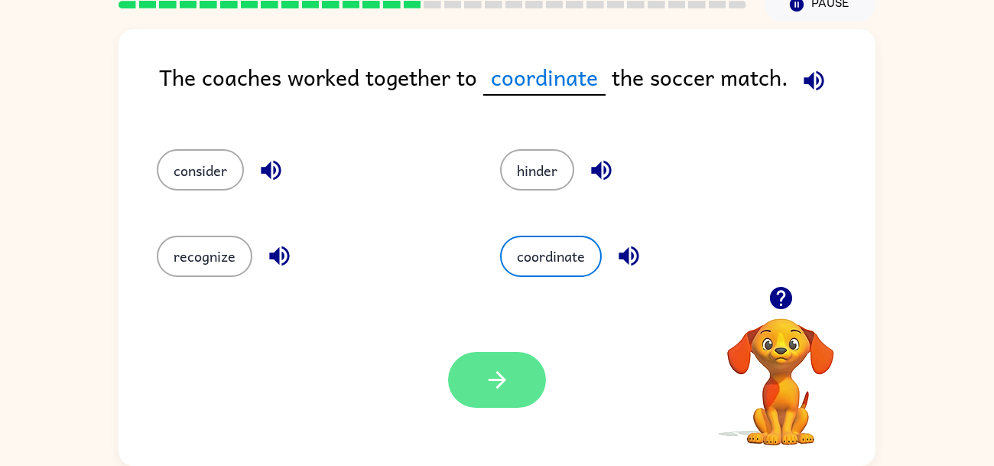
click at [514, 372] on button "button" at bounding box center [497, 380] width 98 height 56
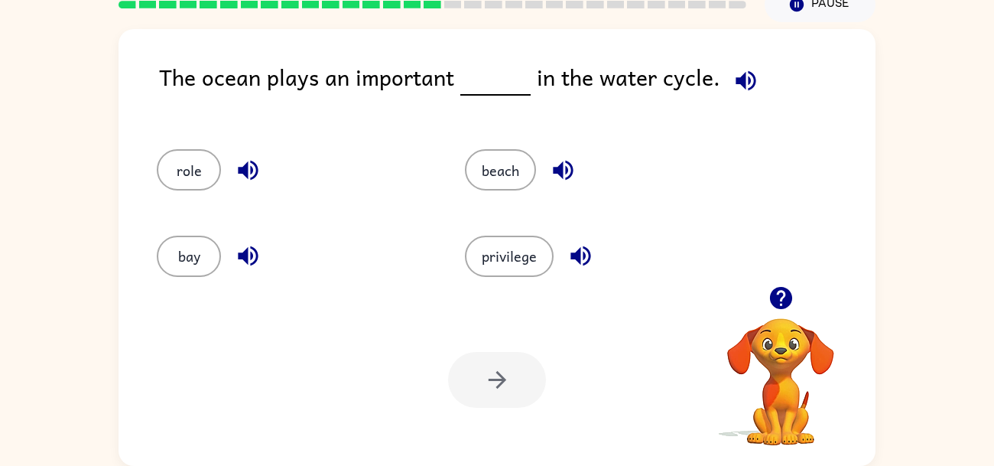
click at [175, 205] on div "role" at bounding box center [282, 163] width 308 height 86
click at [191, 184] on button "role" at bounding box center [189, 169] width 64 height 41
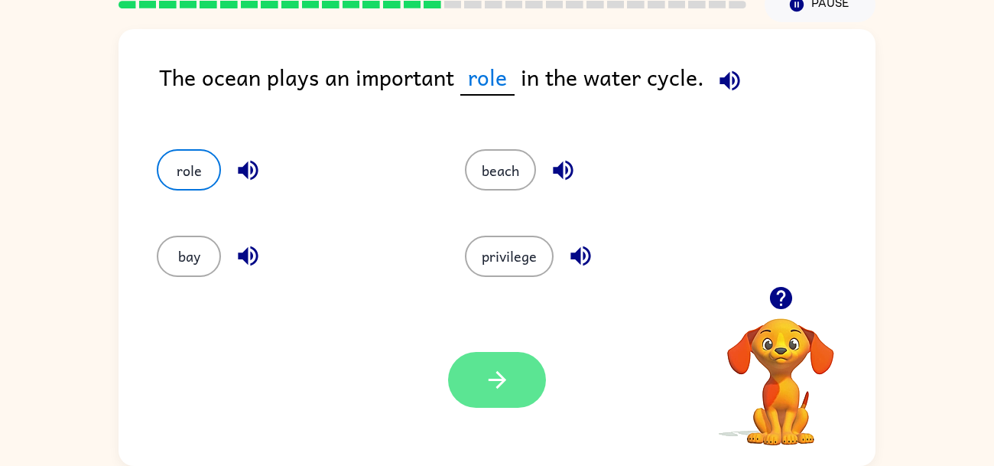
click at [489, 367] on icon "button" at bounding box center [497, 379] width 27 height 27
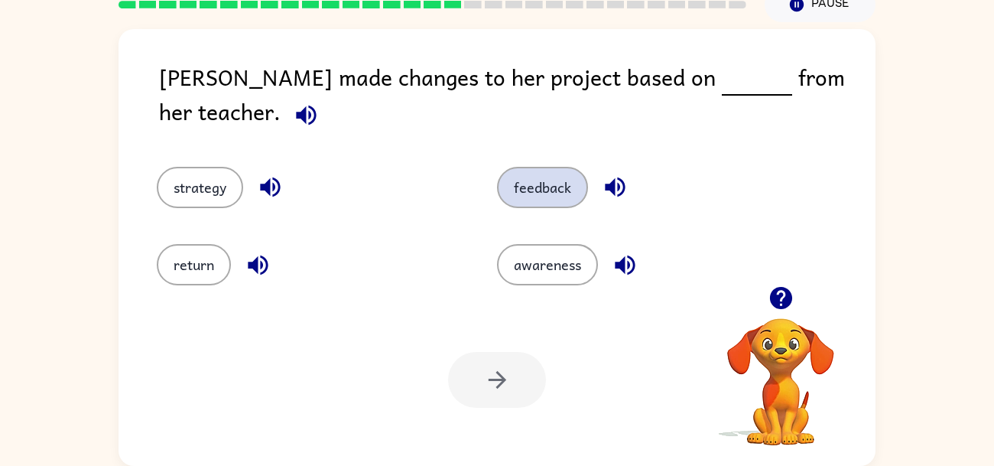
click at [531, 184] on button "feedback" at bounding box center [542, 187] width 91 height 41
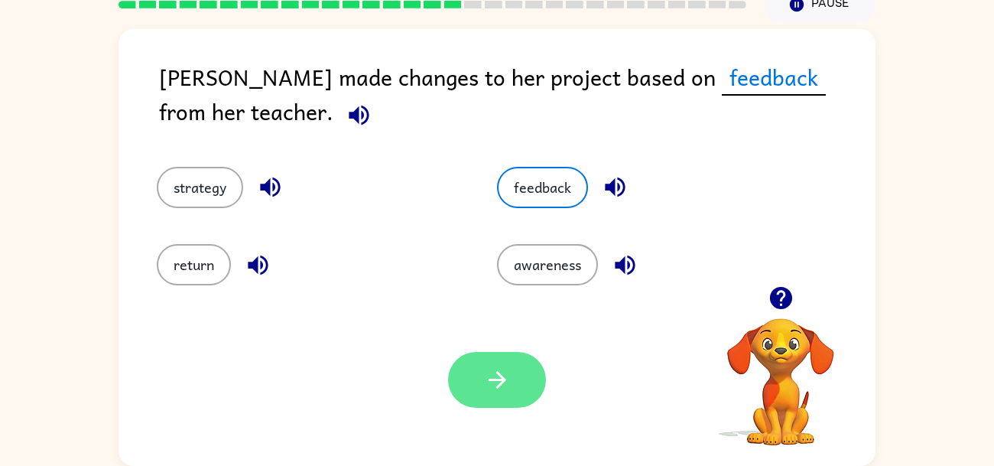
click at [493, 400] on button "button" at bounding box center [497, 380] width 98 height 56
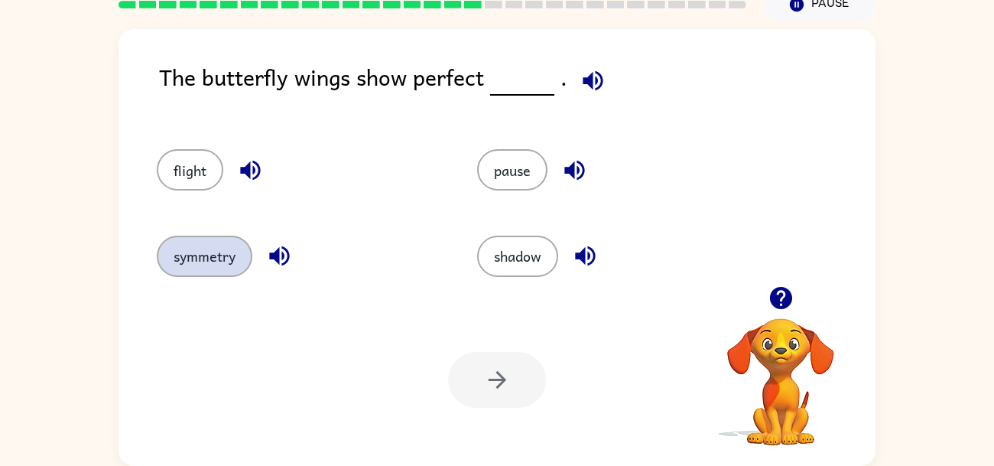
click at [239, 256] on button "symmetry" at bounding box center [205, 256] width 96 height 41
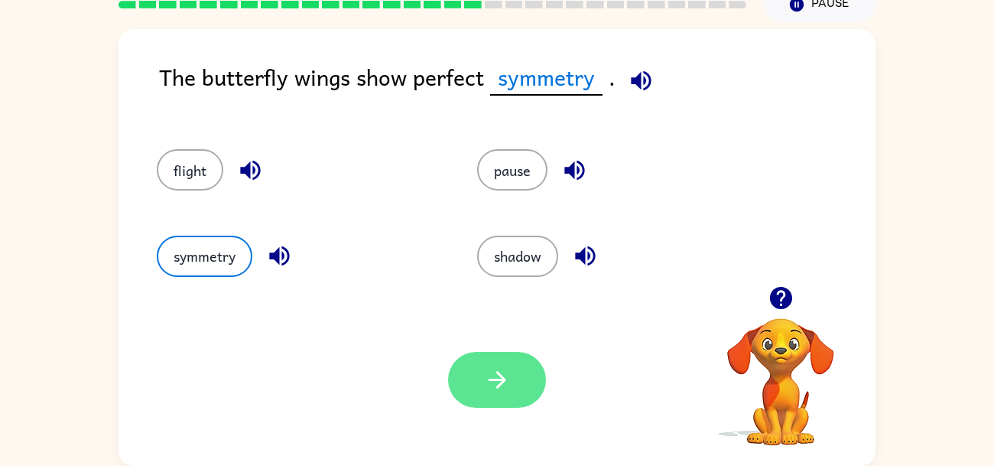
click at [478, 382] on button "button" at bounding box center [497, 380] width 98 height 56
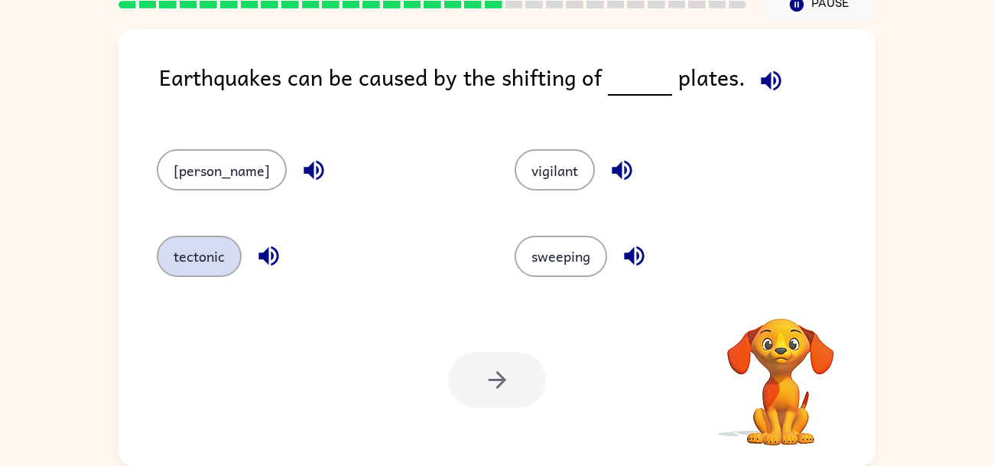
click at [211, 254] on button "tectonic" at bounding box center [199, 256] width 85 height 41
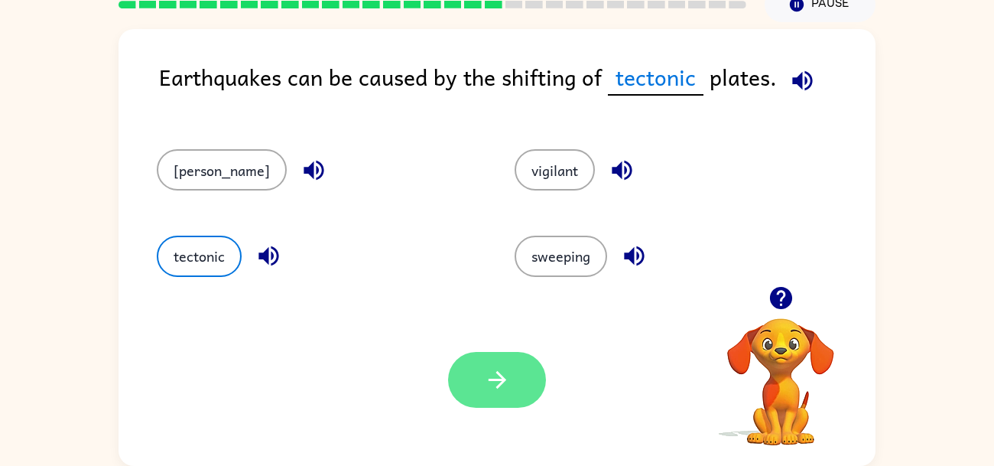
click at [476, 362] on button "button" at bounding box center [497, 380] width 98 height 56
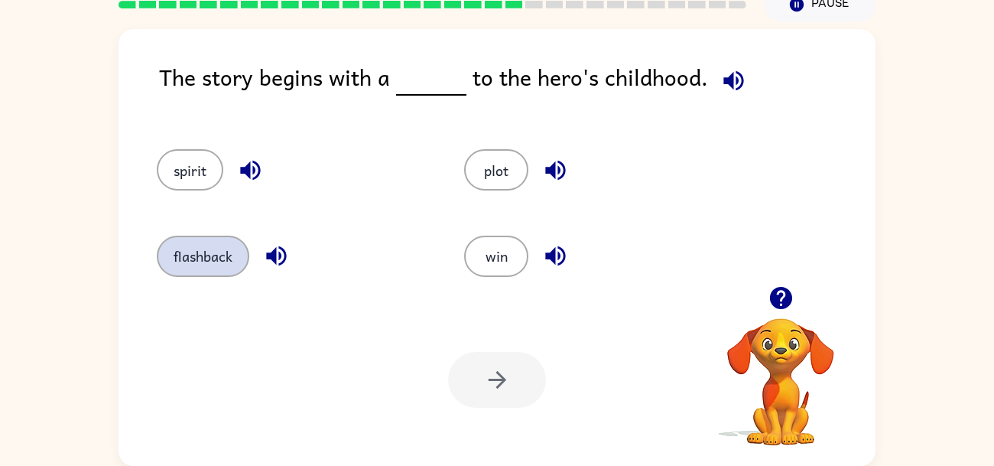
click at [229, 263] on button "flashback" at bounding box center [203, 256] width 93 height 41
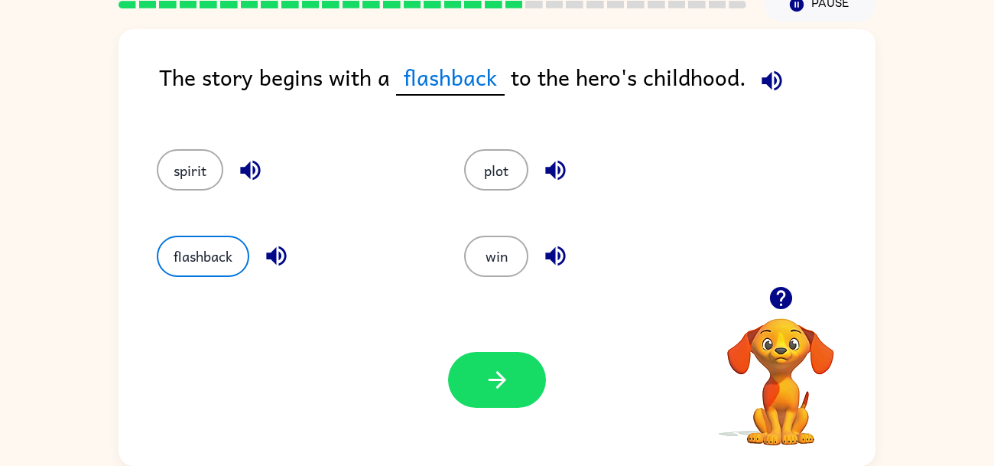
click at [482, 409] on div "Your browser must support playing .mp4 files to use Literably. Please try using…" at bounding box center [497, 380] width 757 height 172
click at [475, 391] on button "button" at bounding box center [497, 380] width 98 height 56
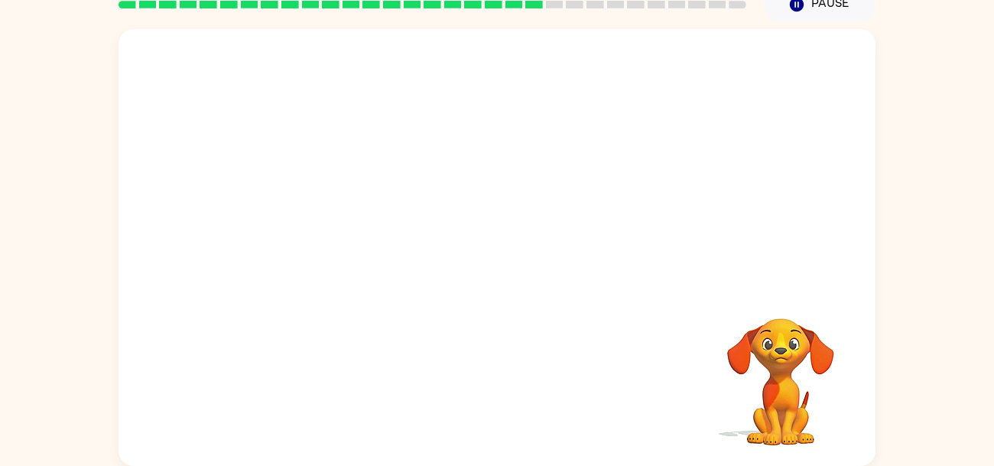
scroll to position [0, 0]
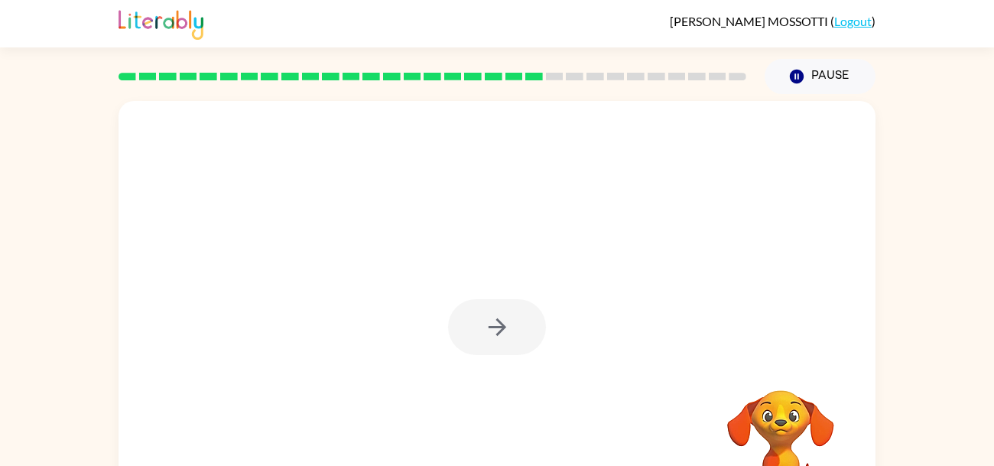
click at [619, 351] on div at bounding box center [497, 319] width 757 height 437
click at [540, 336] on button "button" at bounding box center [497, 327] width 98 height 56
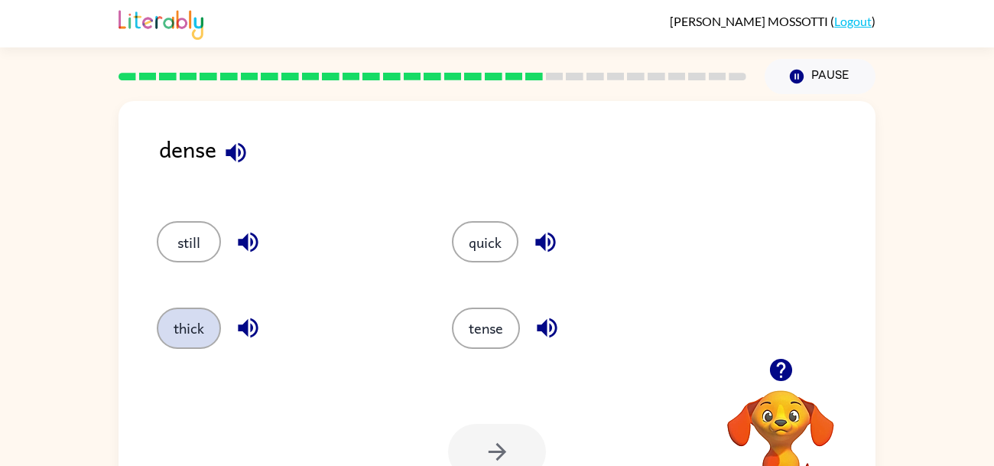
click at [193, 339] on button "thick" at bounding box center [189, 327] width 64 height 41
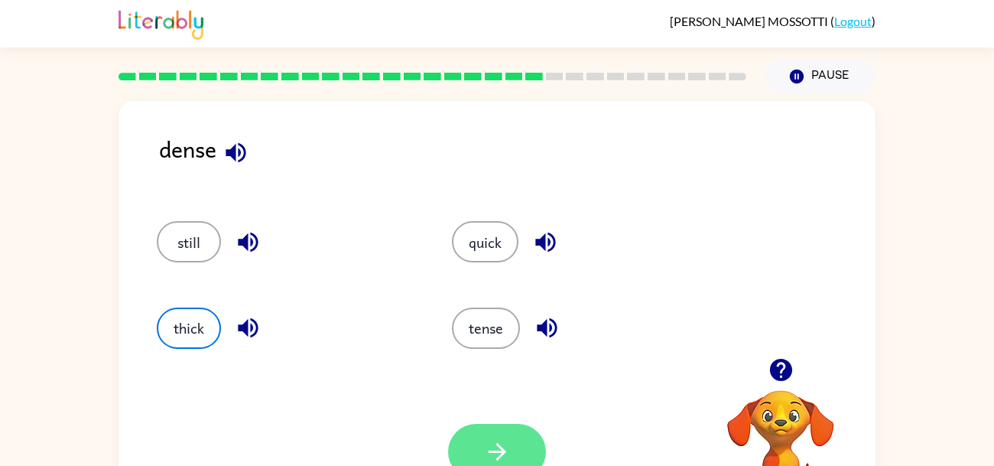
click at [485, 442] on icon "button" at bounding box center [497, 451] width 27 height 27
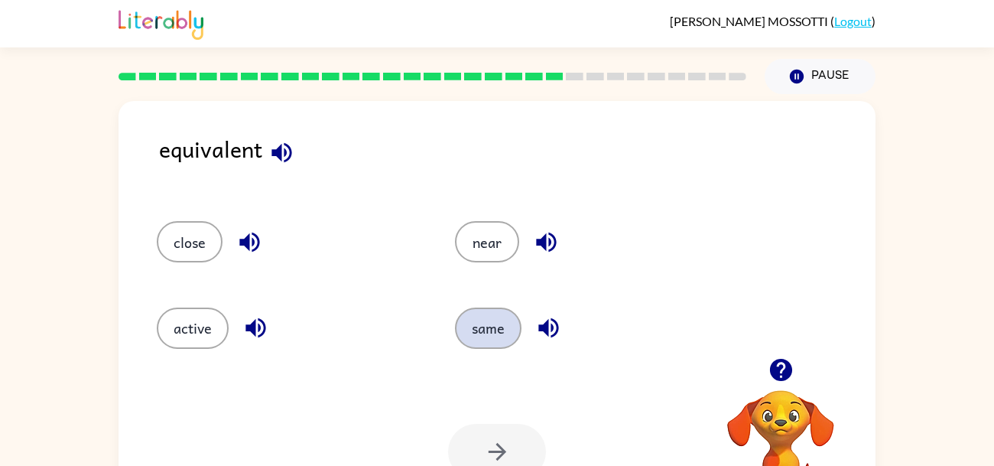
click at [486, 334] on button "same" at bounding box center [488, 327] width 67 height 41
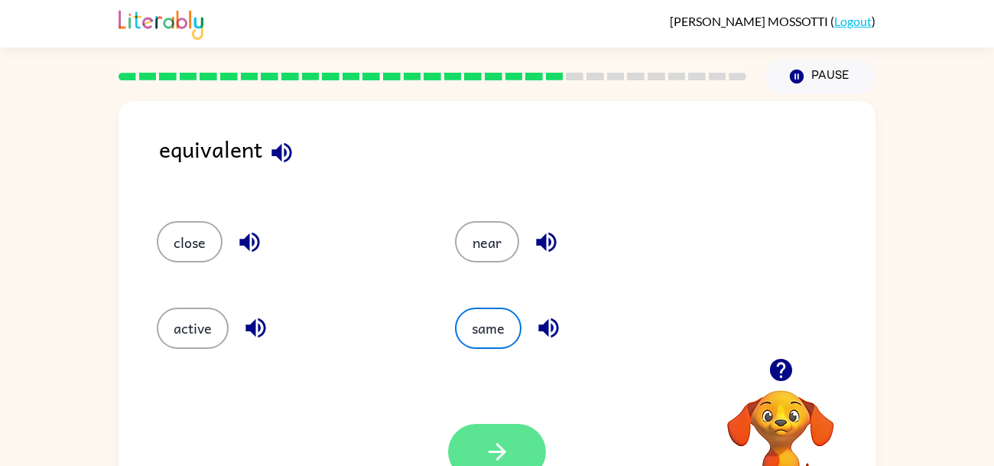
click at [505, 426] on button "button" at bounding box center [497, 452] width 98 height 56
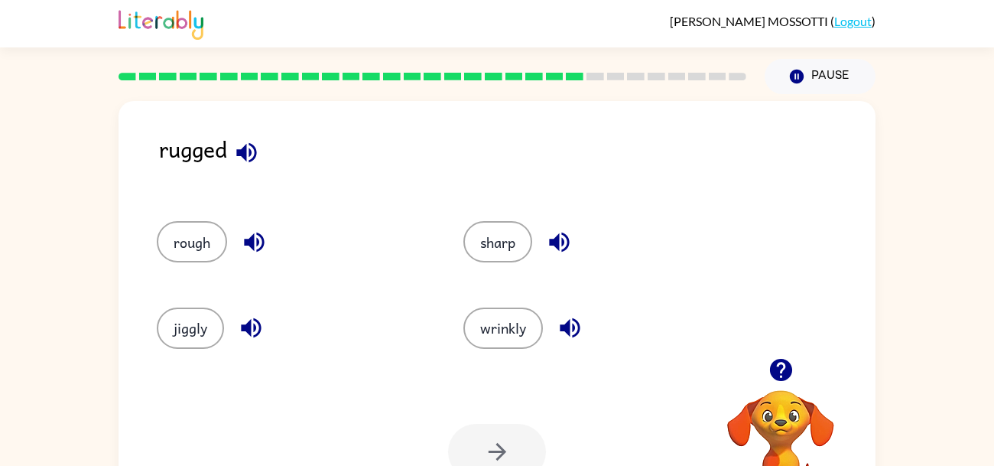
click at [188, 219] on div "rough" at bounding box center [281, 235] width 307 height 86
click at [193, 234] on button "rough" at bounding box center [192, 241] width 70 height 41
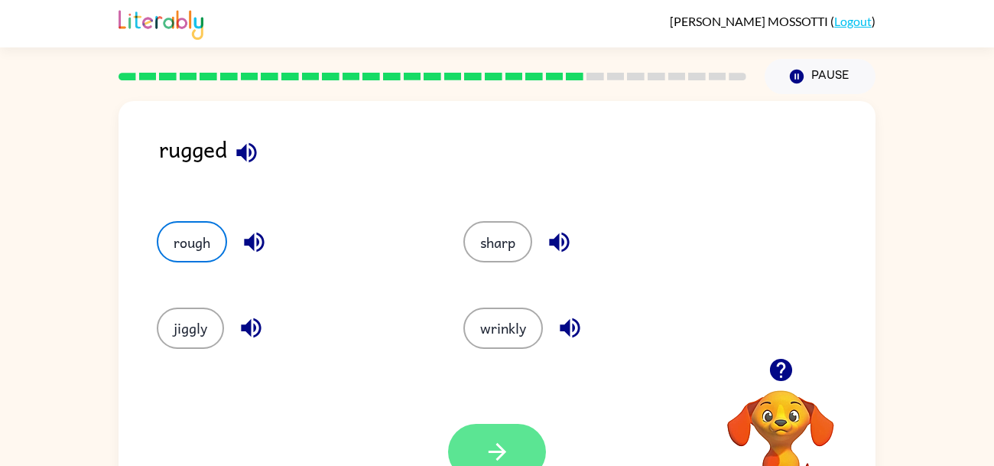
click at [498, 441] on icon "button" at bounding box center [497, 451] width 27 height 27
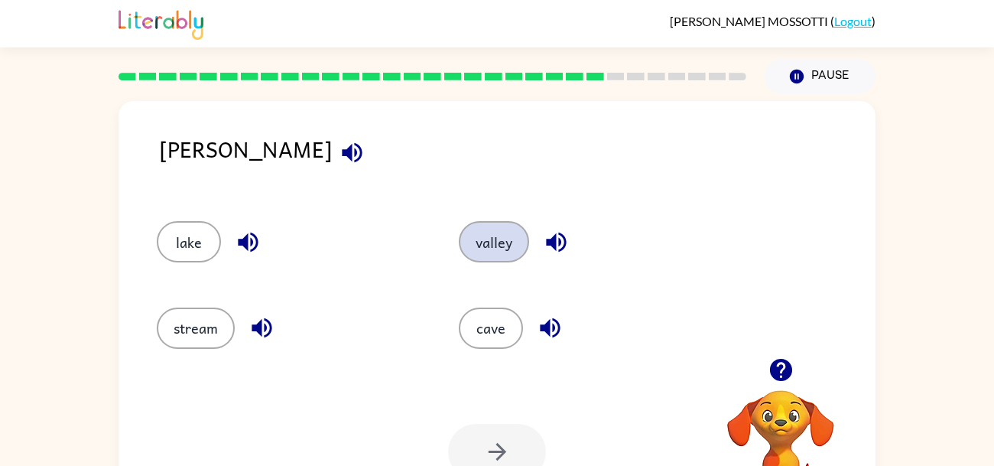
click at [495, 247] on button "valley" at bounding box center [494, 241] width 70 height 41
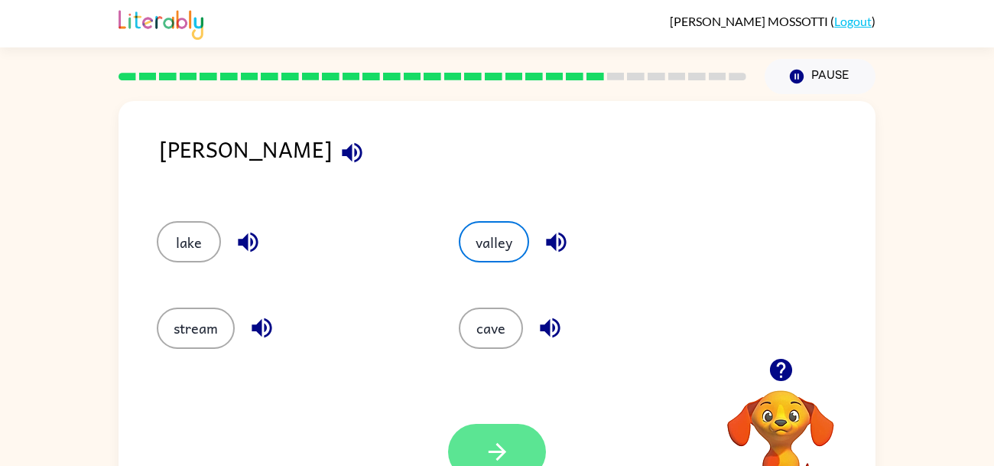
click at [484, 437] on button "button" at bounding box center [497, 452] width 98 height 56
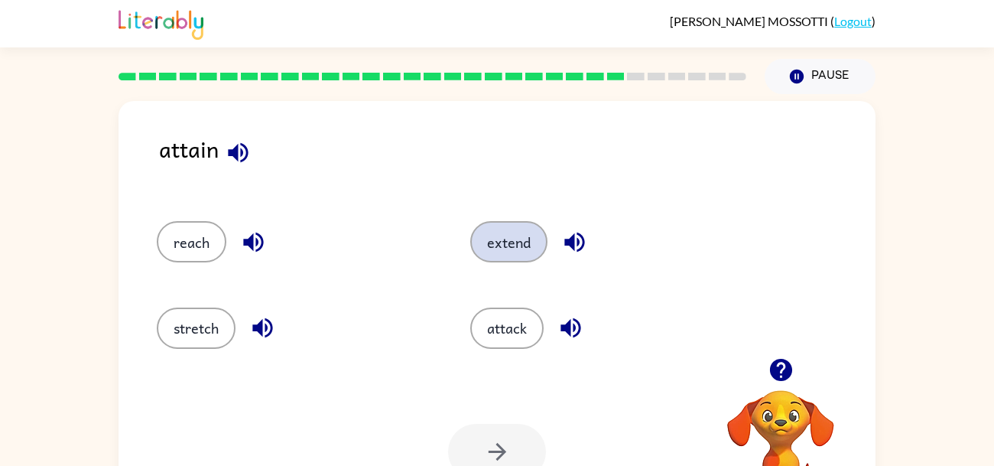
click at [506, 257] on button "extend" at bounding box center [508, 241] width 77 height 41
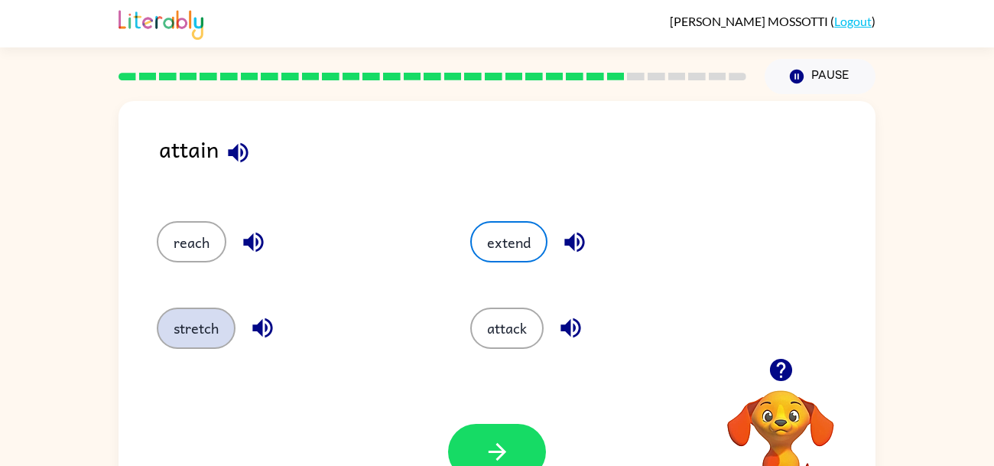
click at [191, 323] on button "stretch" at bounding box center [196, 327] width 79 height 41
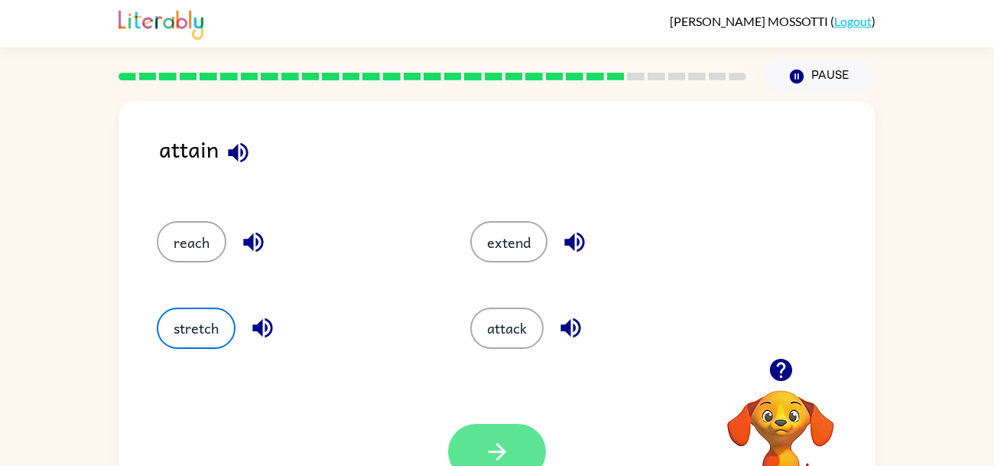
click at [490, 441] on icon "button" at bounding box center [497, 451] width 27 height 27
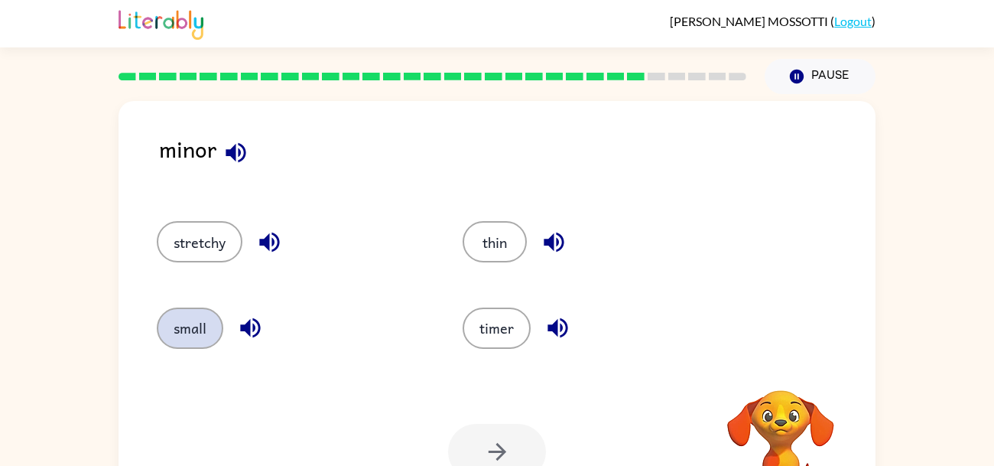
click at [200, 324] on button "small" at bounding box center [190, 327] width 67 height 41
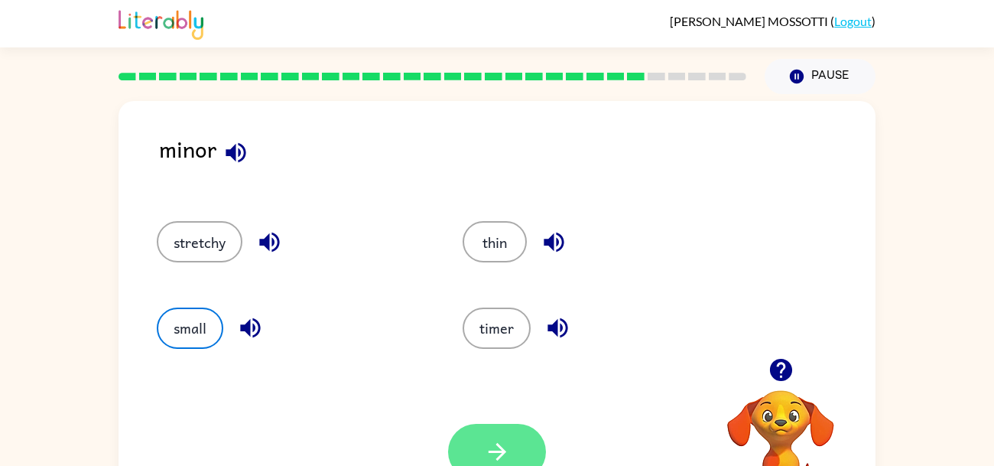
click at [505, 459] on icon "button" at bounding box center [497, 451] width 27 height 27
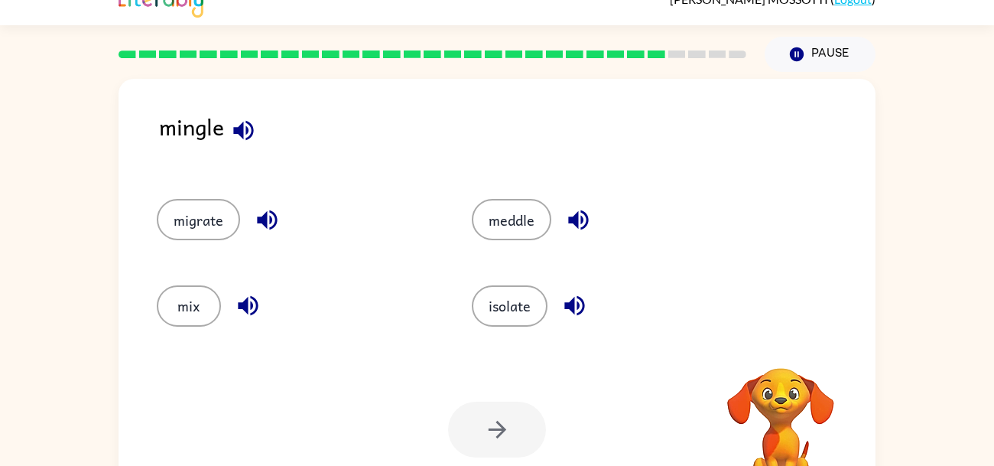
scroll to position [31, 0]
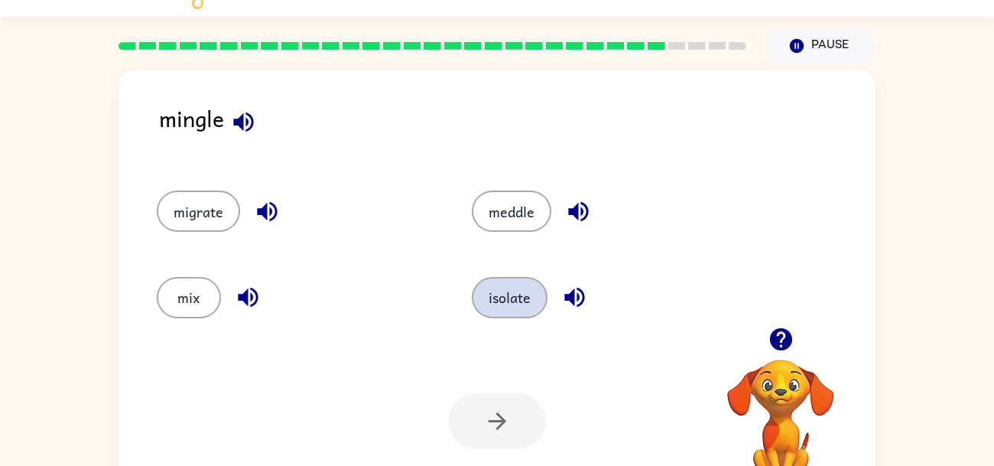
click at [490, 302] on button "isolate" at bounding box center [510, 297] width 76 height 41
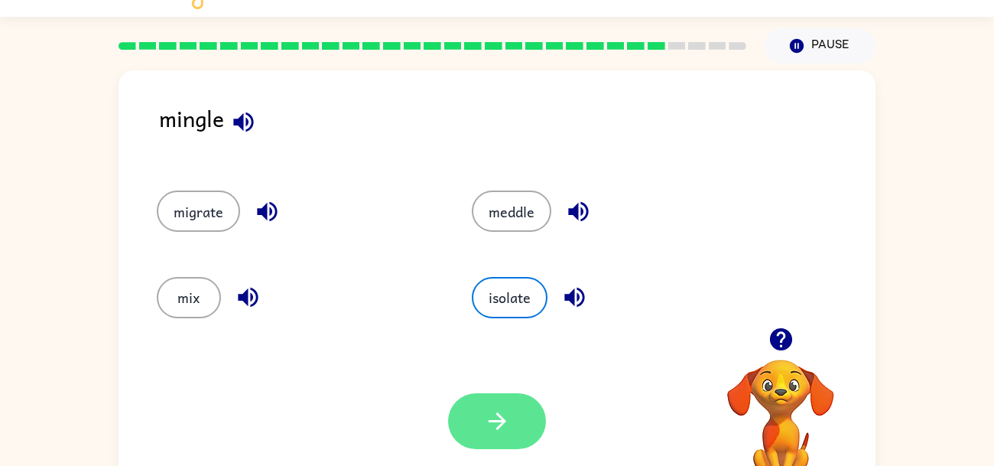
click at [499, 408] on icon "button" at bounding box center [497, 421] width 27 height 27
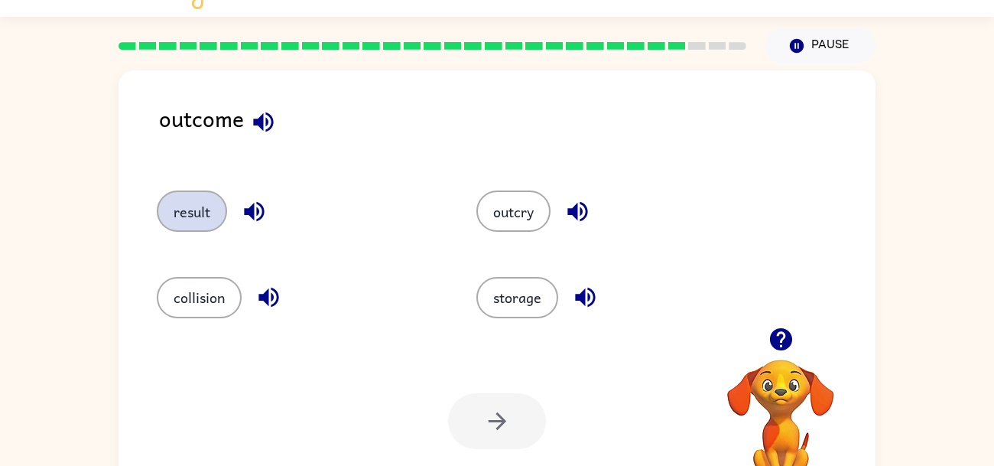
click at [191, 206] on button "result" at bounding box center [192, 210] width 70 height 41
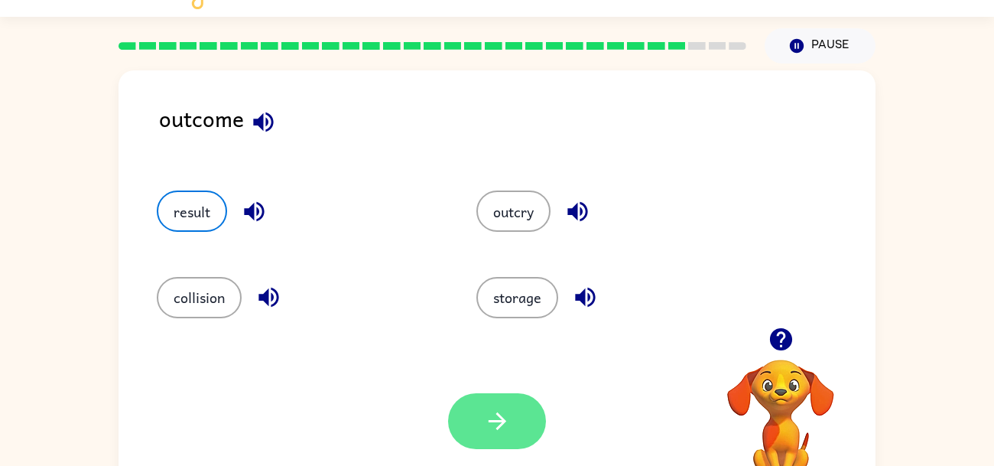
click at [461, 401] on button "button" at bounding box center [497, 421] width 98 height 56
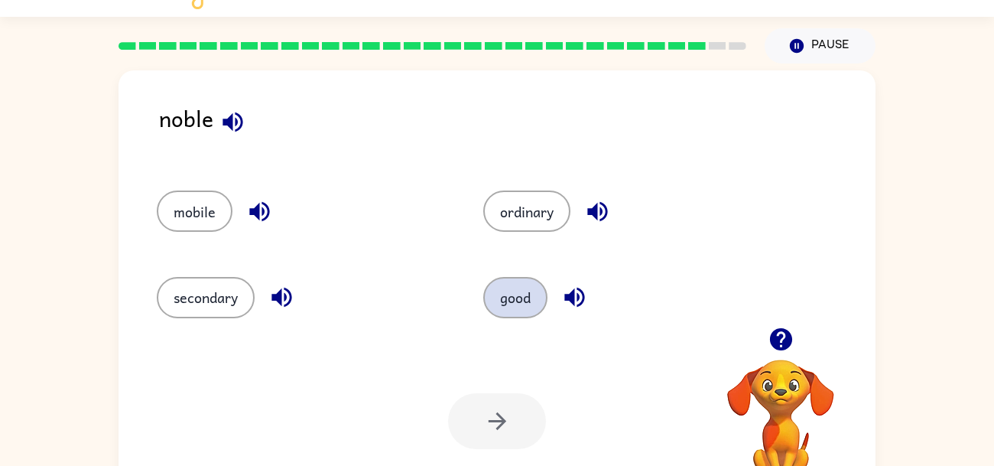
click at [512, 295] on button "good" at bounding box center [515, 297] width 64 height 41
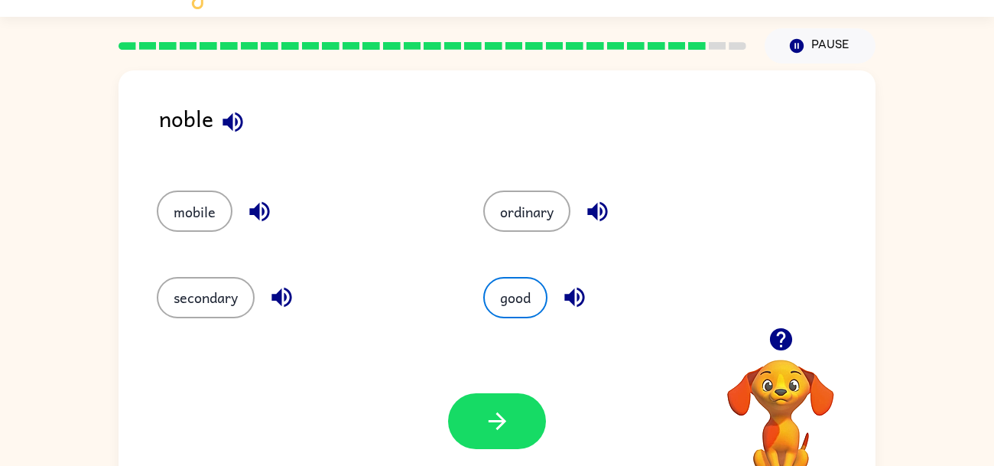
click at [451, 439] on div at bounding box center [497, 421] width 98 height 56
click at [514, 414] on button "button" at bounding box center [497, 421] width 98 height 56
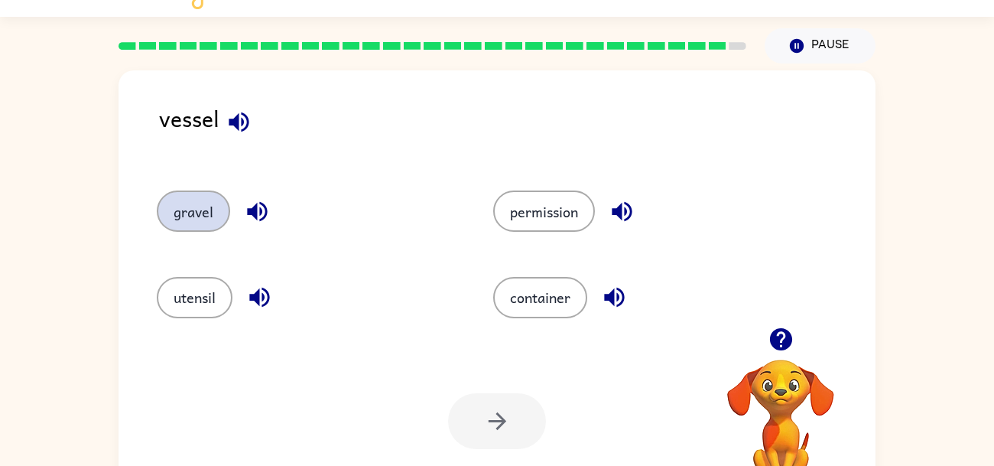
click at [201, 220] on button "gravel" at bounding box center [193, 210] width 73 height 41
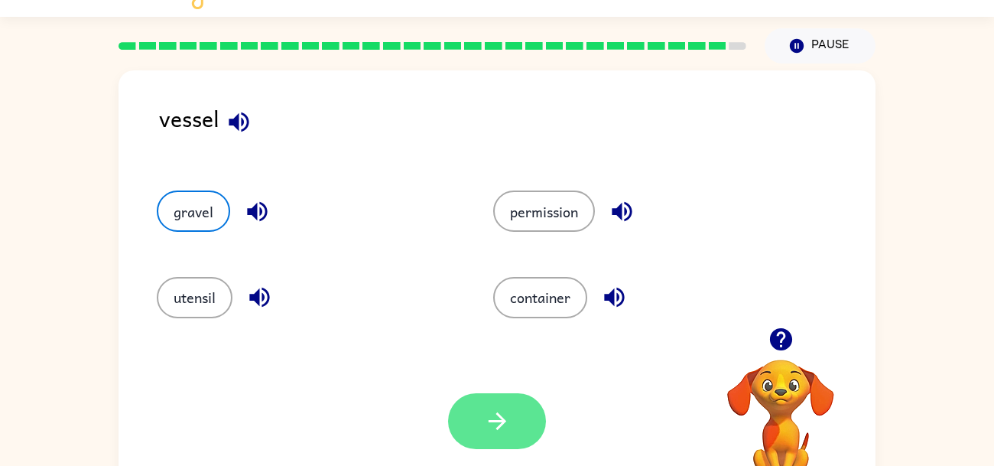
click at [509, 425] on icon "button" at bounding box center [497, 421] width 27 height 27
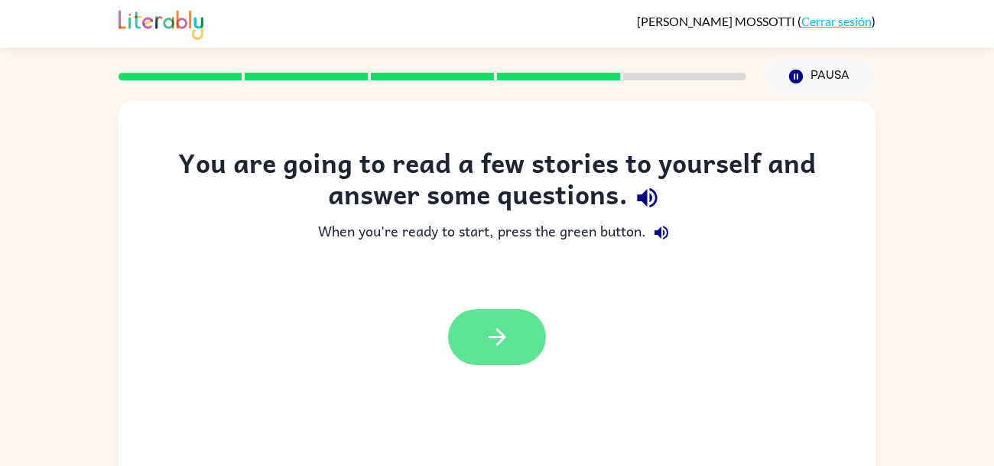
click at [493, 337] on icon "button" at bounding box center [497, 337] width 18 height 18
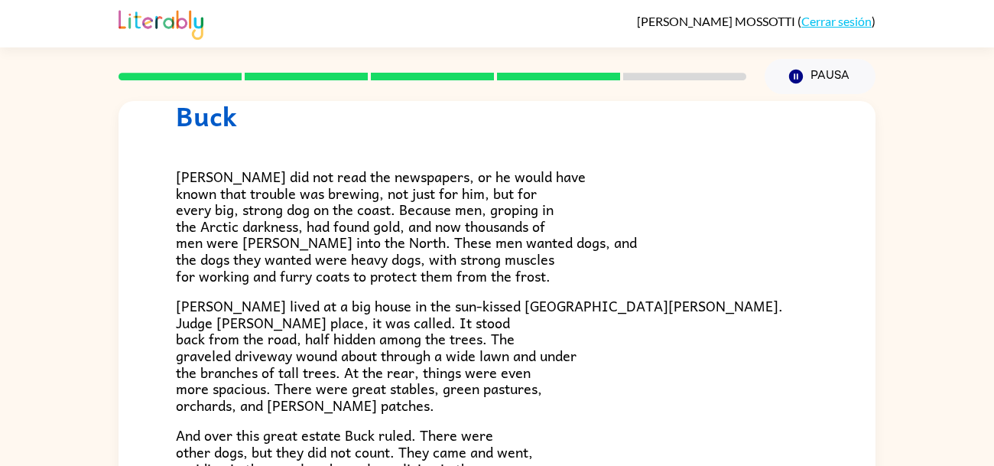
scroll to position [60, 0]
